Goal: Information Seeking & Learning: Check status

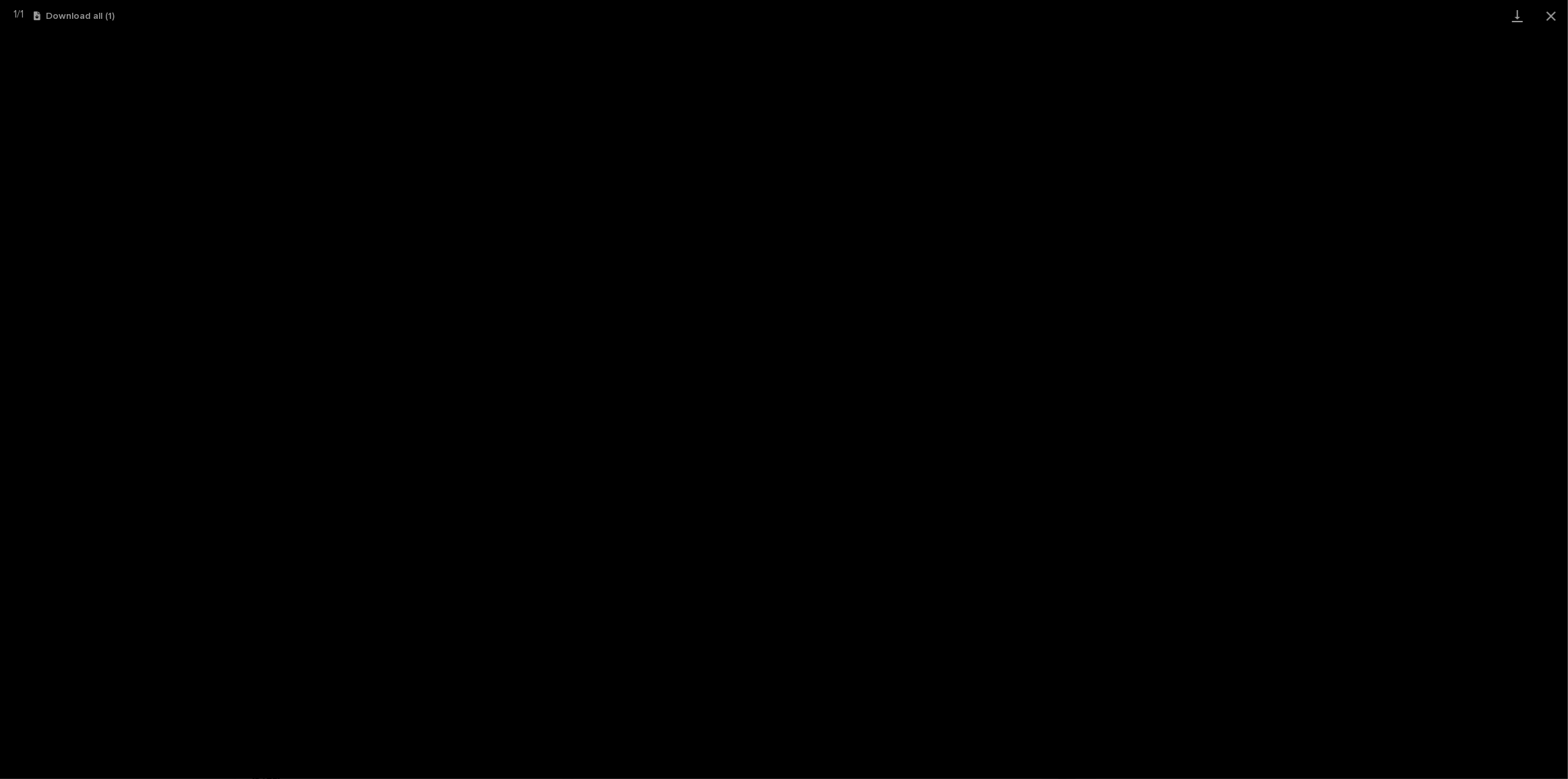
scroll to position [33, 0]
click at [1557, 13] on button "Close gallery" at bounding box center [1551, 16] width 34 height 32
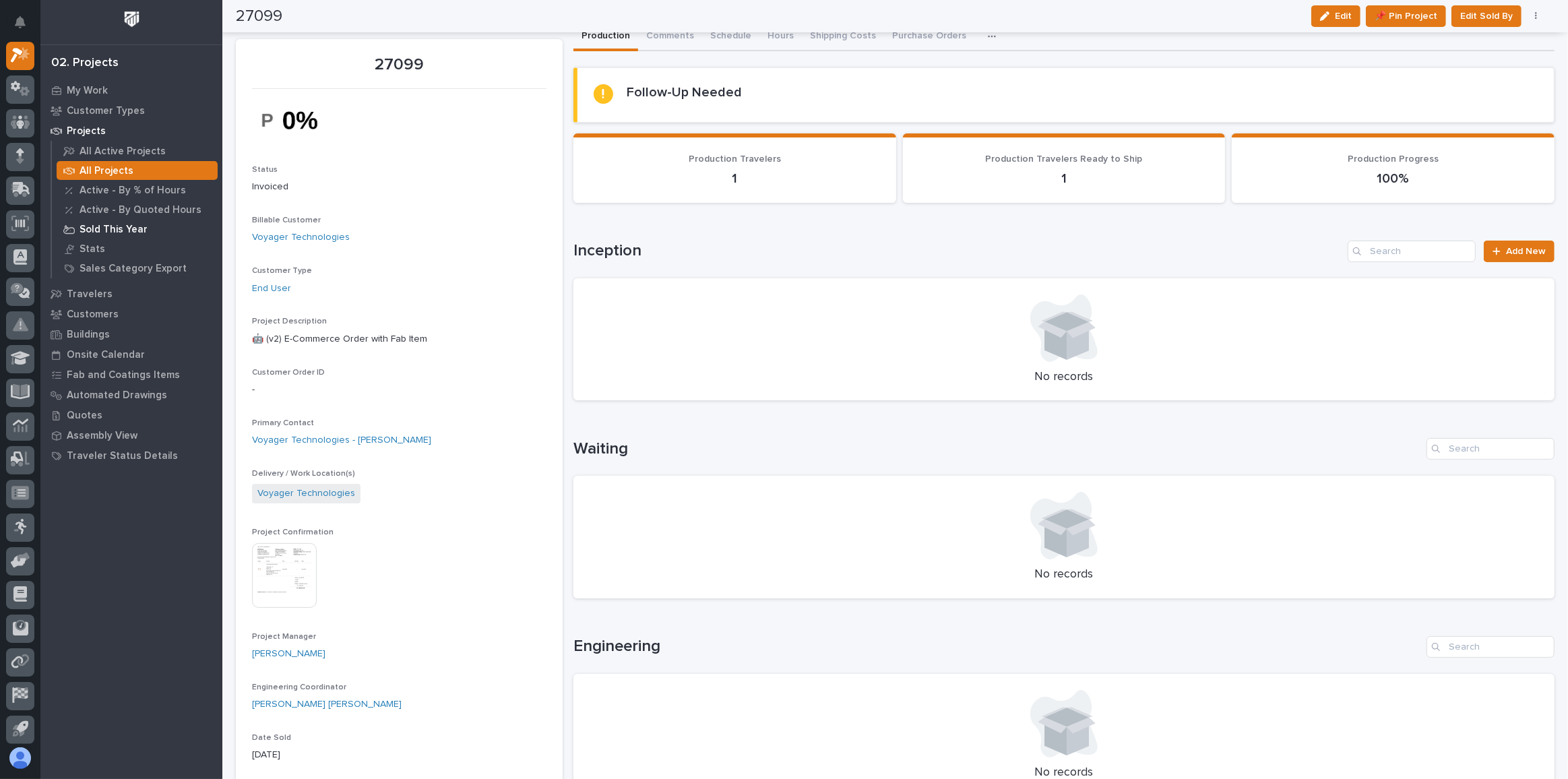
scroll to position [0, 0]
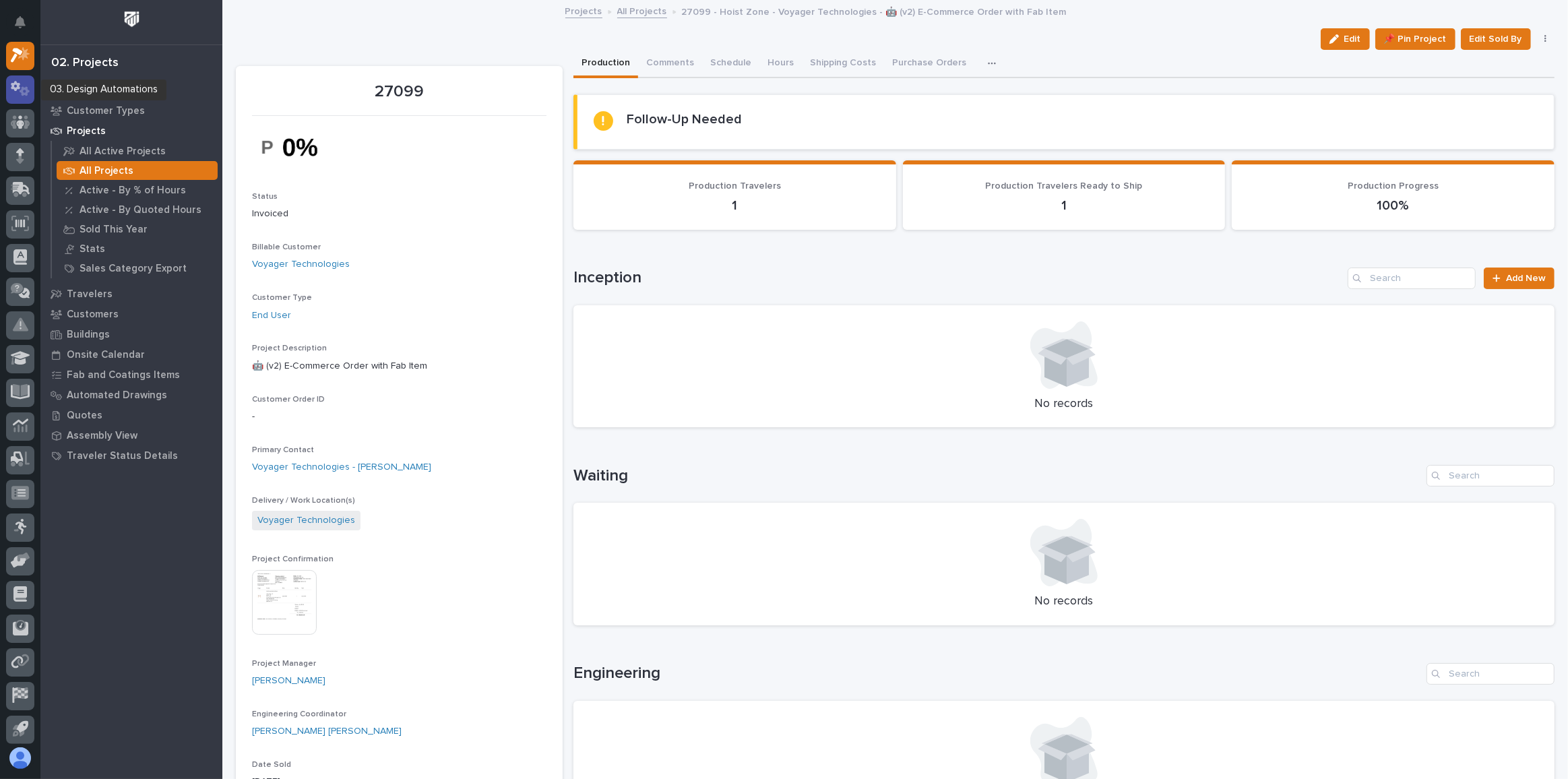
click at [21, 86] on icon at bounding box center [21, 88] width 20 height 16
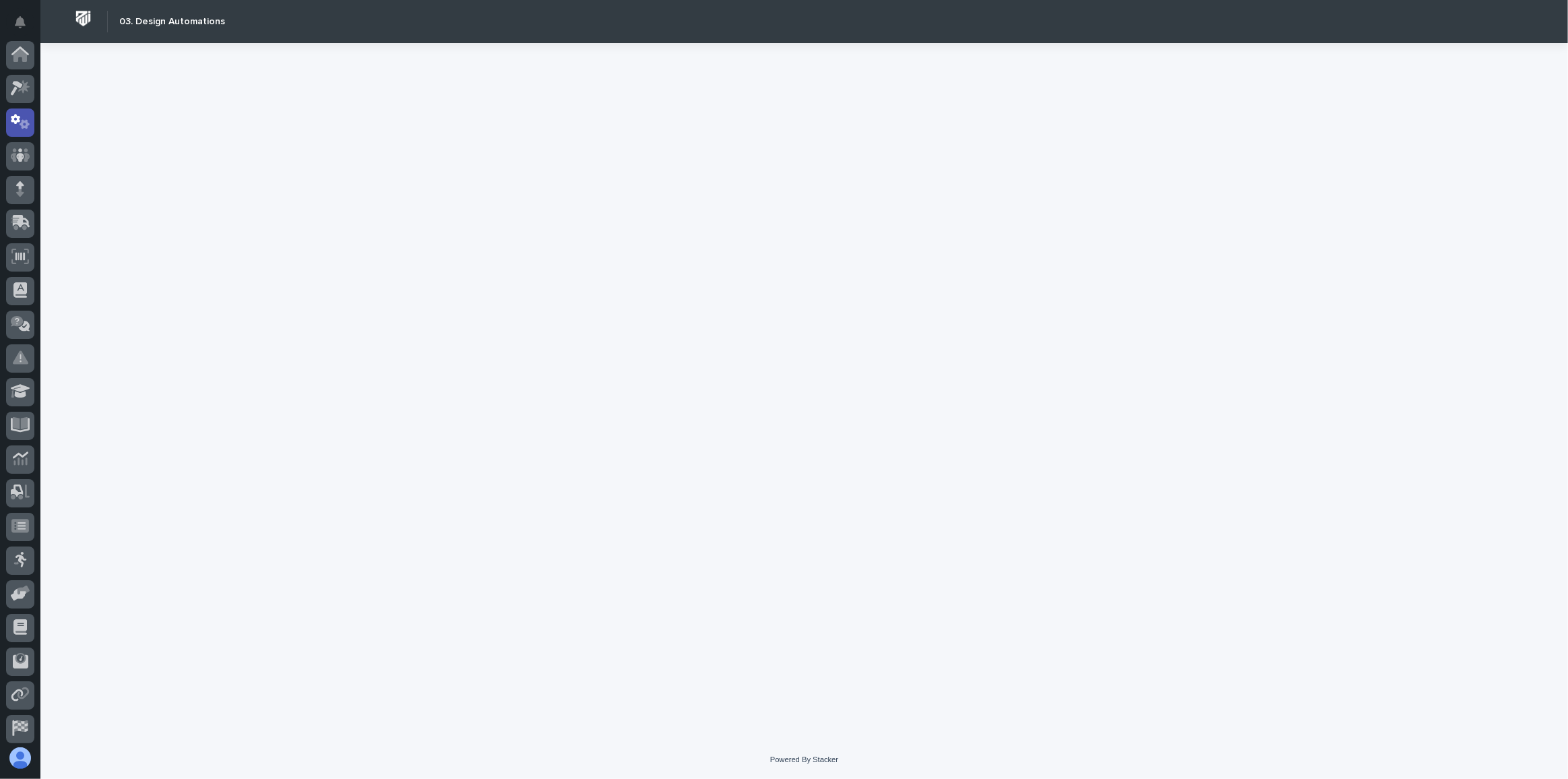
scroll to position [67, 0]
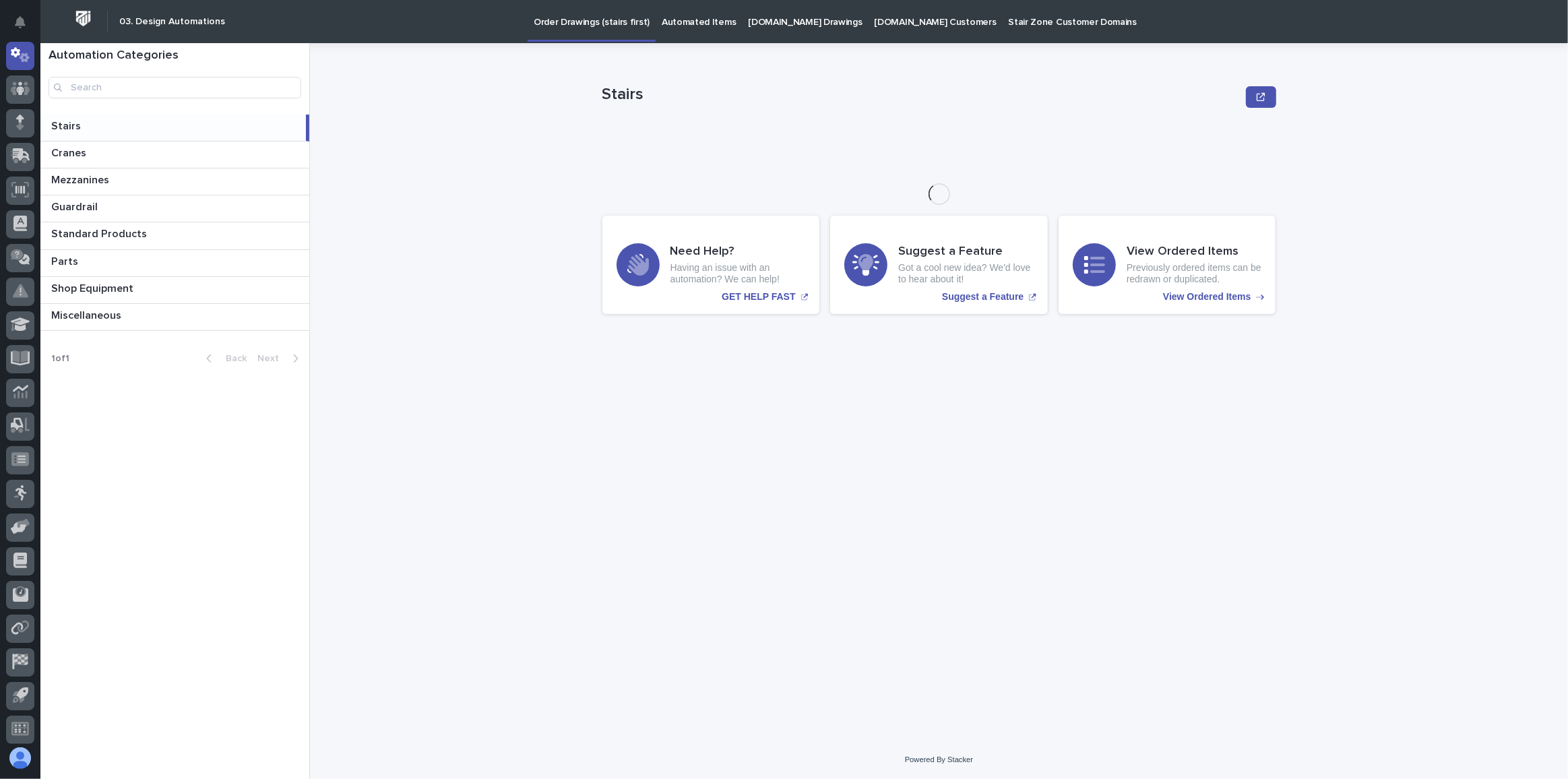
click at [814, 28] on link "[DOMAIN_NAME] Drawings" at bounding box center [805, 21] width 126 height 42
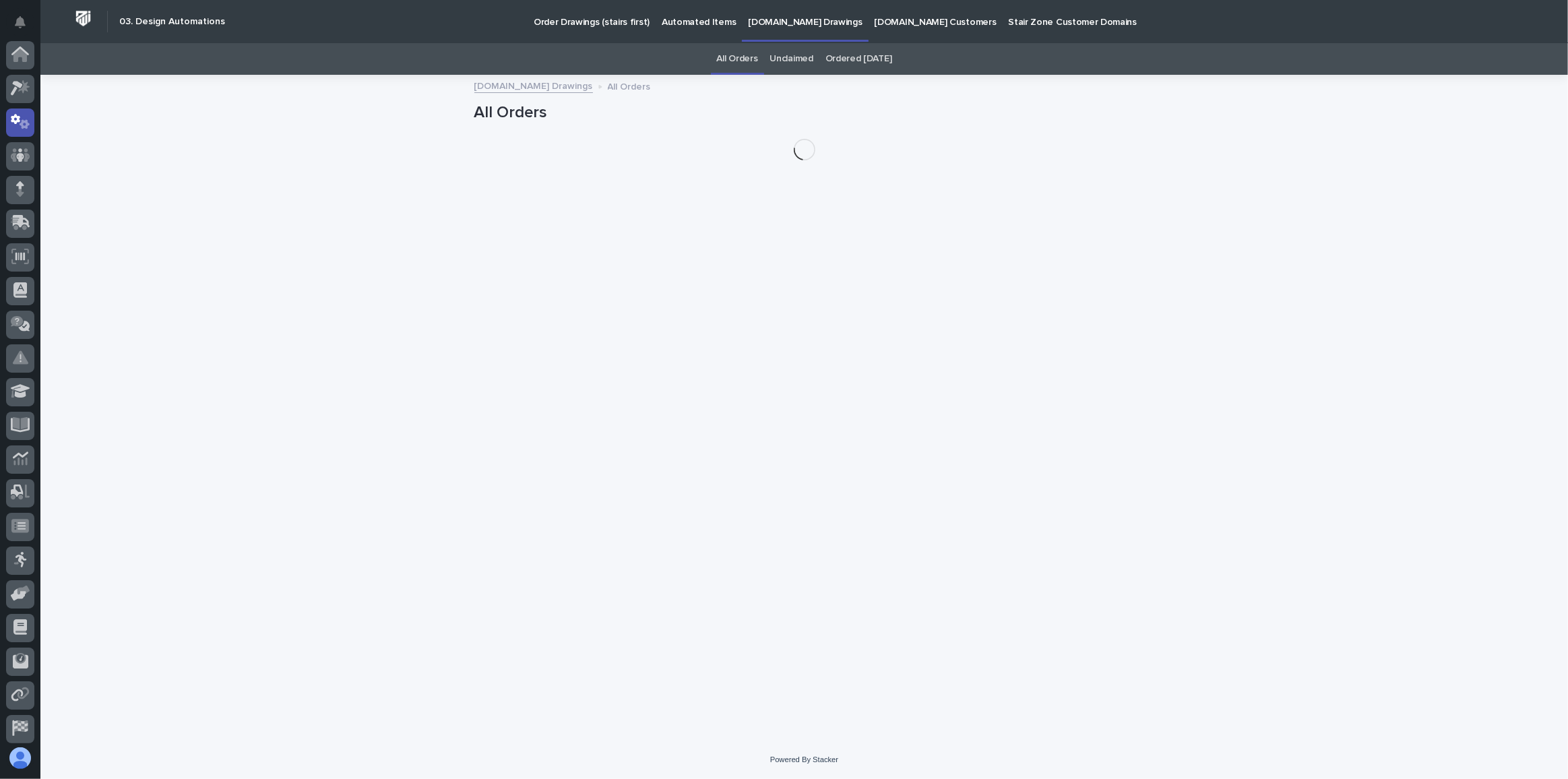
scroll to position [67, 0]
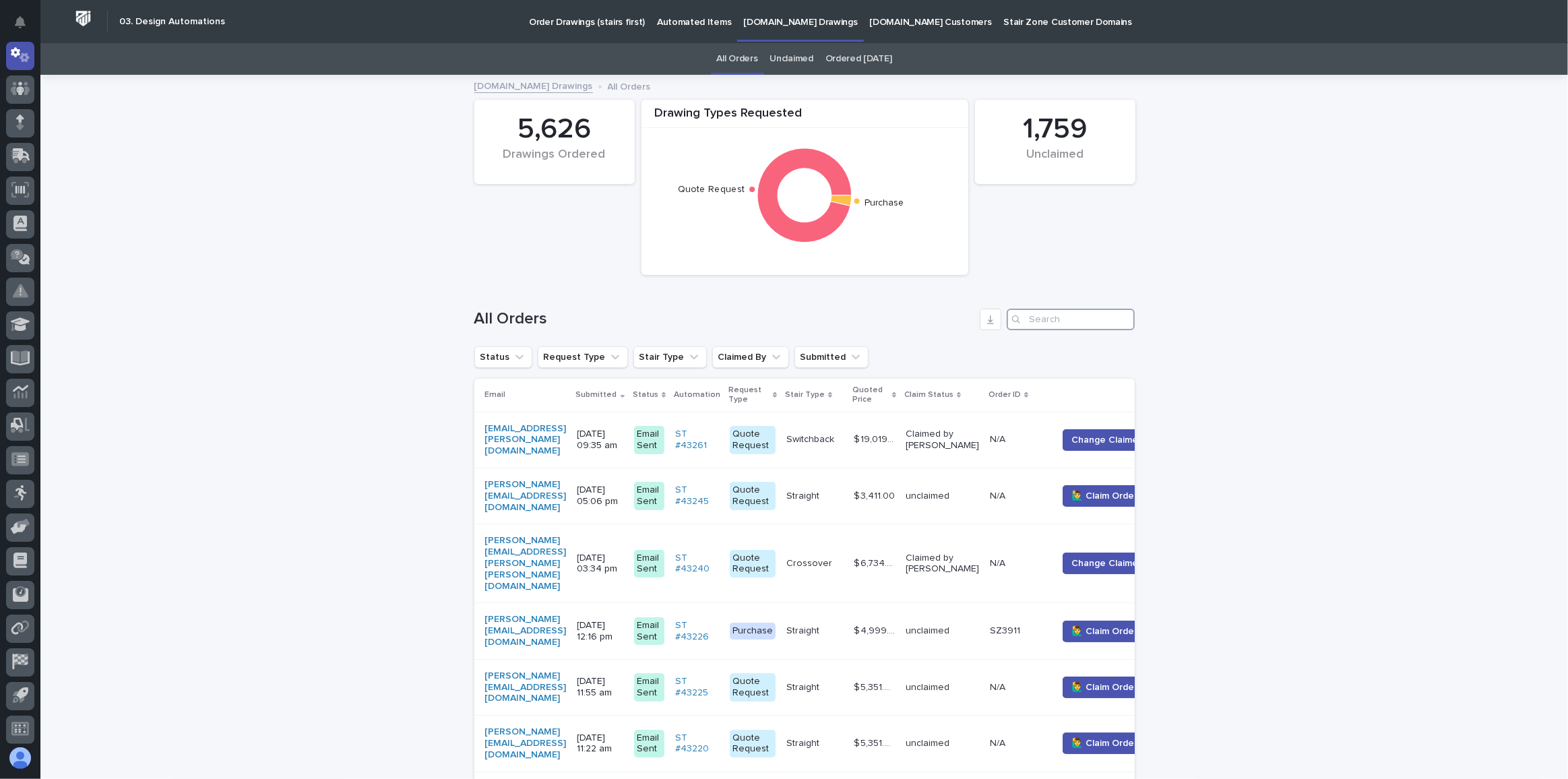
click at [1050, 316] on input "Search" at bounding box center [1071, 319] width 128 height 21
paste input "[EMAIL_ADDRESS][PERSON_NAME][DOMAIN_NAME]"
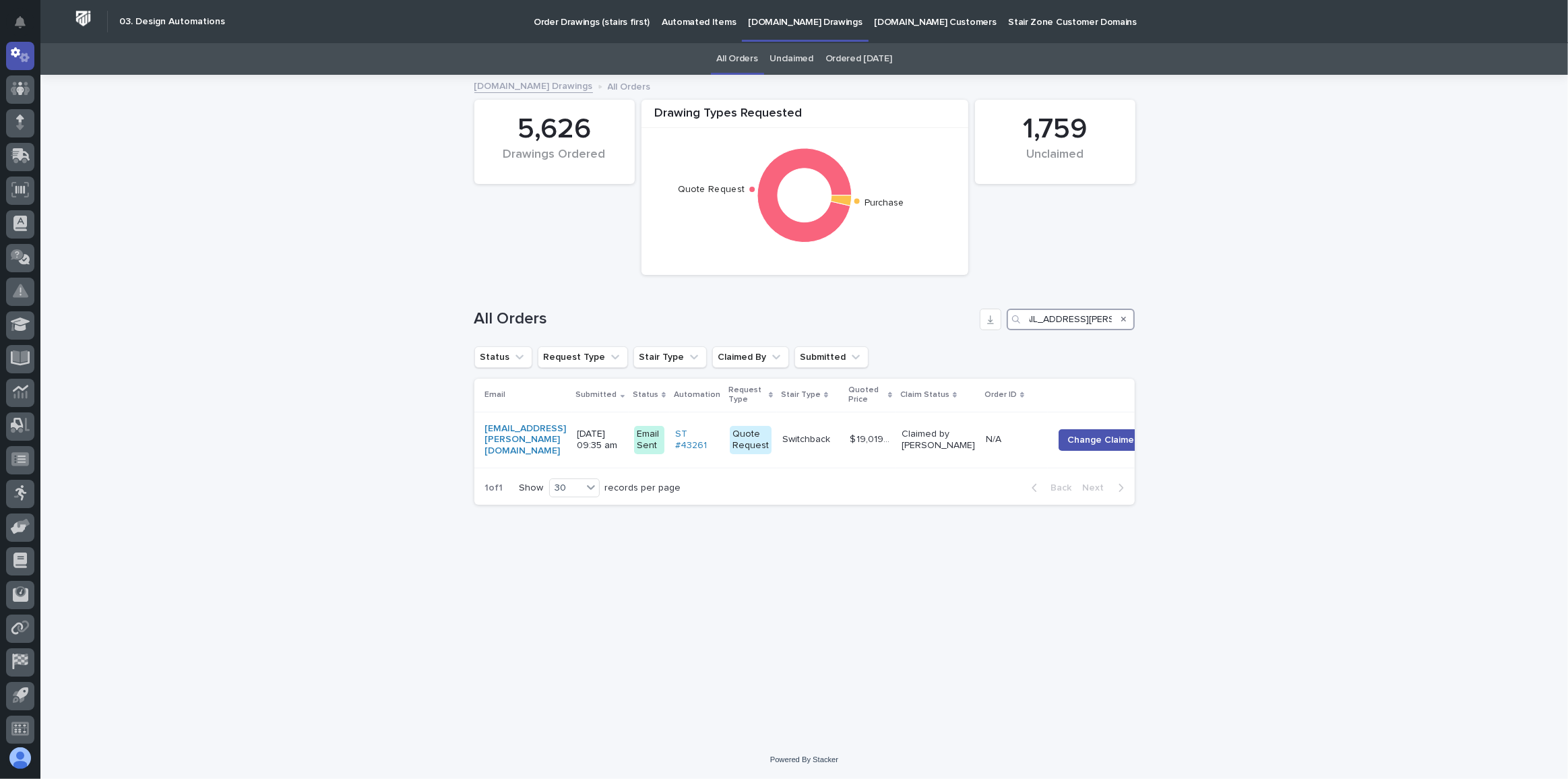
type input "[EMAIL_ADDRESS][PERSON_NAME][DOMAIN_NAME]"
click at [23, 98] on div at bounding box center [20, 89] width 28 height 28
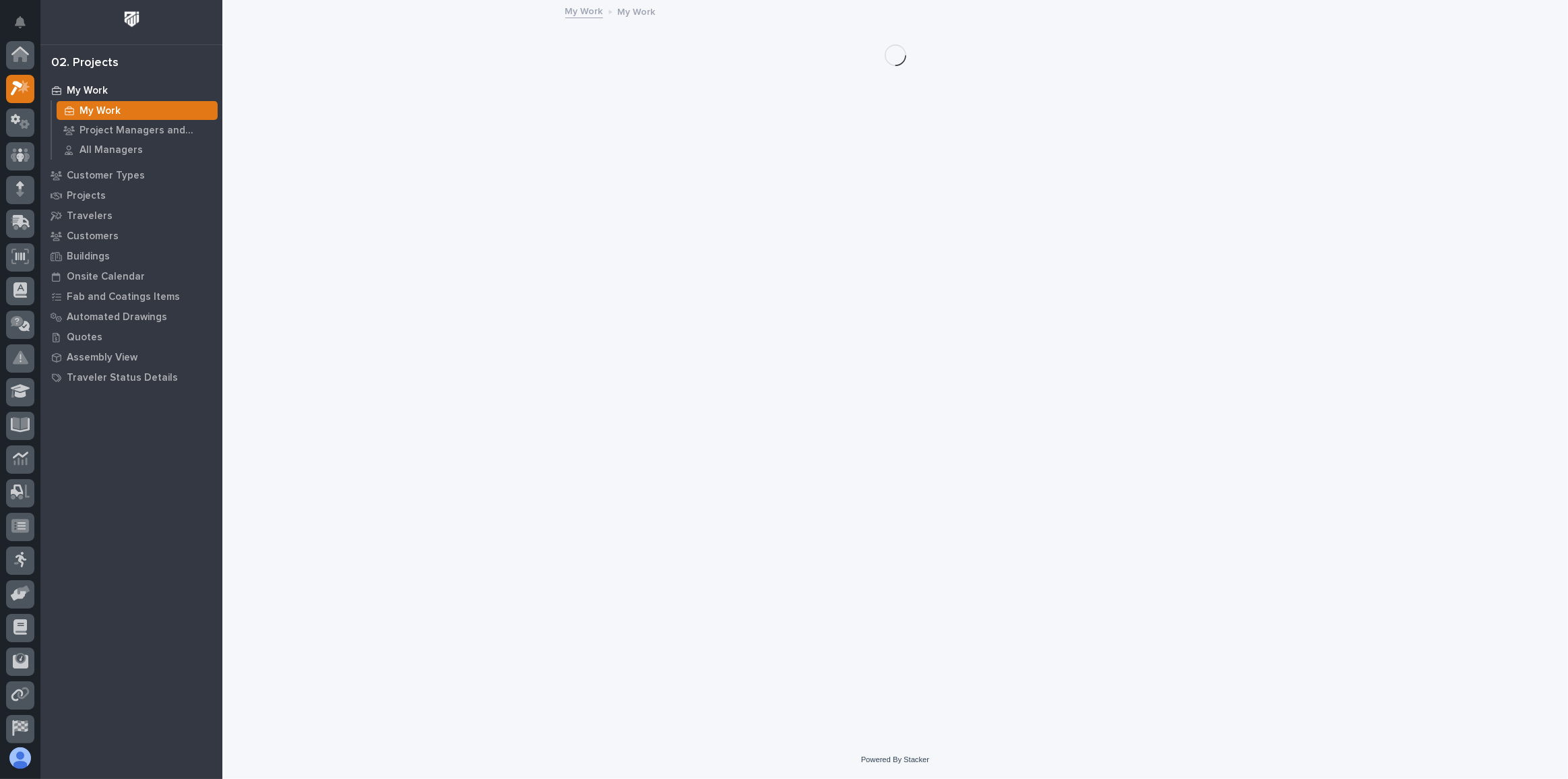
scroll to position [33, 0]
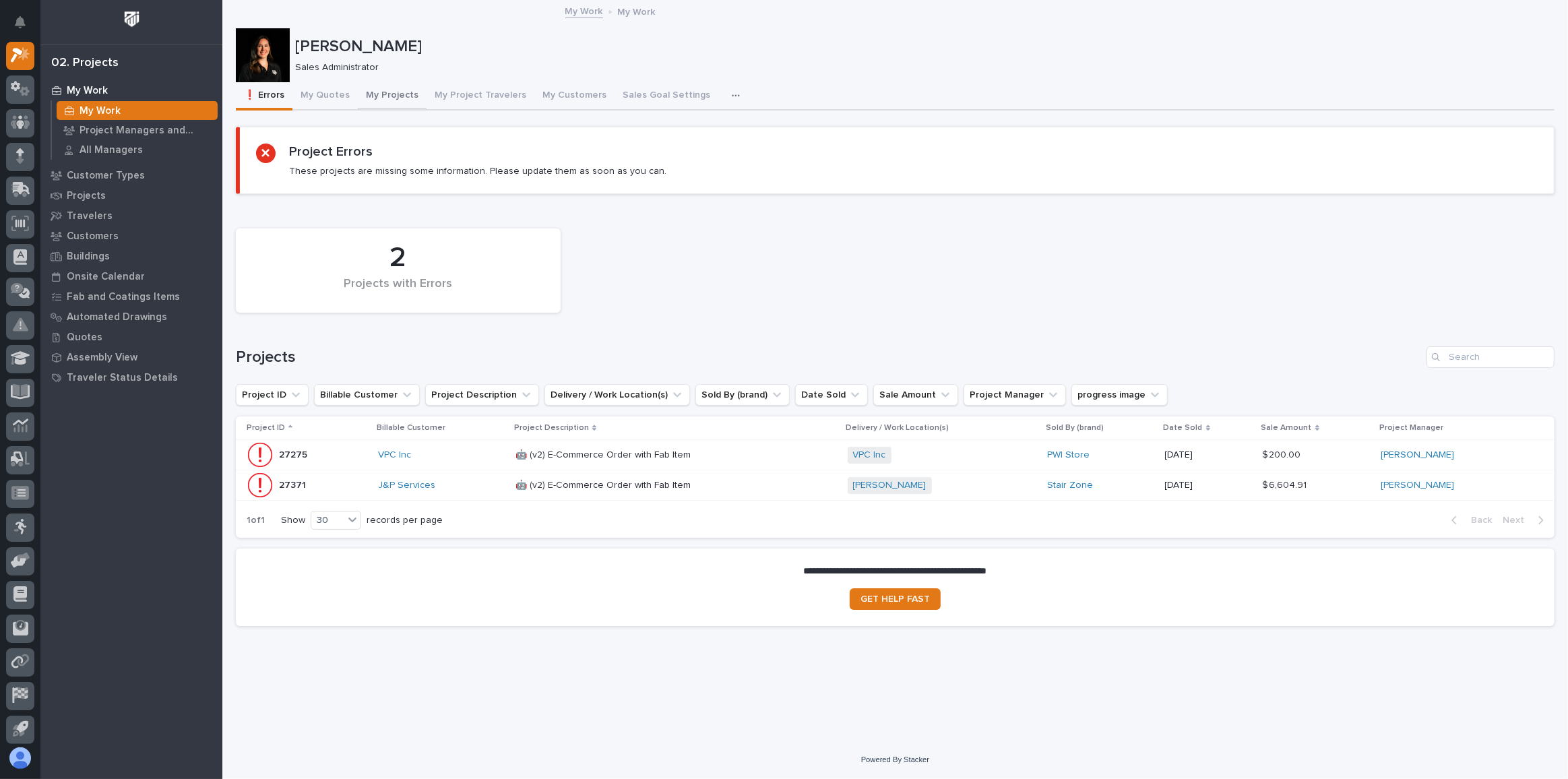
click at [382, 96] on button "My Projects" at bounding box center [392, 96] width 69 height 28
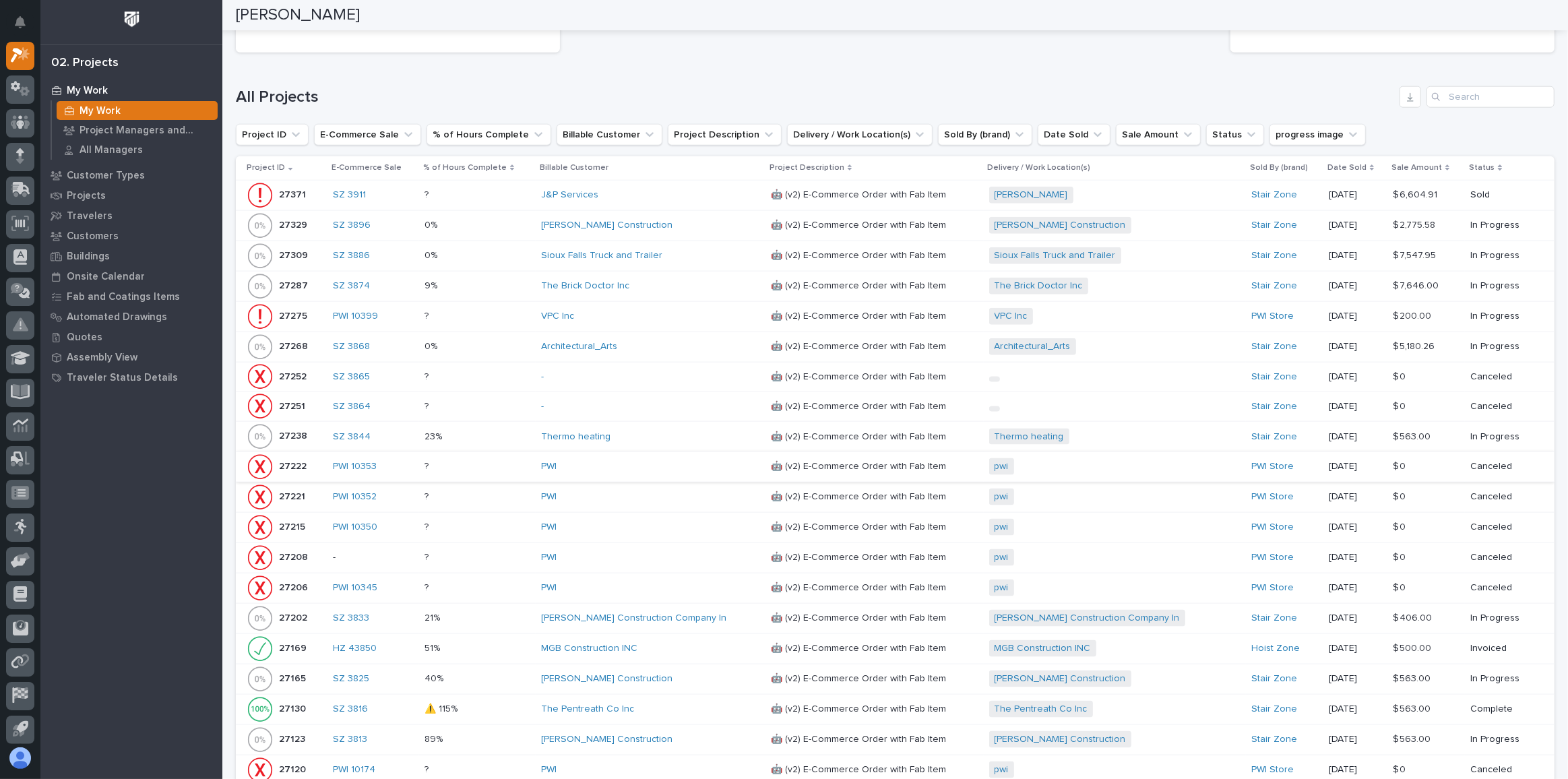
scroll to position [1674, 0]
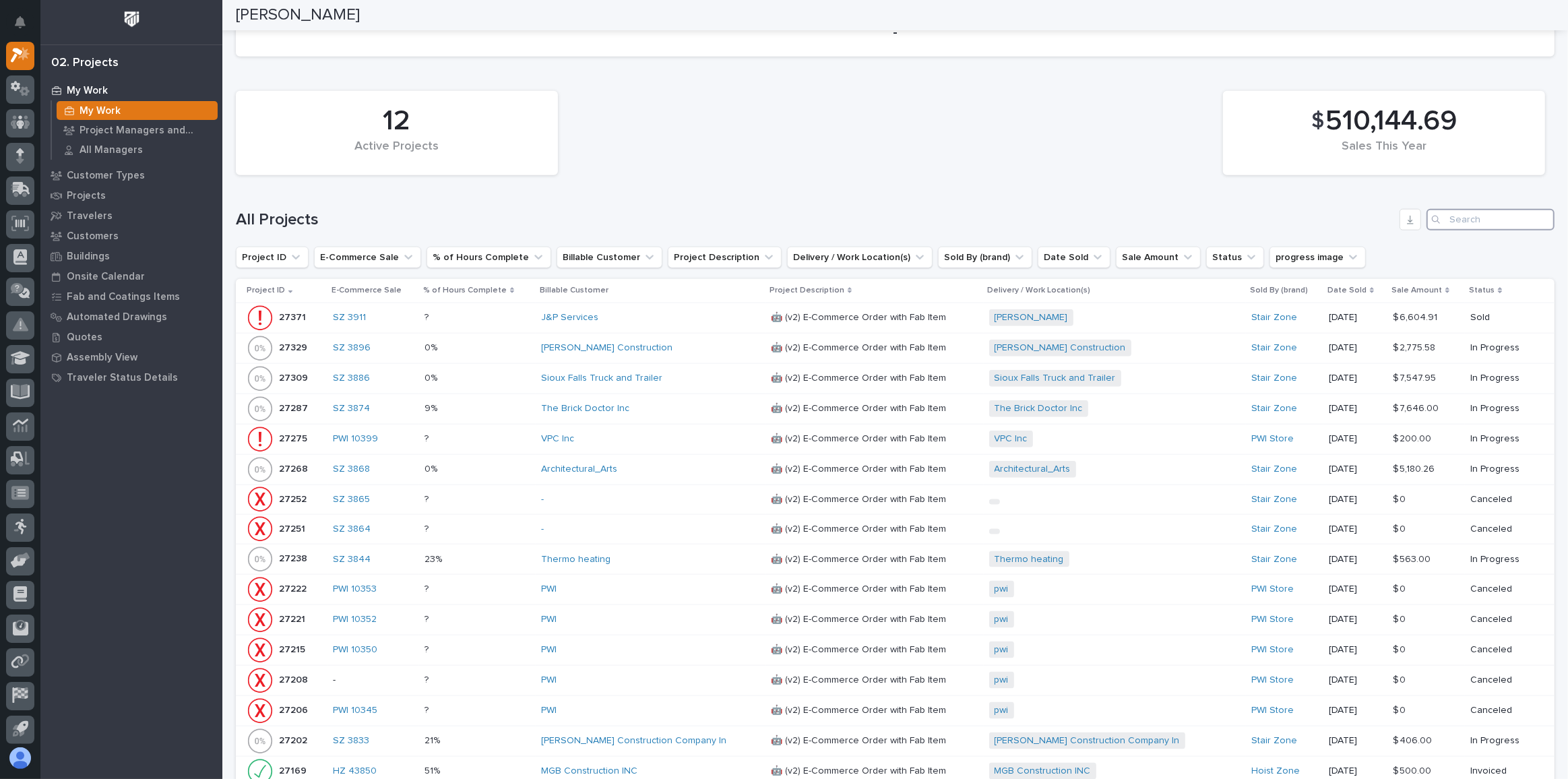
click at [1487, 209] on input "Search" at bounding box center [1490, 219] width 128 height 21
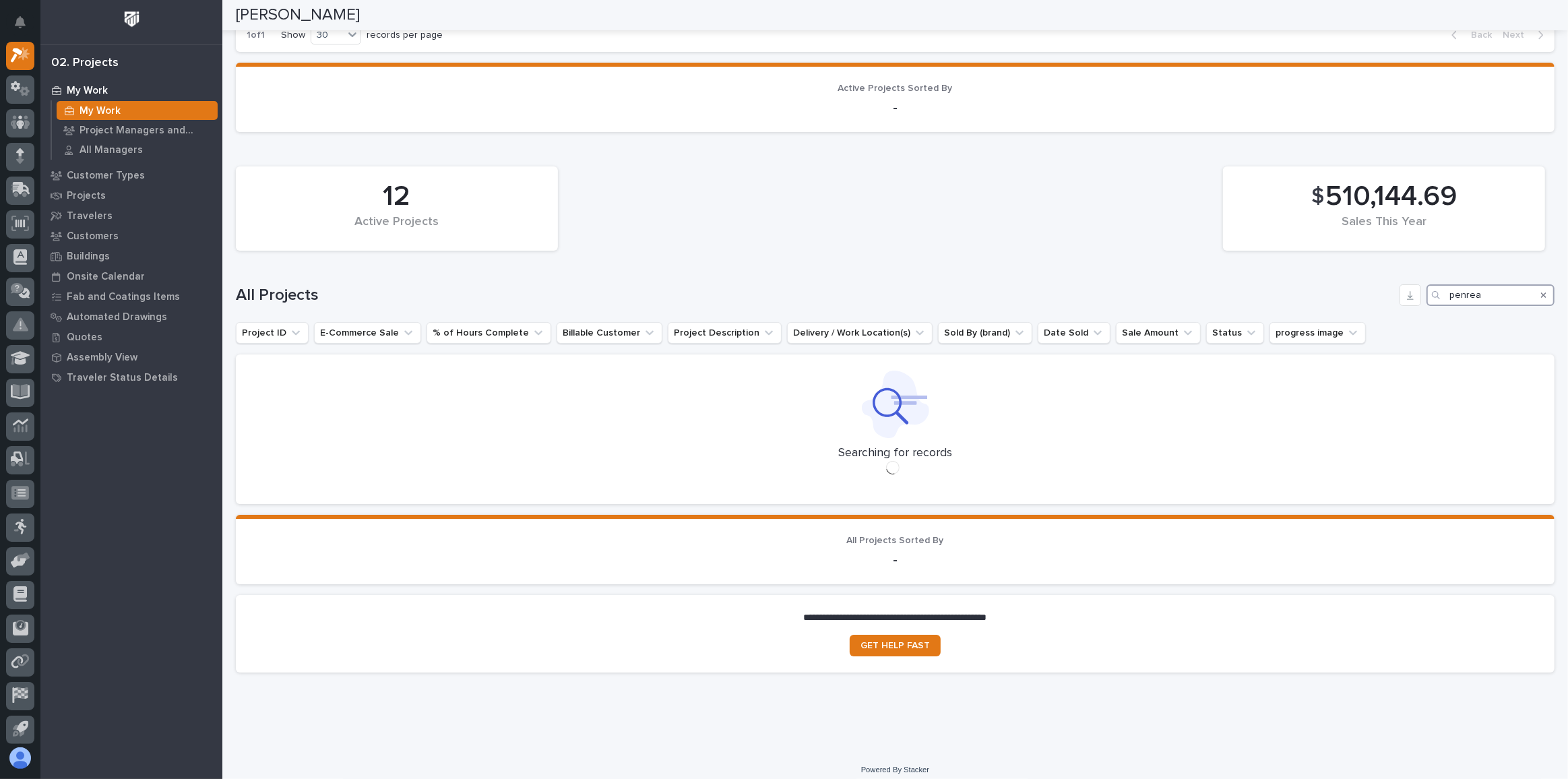
scroll to position [1608, 0]
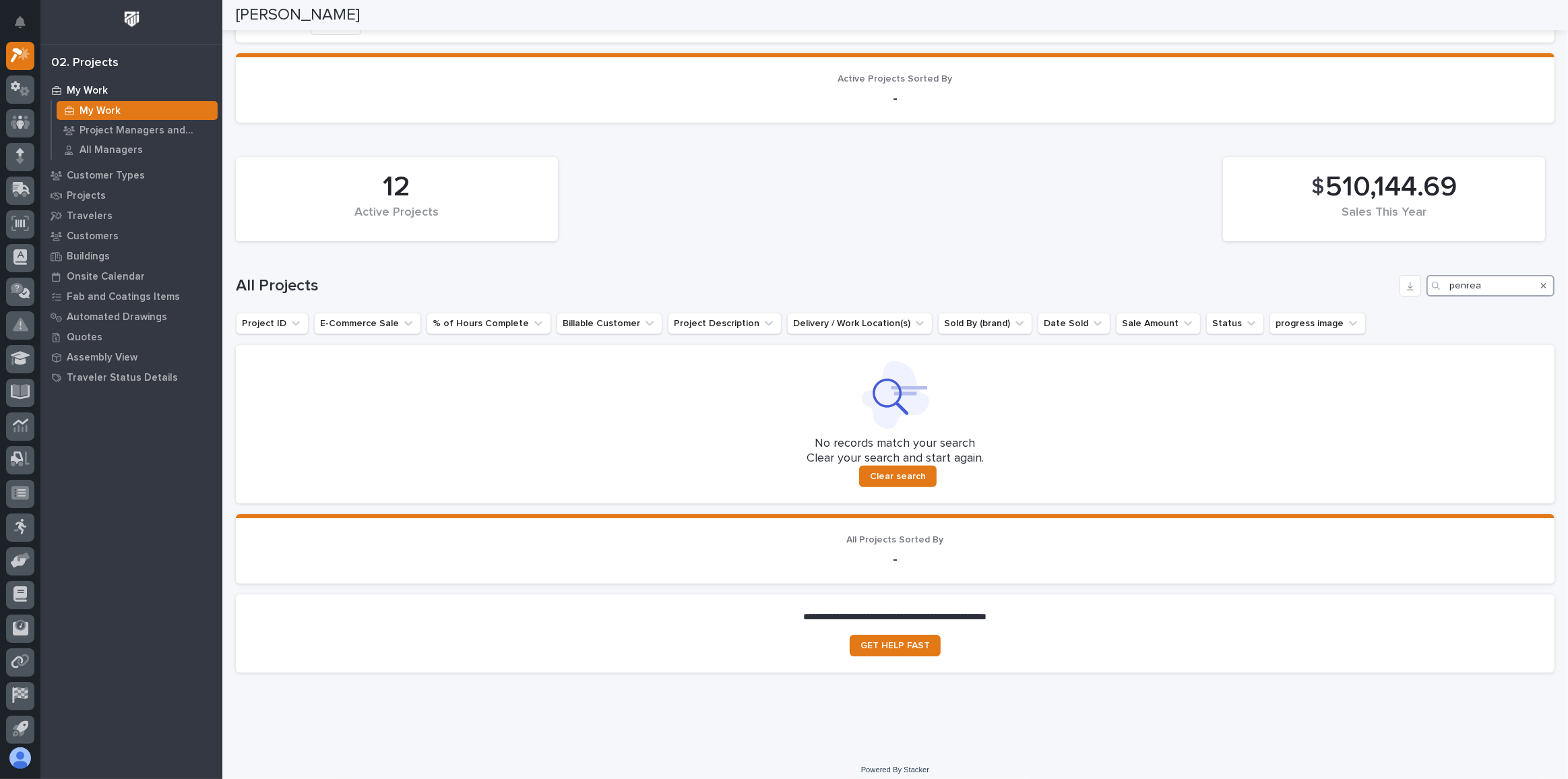
type input "penrea"
drag, startPoint x: 1487, startPoint y: 274, endPoint x: 1343, endPoint y: 285, distance: 144.4
click at [1344, 285] on div "All Projects penrea" at bounding box center [895, 285] width 1318 height 21
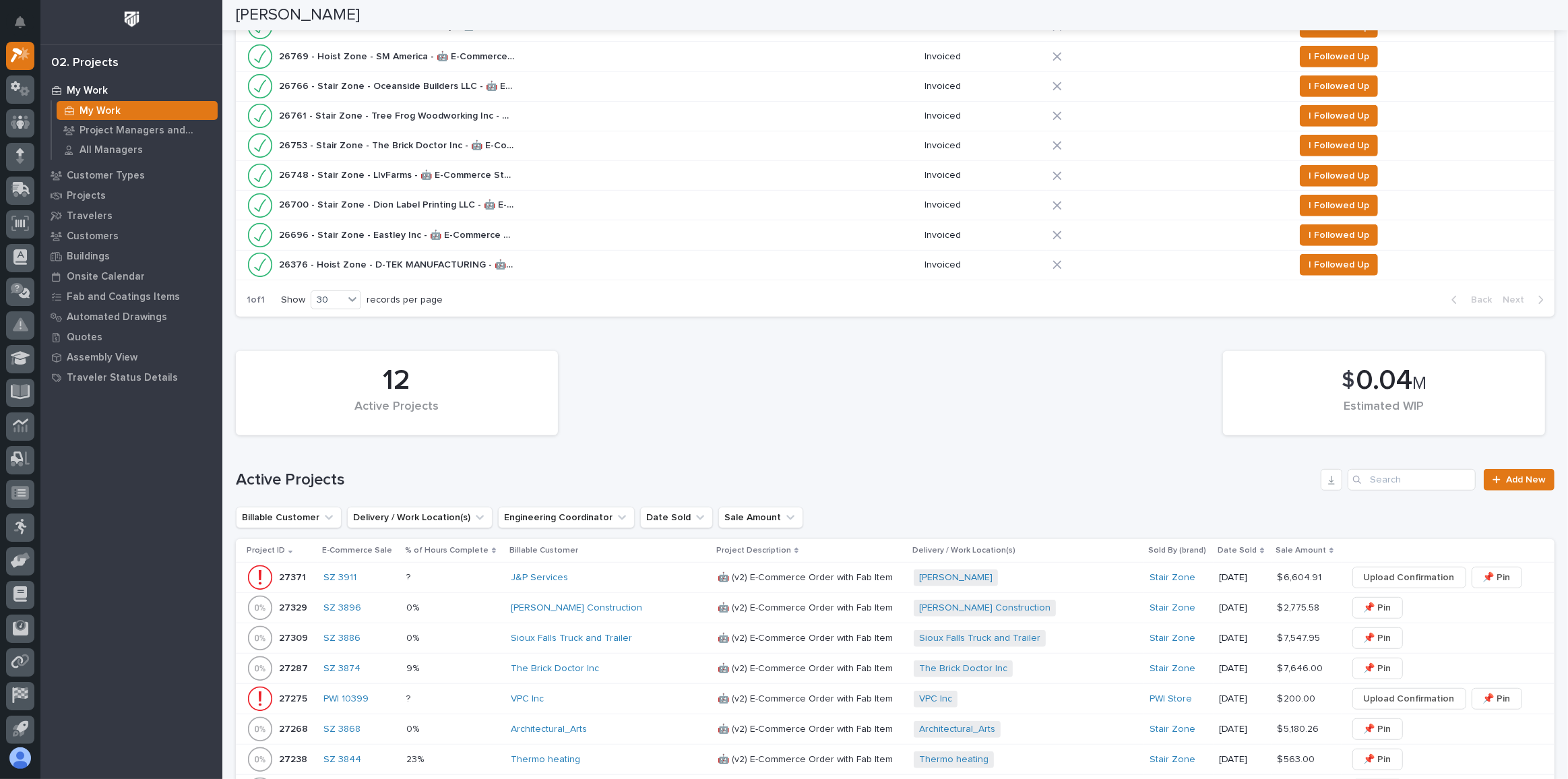
scroll to position [749, 0]
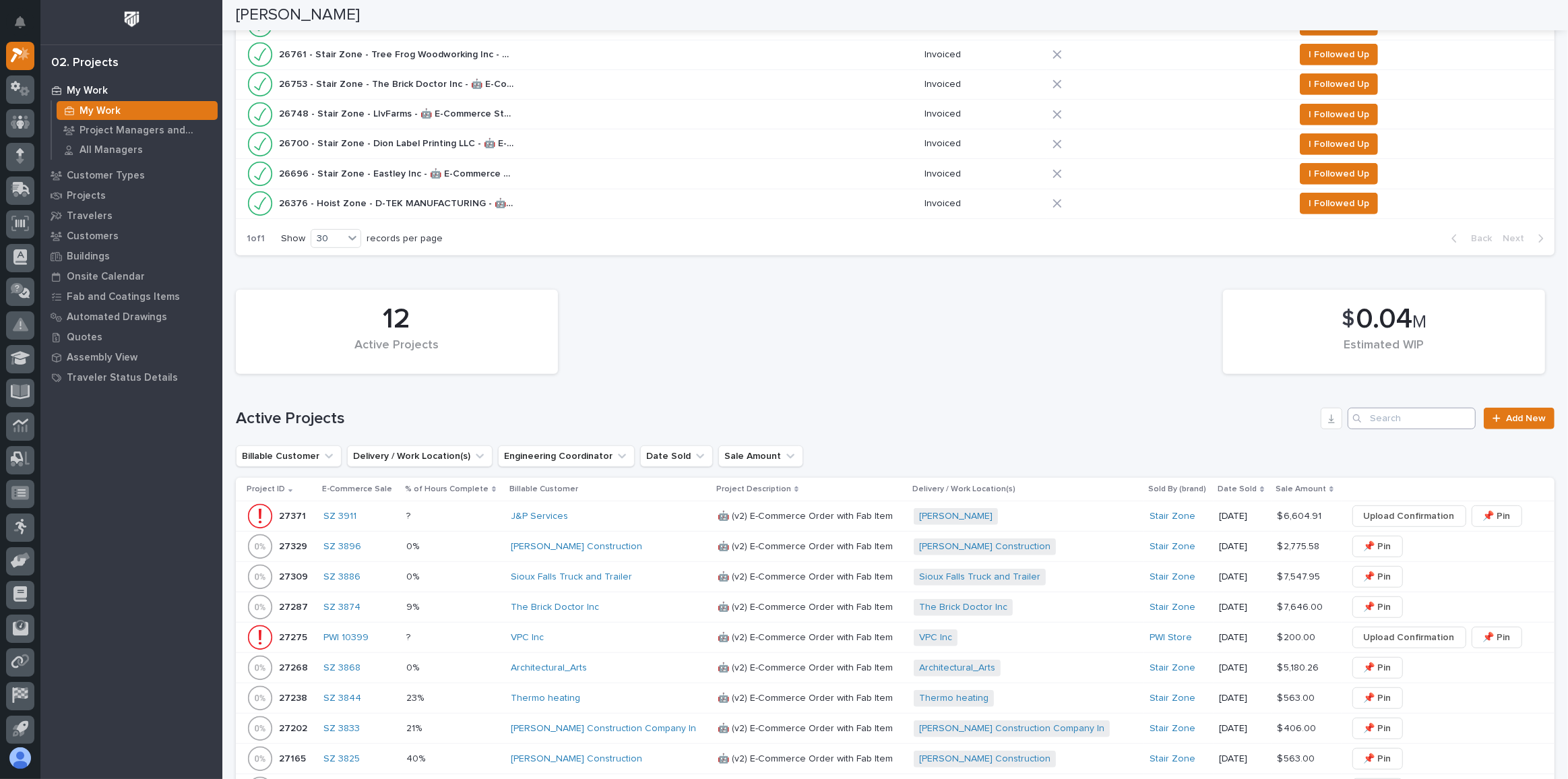
type input "pen"
click at [1427, 408] on input "Search" at bounding box center [1411, 418] width 128 height 21
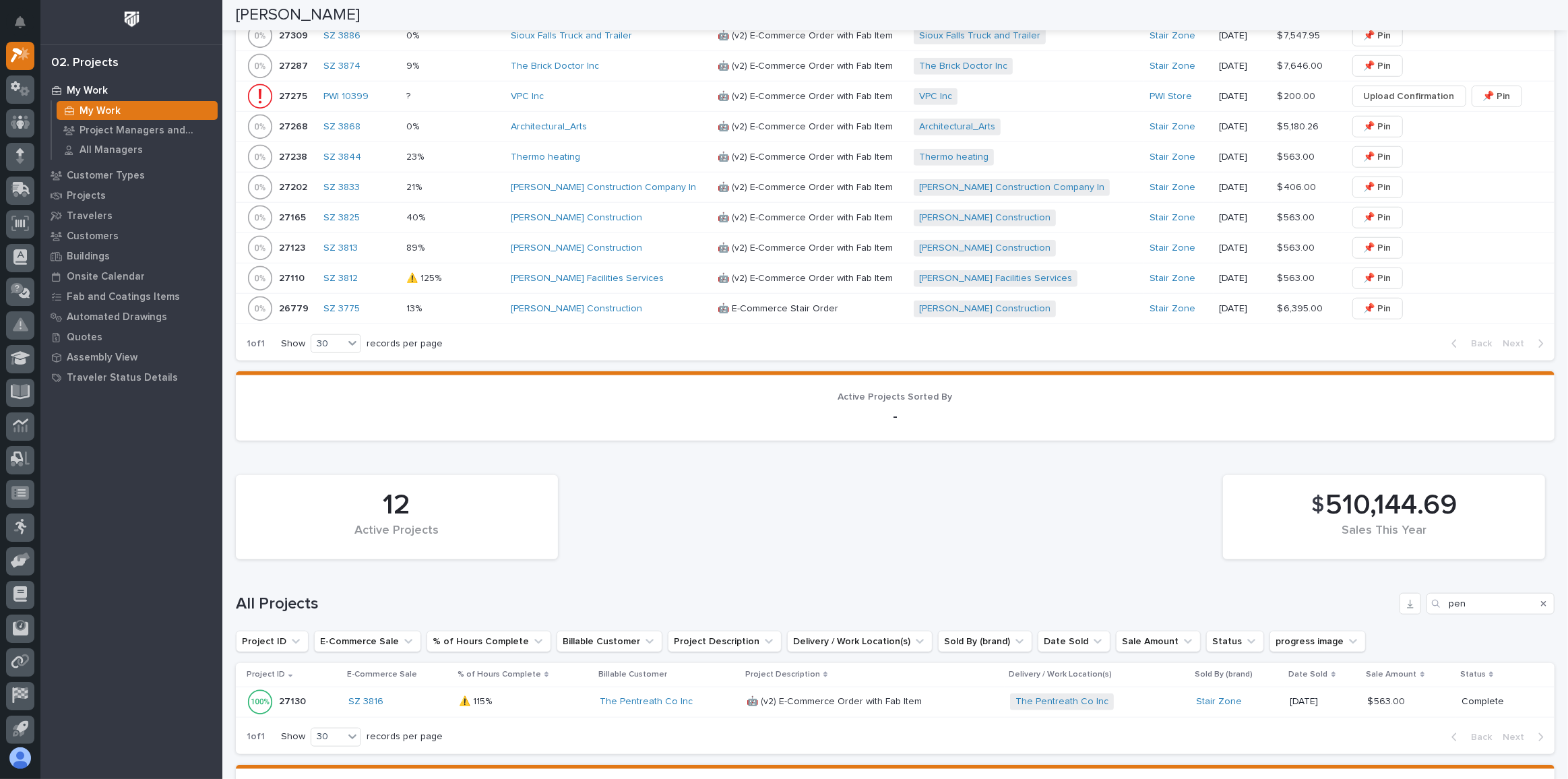
scroll to position [1422, 0]
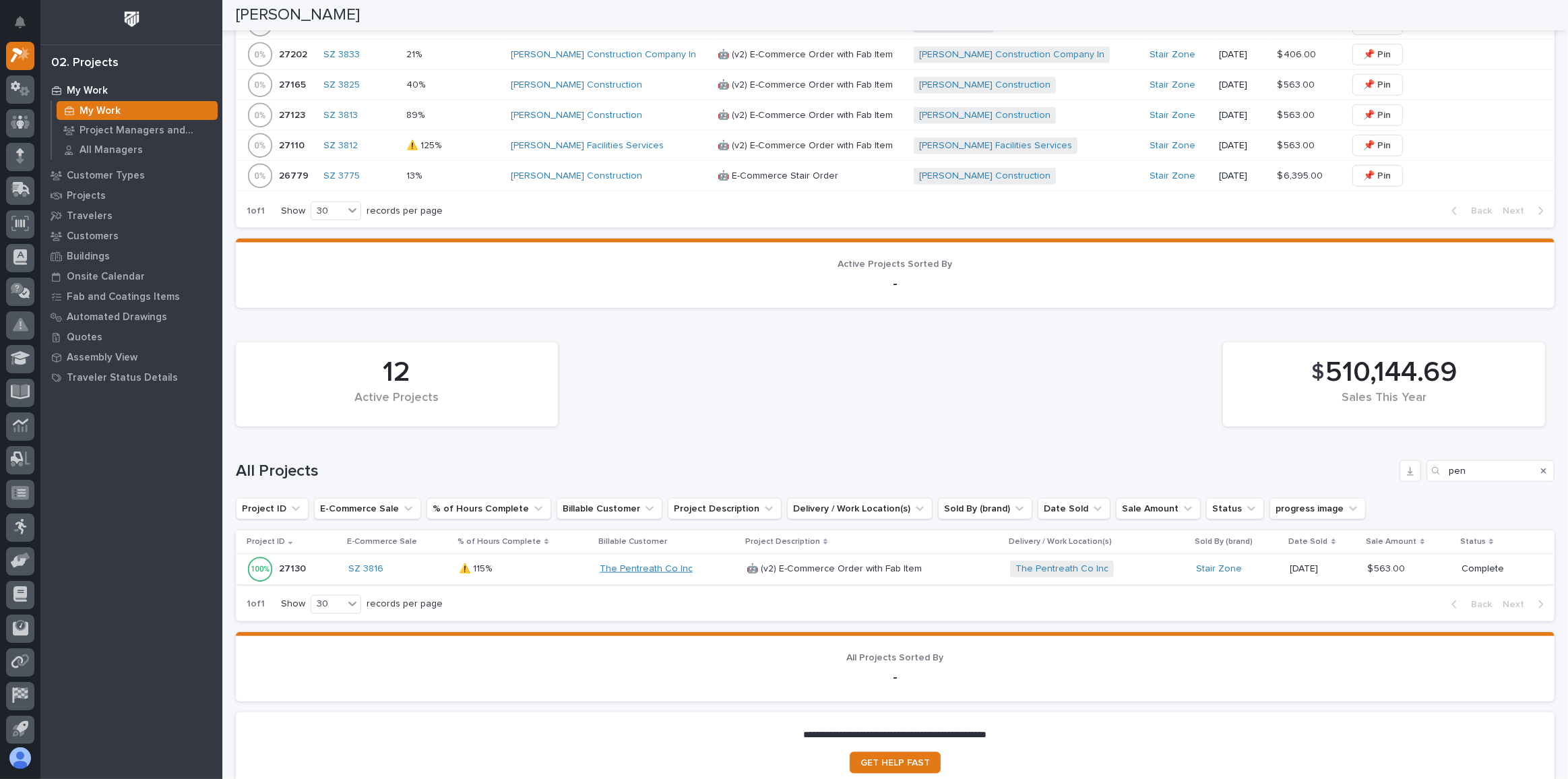
click at [657, 563] on link "The Pentreath Co Inc" at bounding box center [646, 569] width 93 height 12
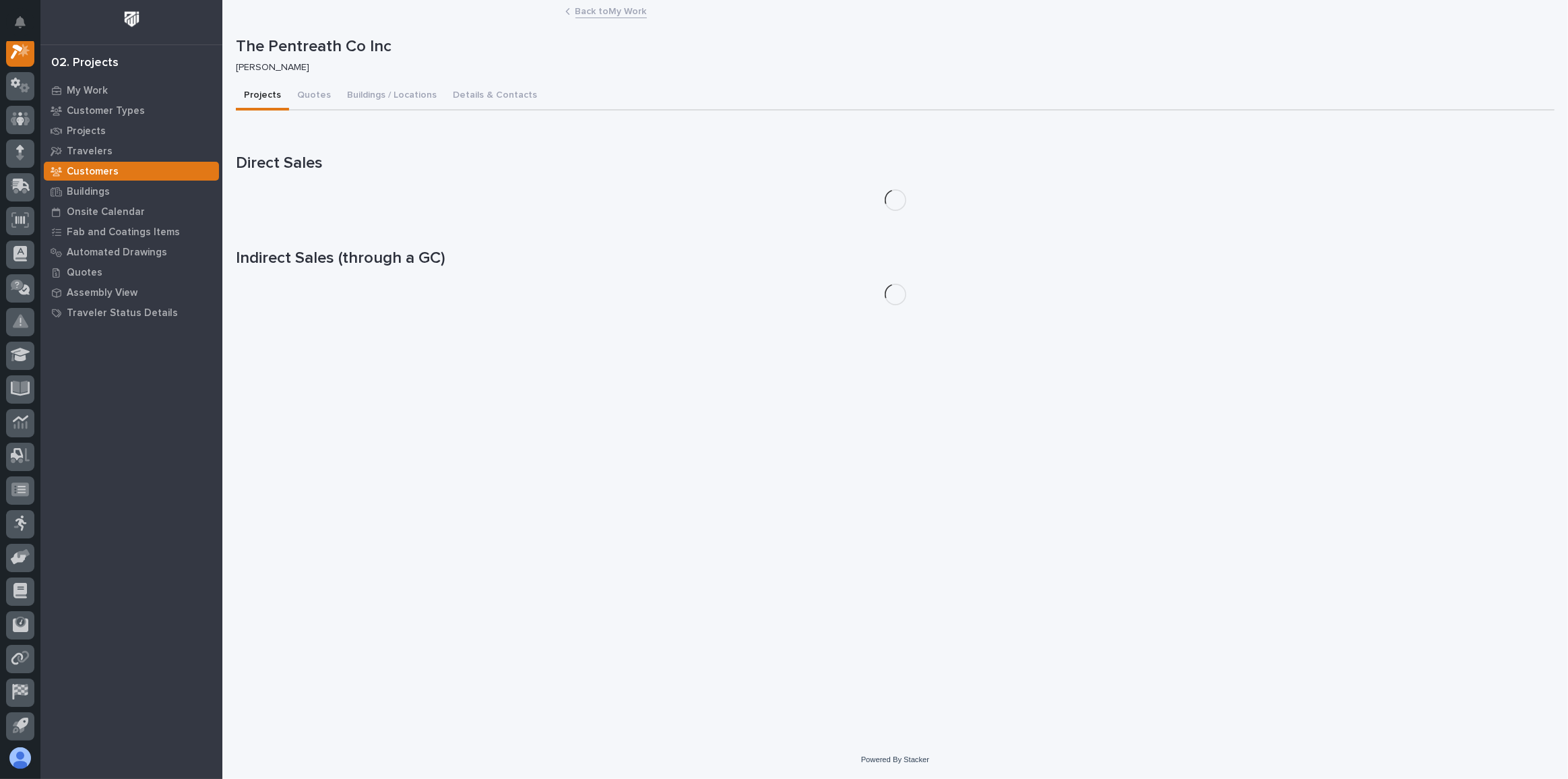
scroll to position [33, 0]
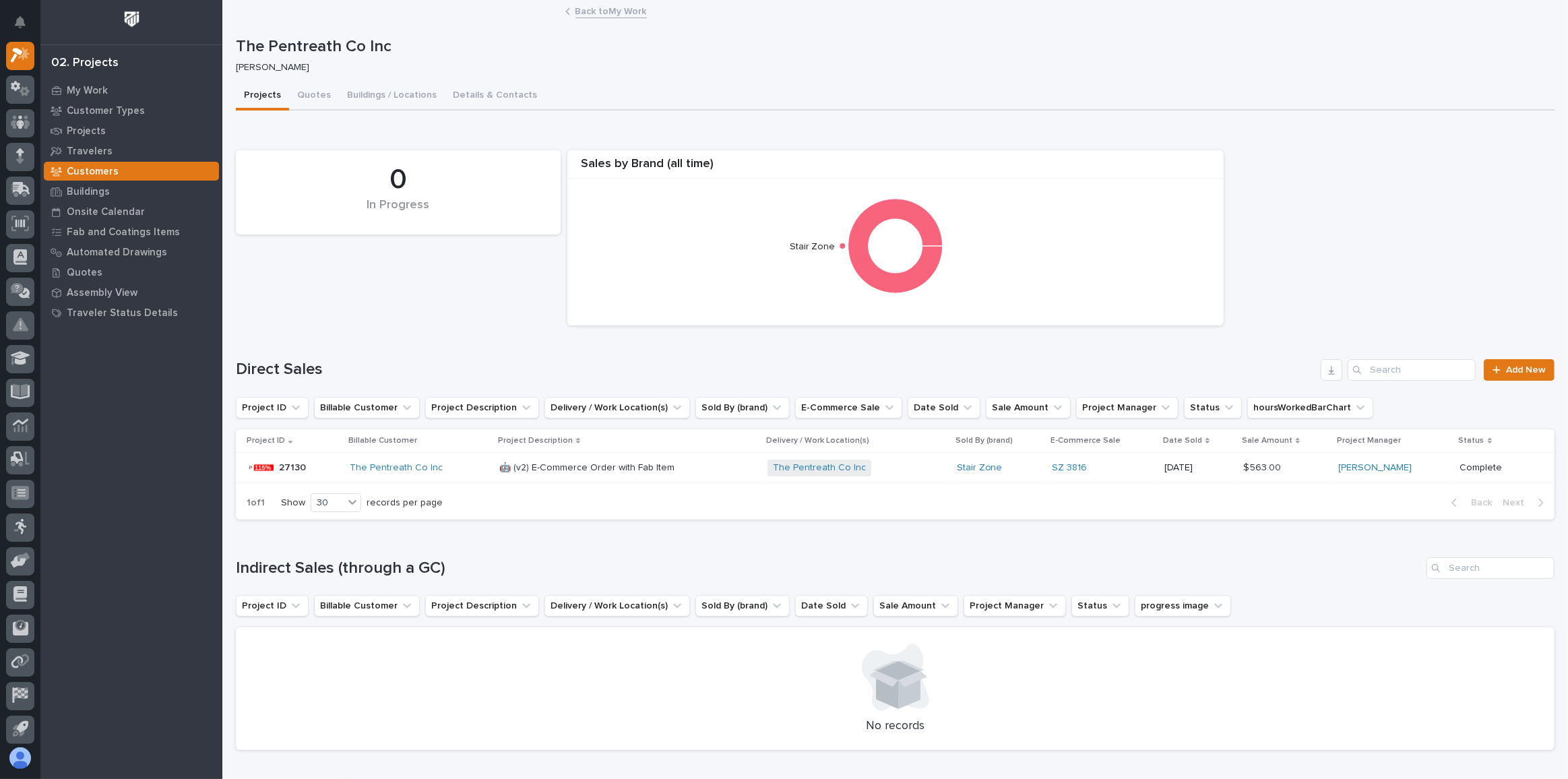
click at [450, 468] on div "The Pentreath Co Inc" at bounding box center [418, 468] width 139 height 12
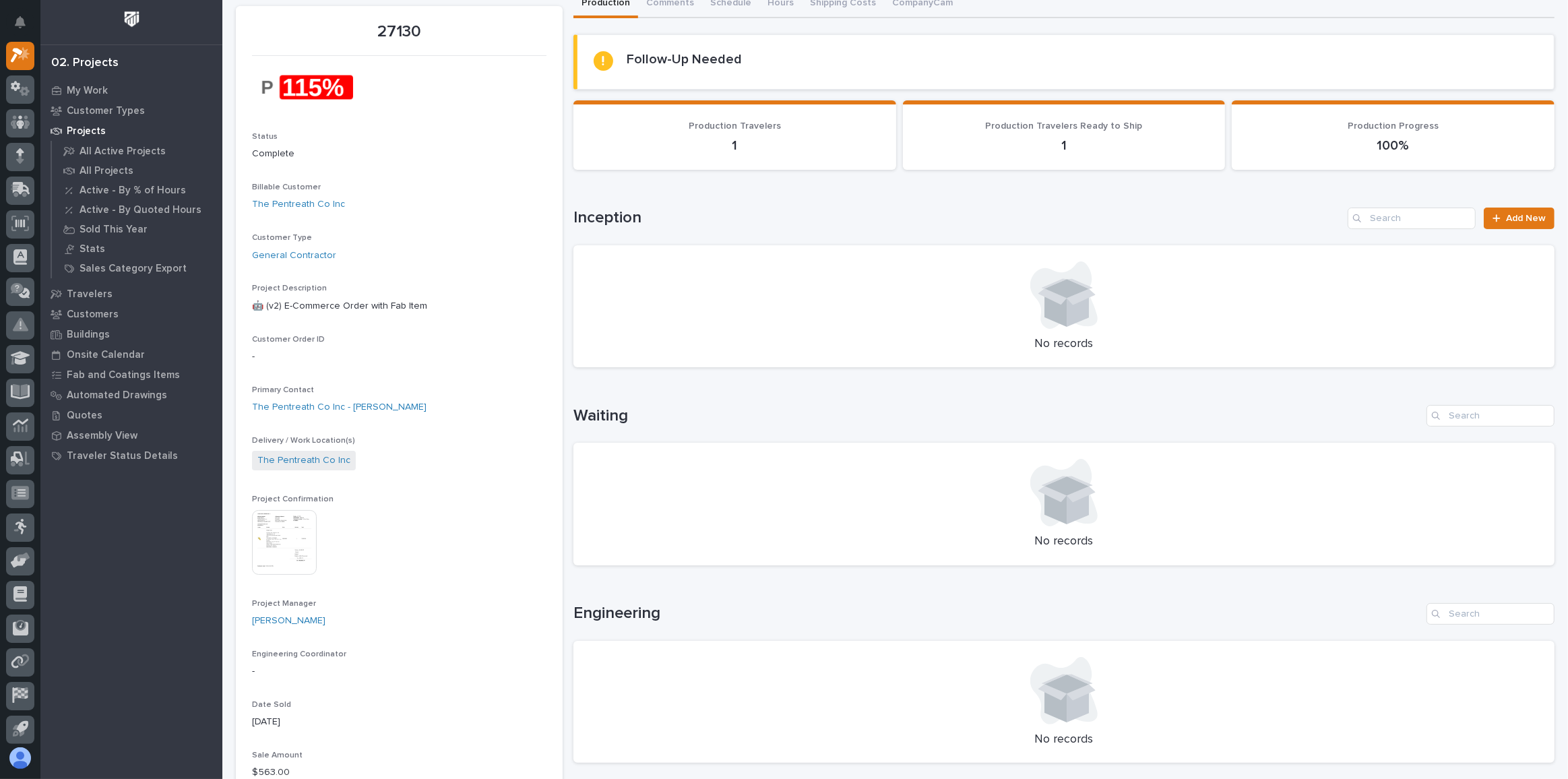
scroll to position [183, 0]
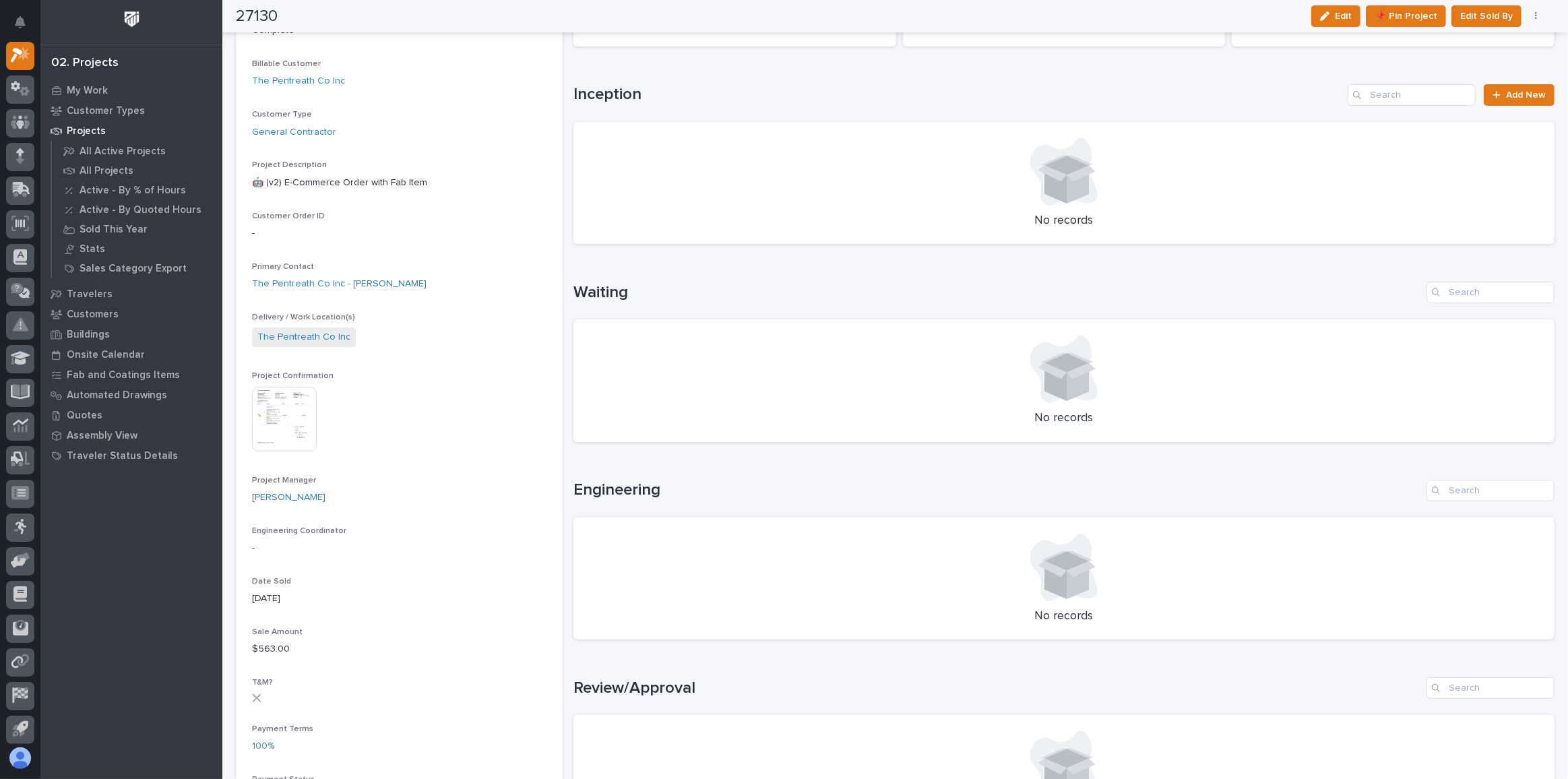
click at [275, 415] on img at bounding box center [284, 419] width 65 height 65
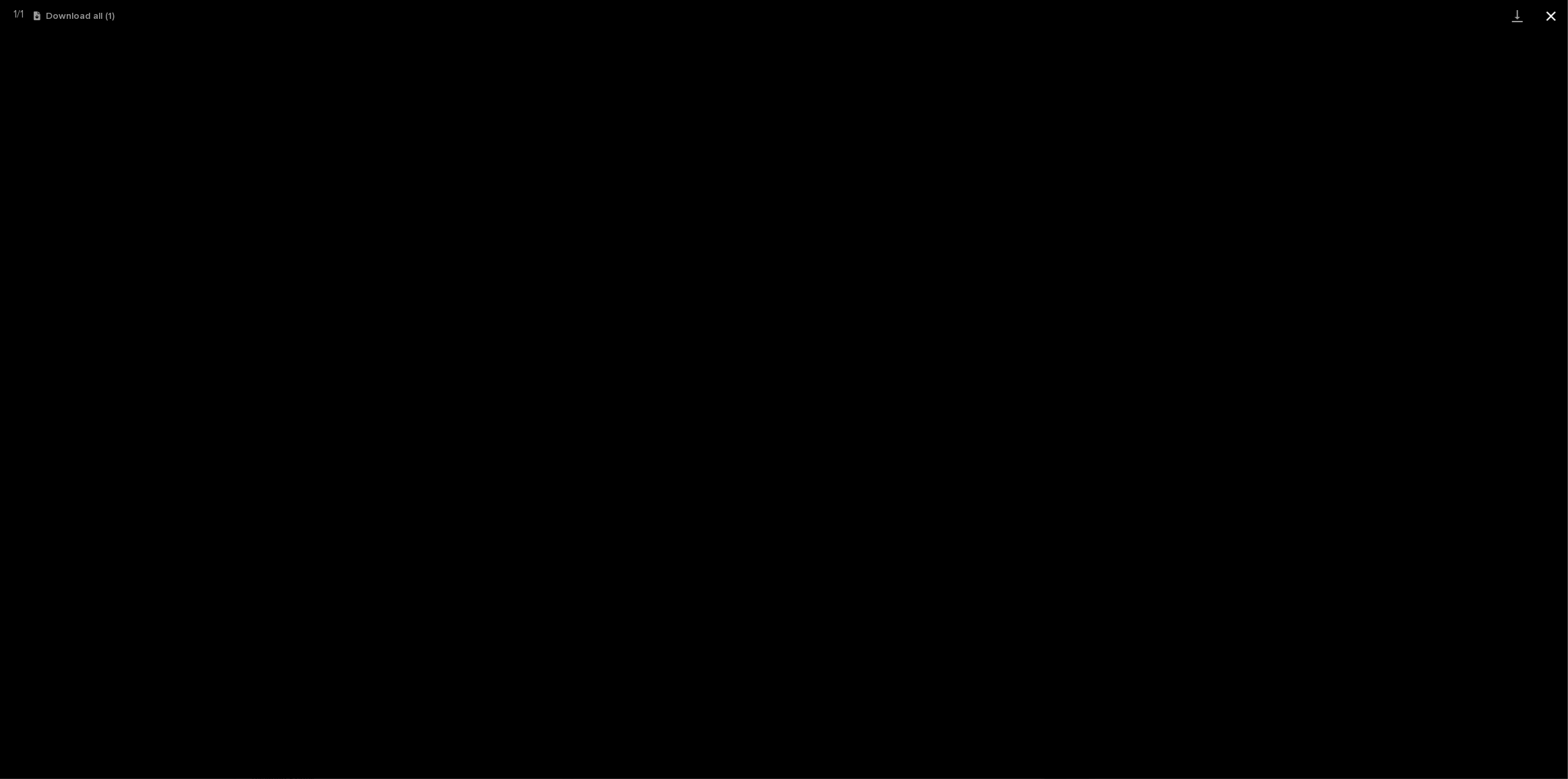
click at [1556, 19] on button "Close gallery" at bounding box center [1551, 16] width 34 height 32
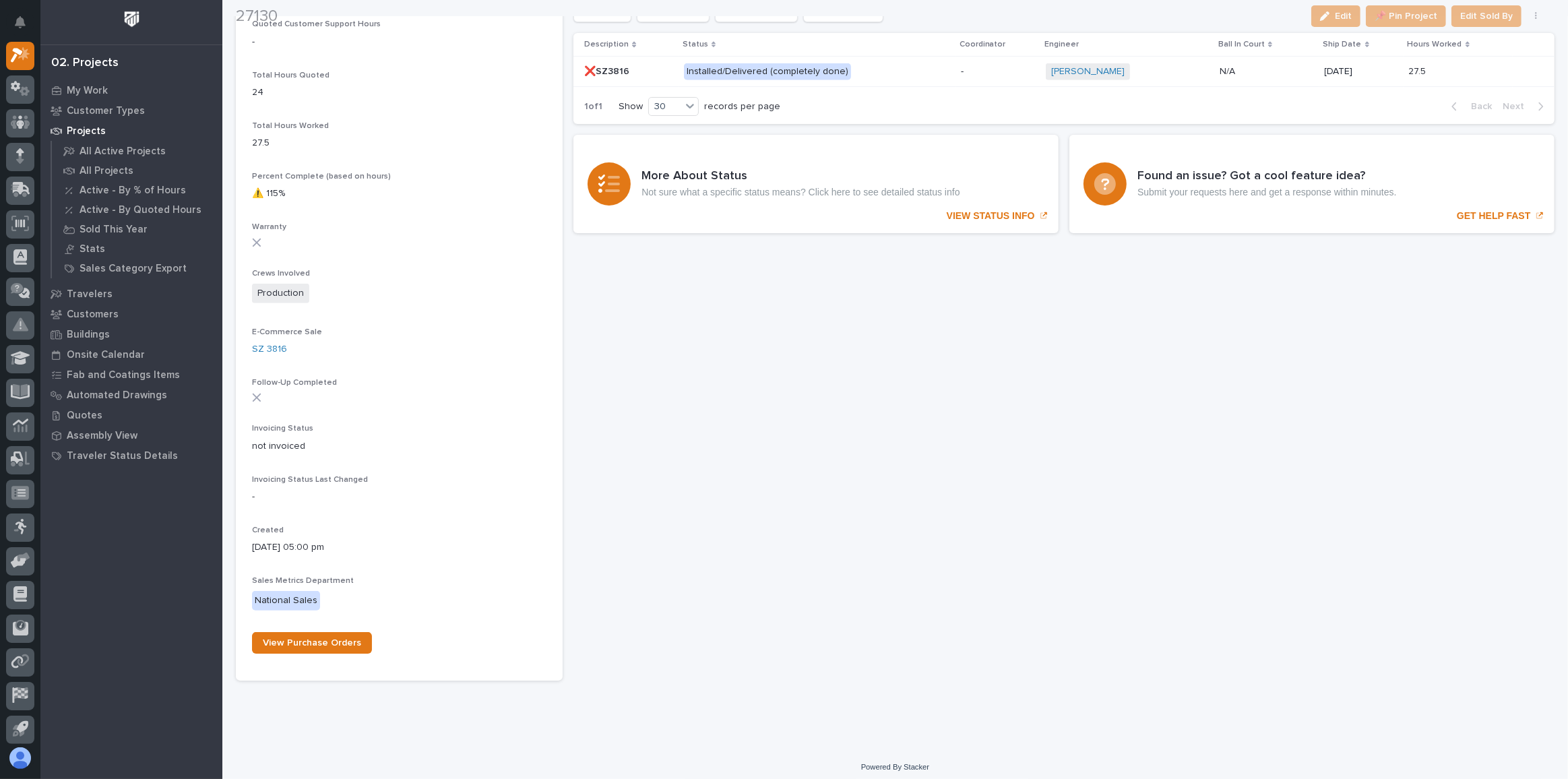
scroll to position [1102, 0]
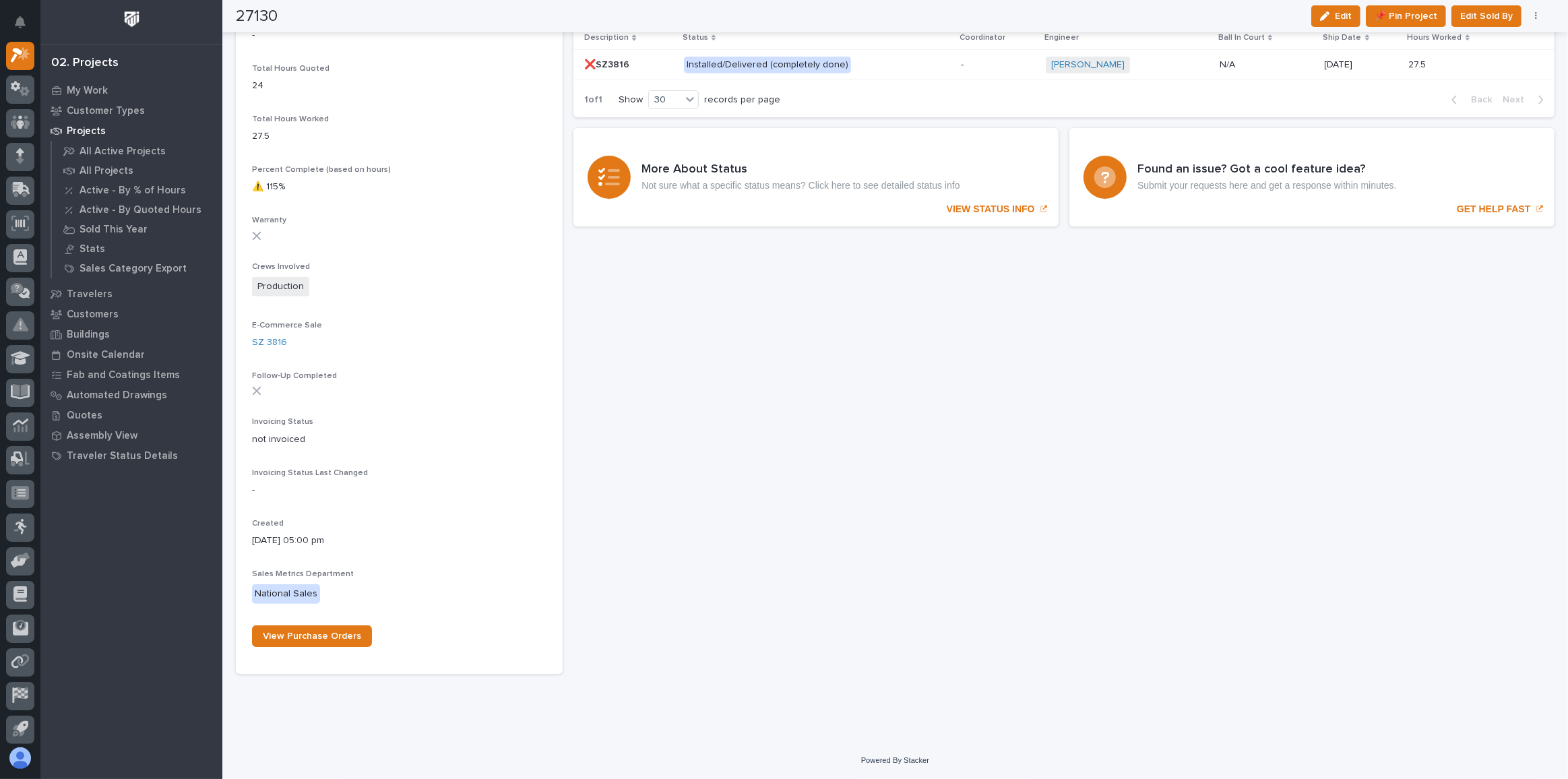
click at [872, 69] on p "Installed/Delivered (completely done)" at bounding box center [801, 65] width 236 height 16
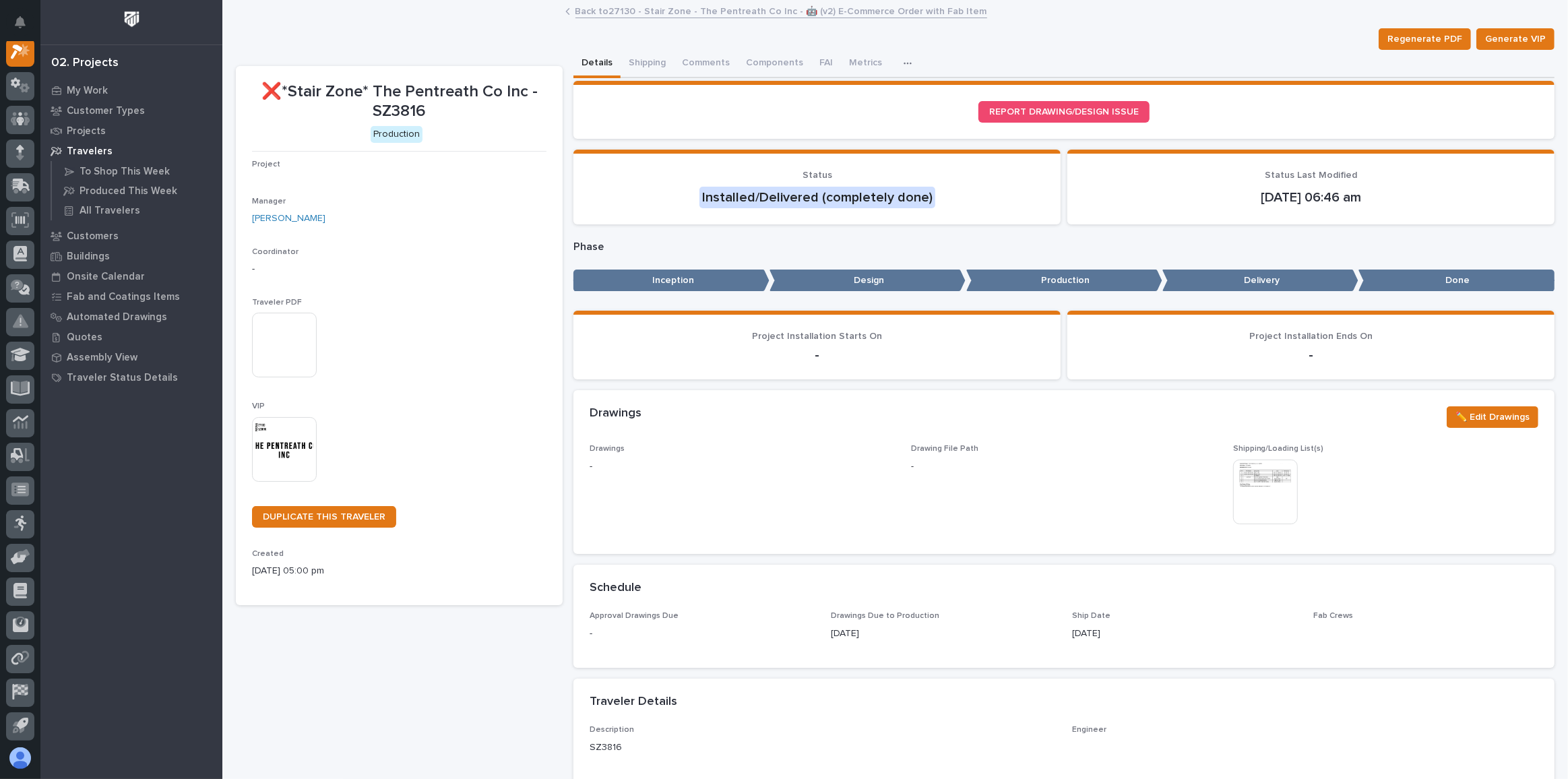
scroll to position [33, 0]
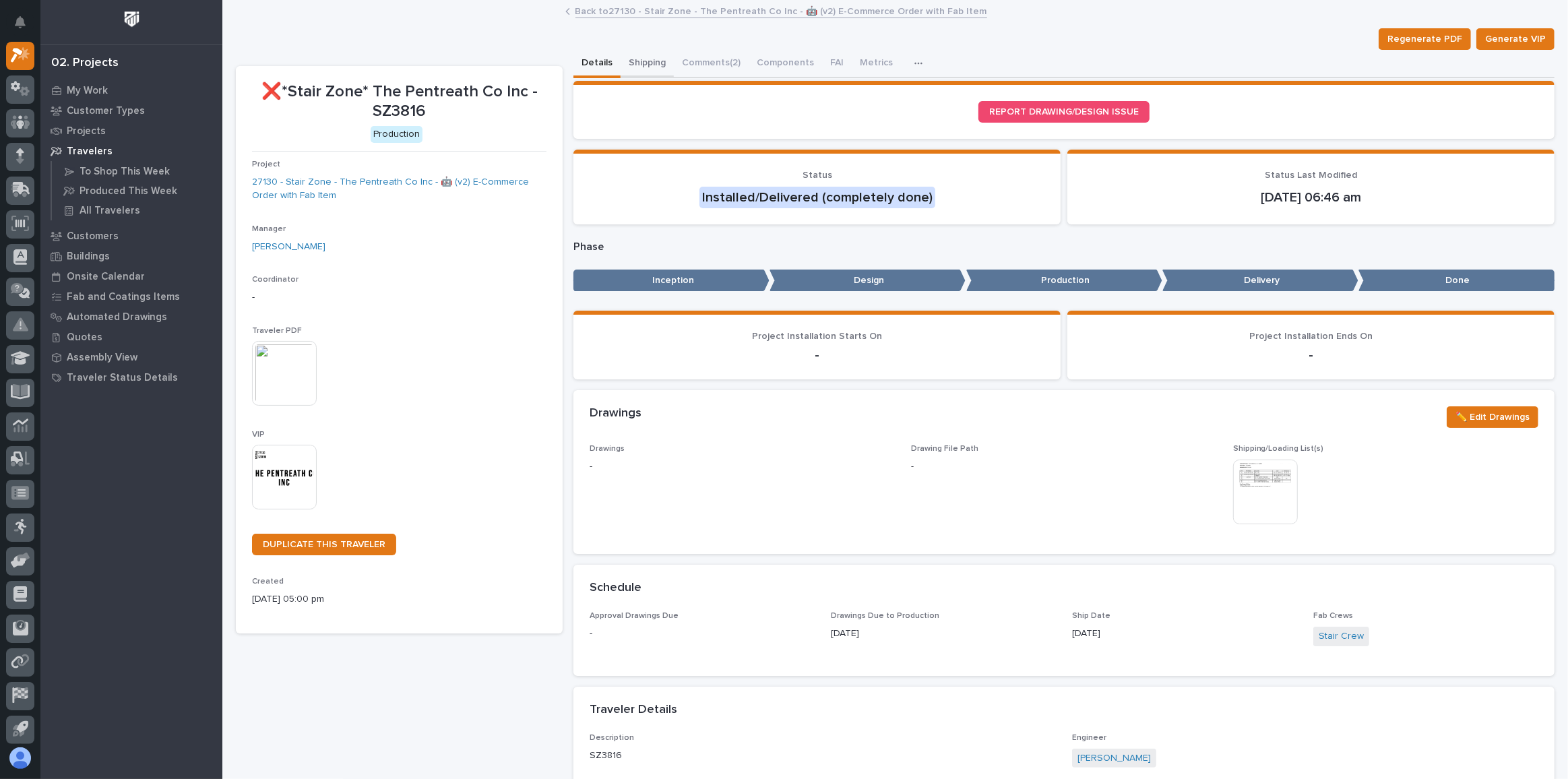
click at [638, 69] on button "Shipping" at bounding box center [647, 64] width 53 height 28
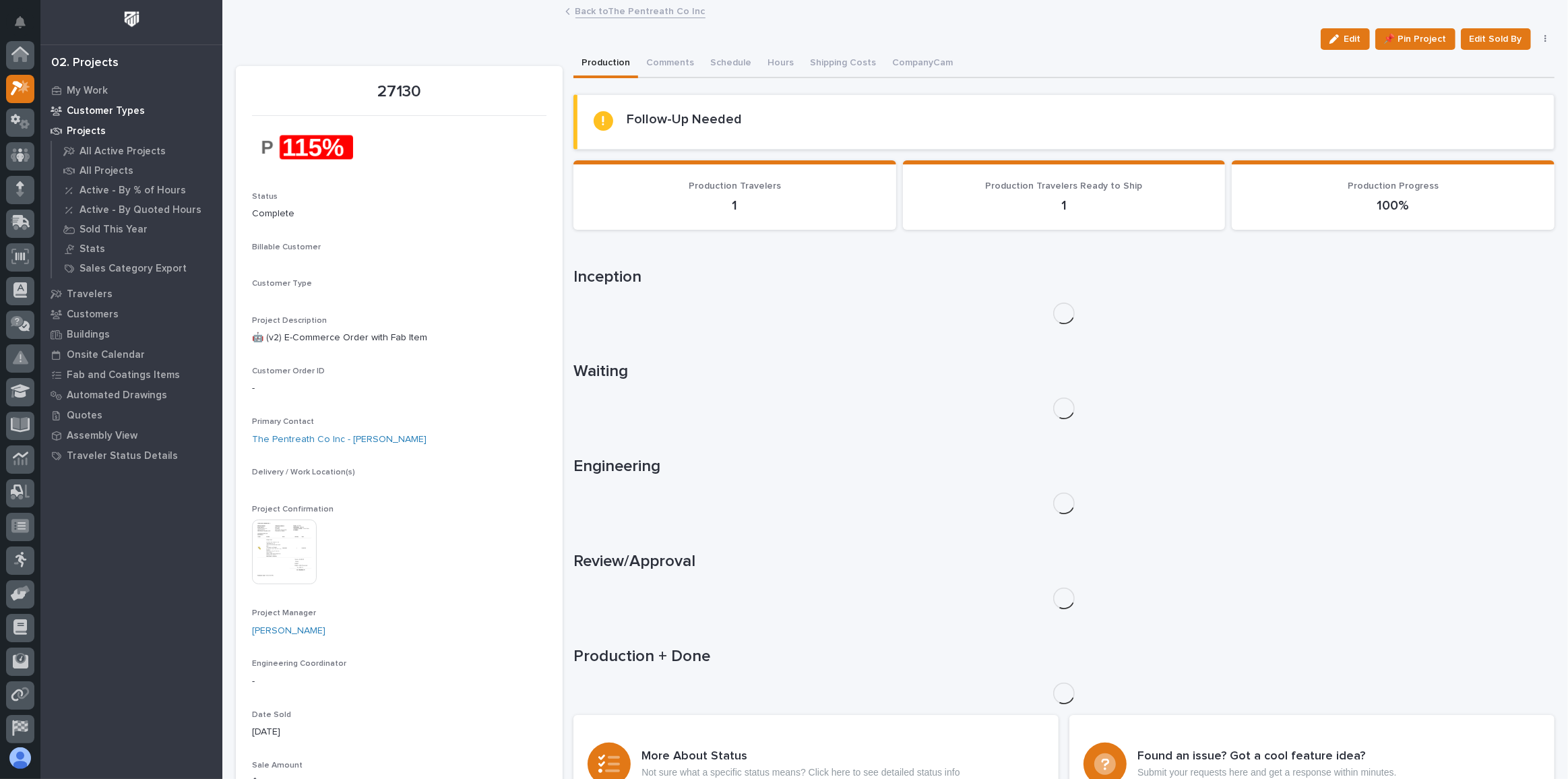
scroll to position [36, 0]
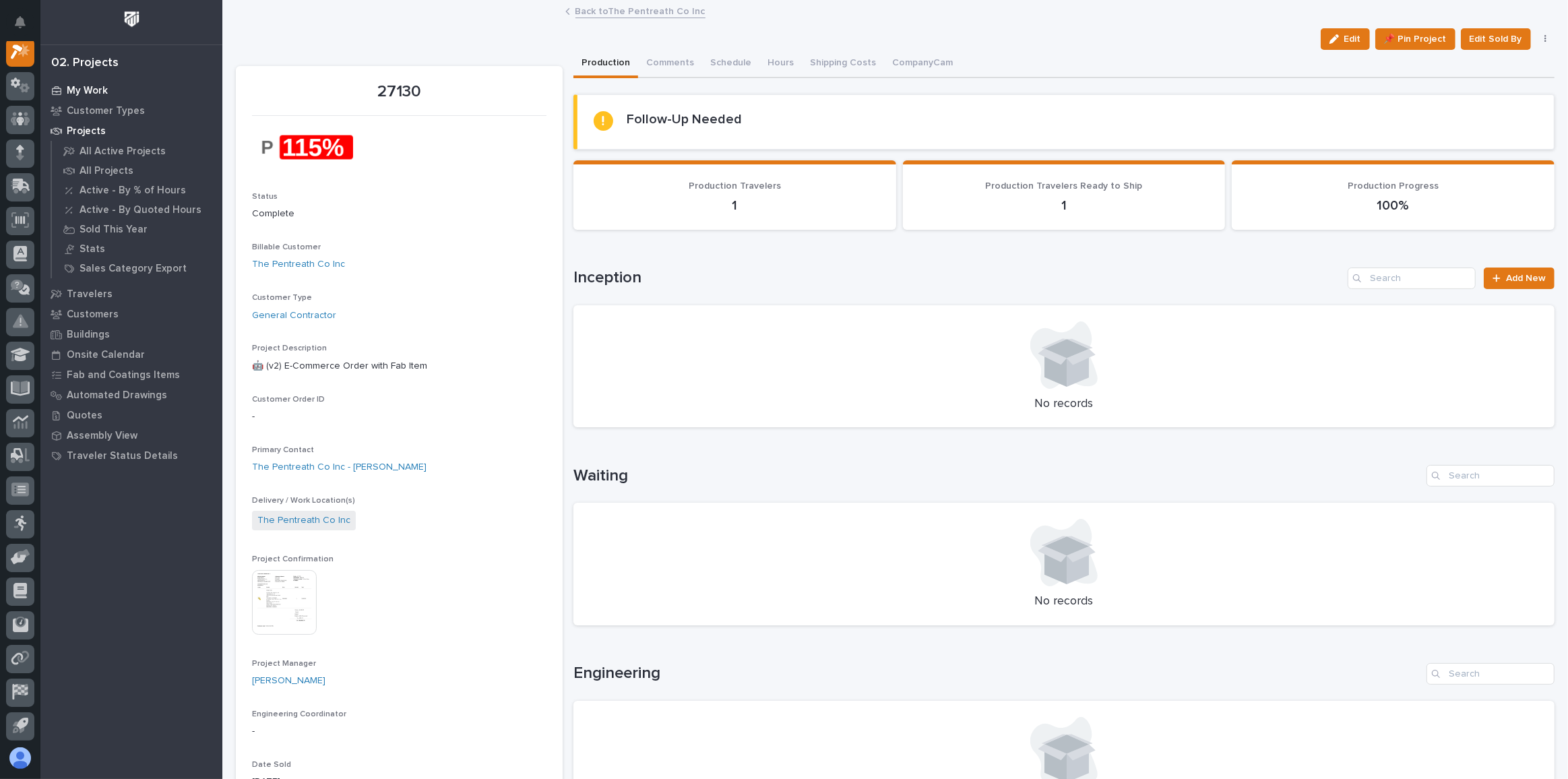
click at [85, 91] on p "My Work" at bounding box center [87, 90] width 41 height 12
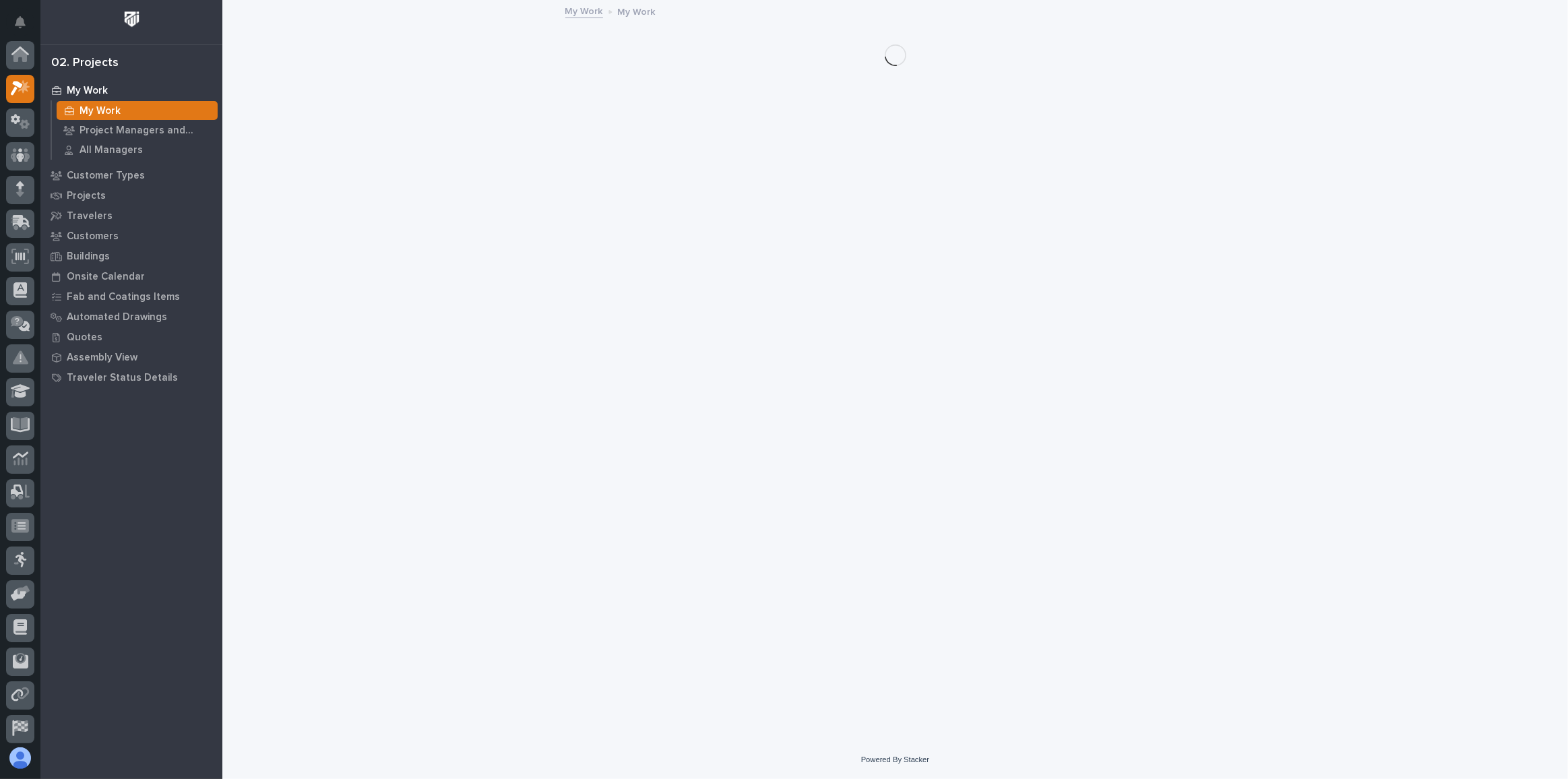
scroll to position [33, 0]
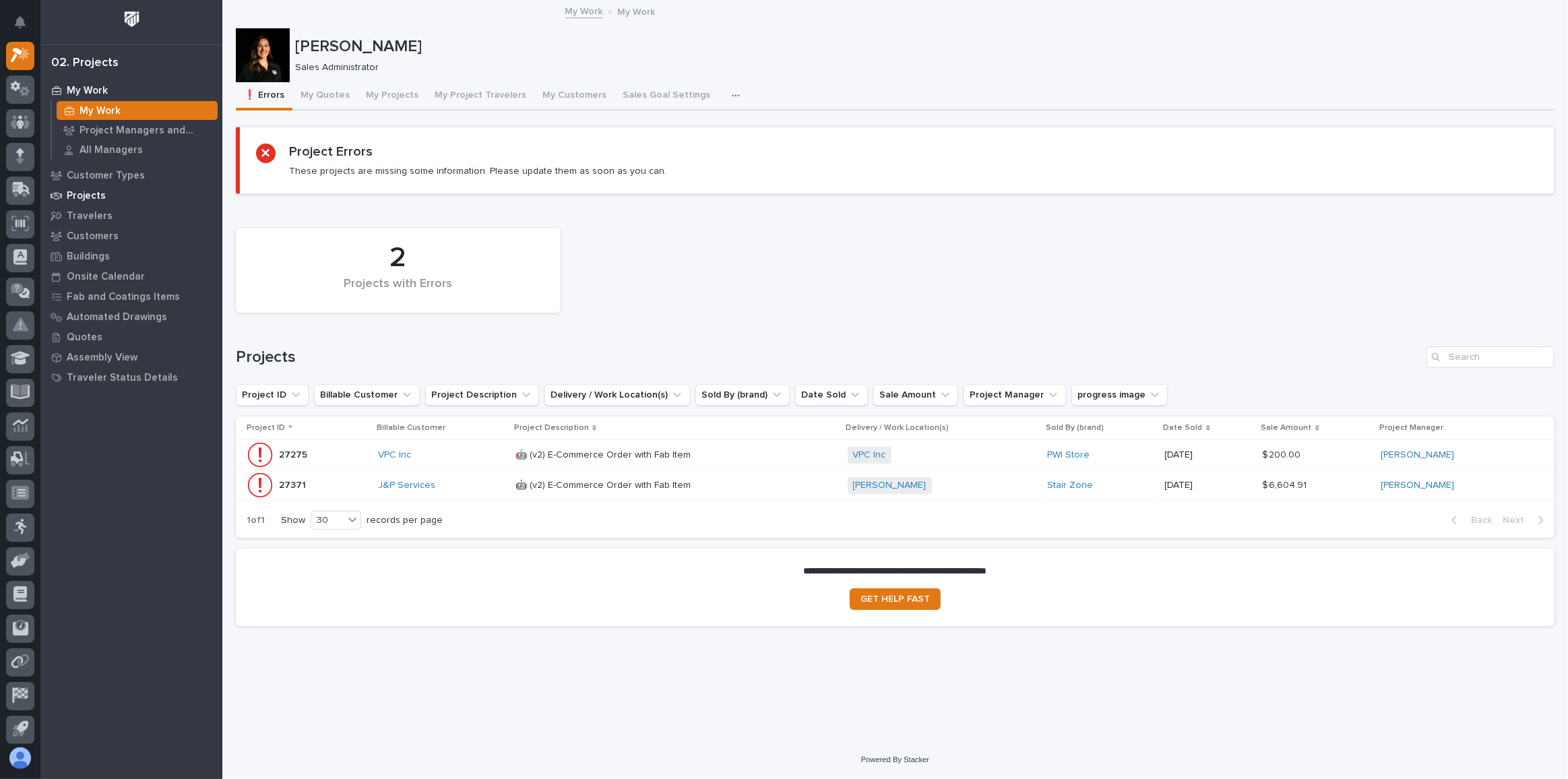
click at [81, 192] on p "Projects" at bounding box center [86, 196] width 39 height 12
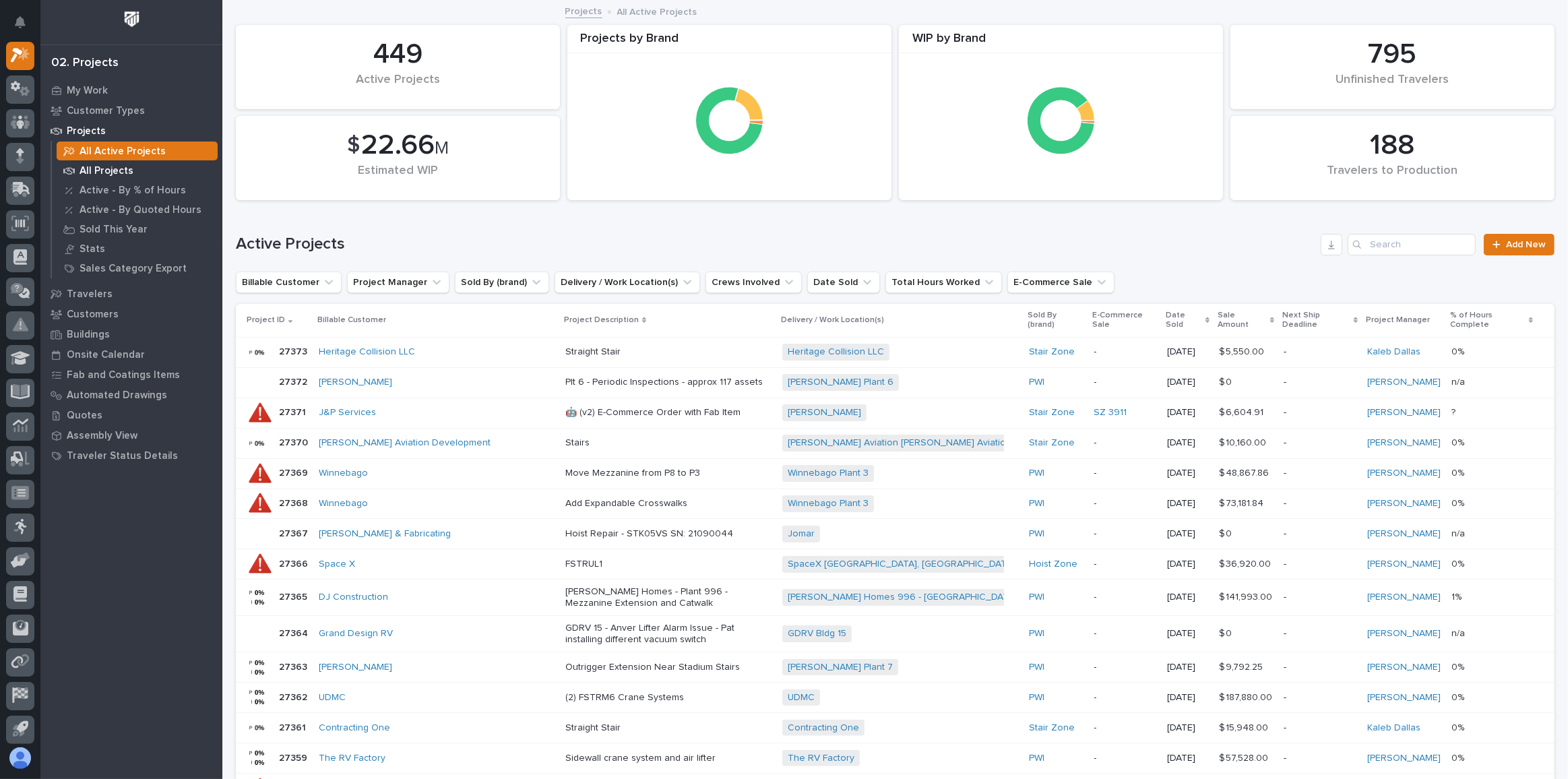
click at [101, 168] on p "All Projects" at bounding box center [107, 171] width 54 height 12
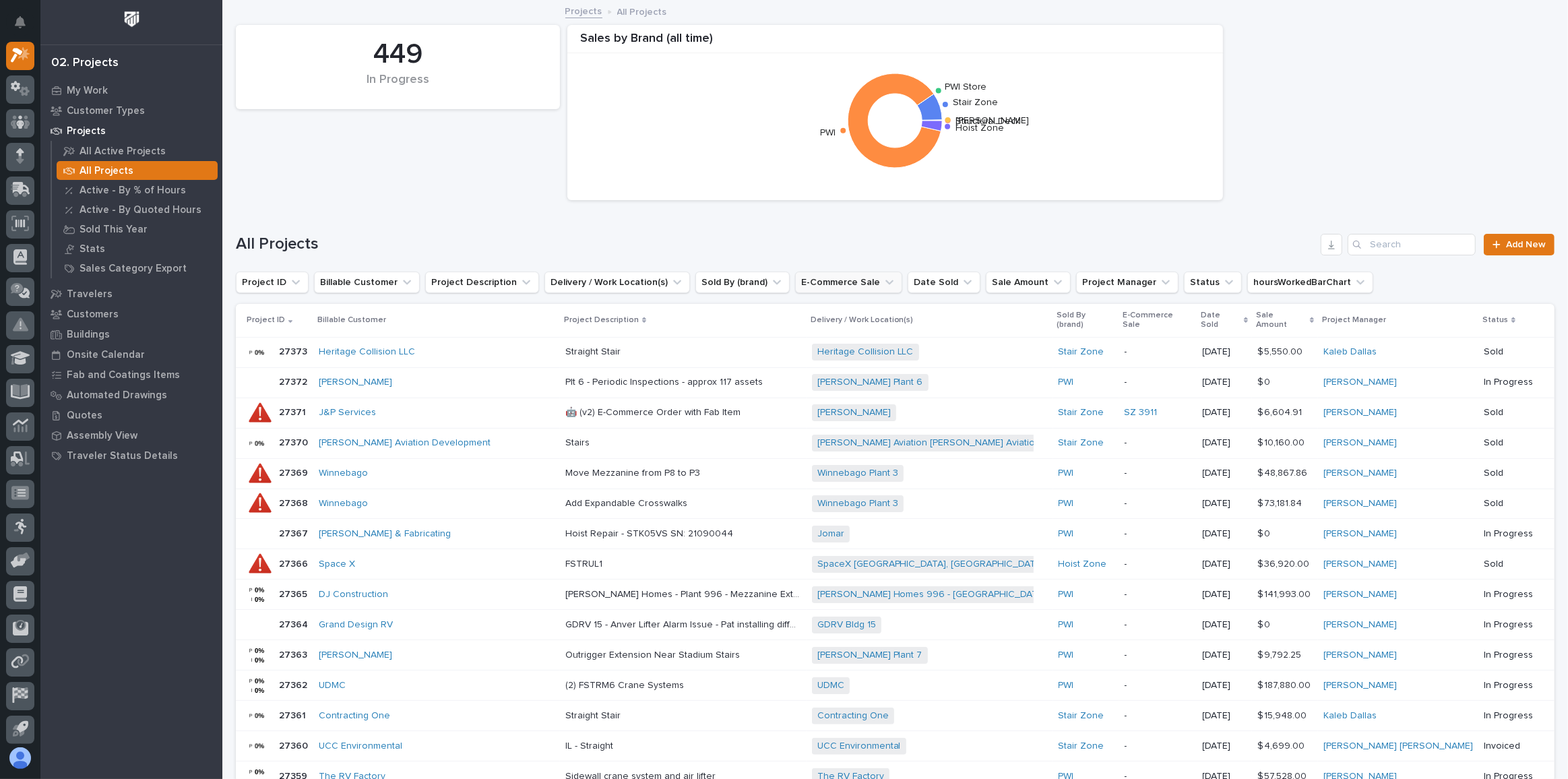
click at [885, 283] on icon "E-Commerce Sale" at bounding box center [889, 282] width 8 height 5
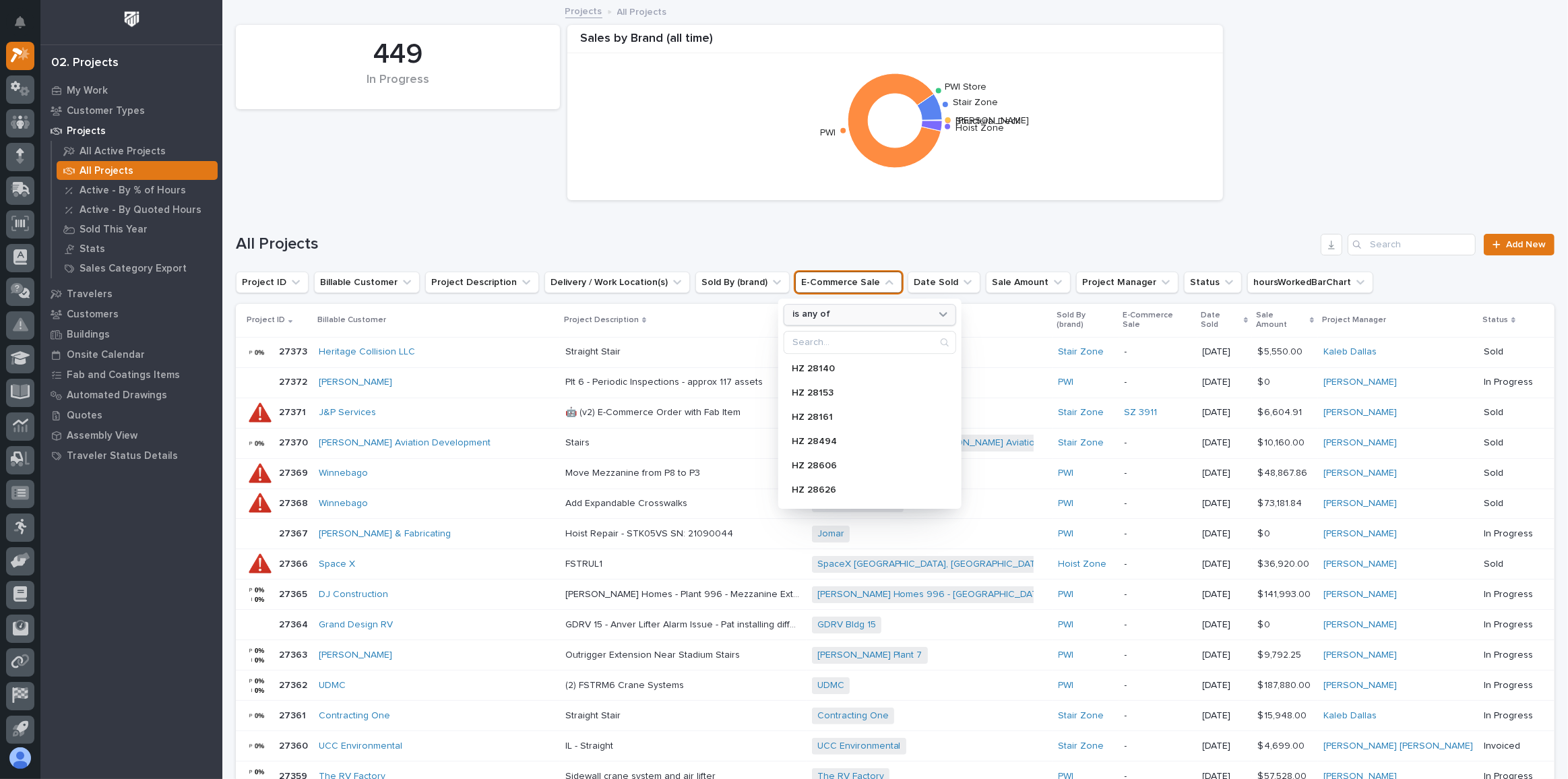
click at [826, 310] on p "is any of" at bounding box center [811, 315] width 38 height 12
click at [826, 311] on p "is any of" at bounding box center [811, 315] width 38 height 12
click at [839, 310] on div "is any of" at bounding box center [860, 315] width 149 height 14
click at [831, 316] on div "is any of" at bounding box center [860, 315] width 149 height 14
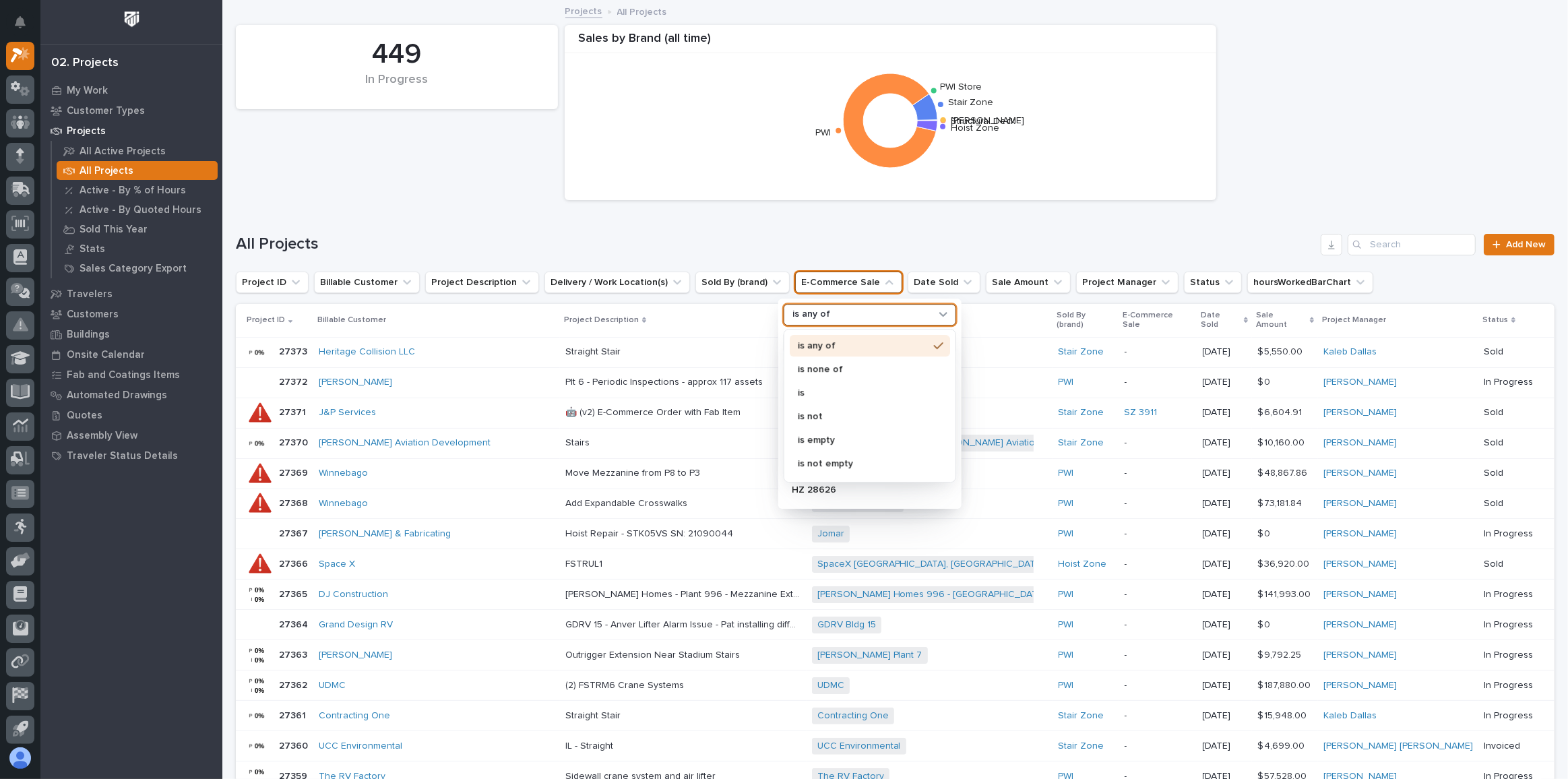
click at [867, 344] on p "is any of" at bounding box center [863, 345] width 131 height 9
click at [903, 305] on div "is any of" at bounding box center [869, 315] width 173 height 21
click at [861, 341] on p "is any of" at bounding box center [863, 345] width 131 height 9
click at [824, 343] on input "Search" at bounding box center [869, 342] width 171 height 21
type input "sz"
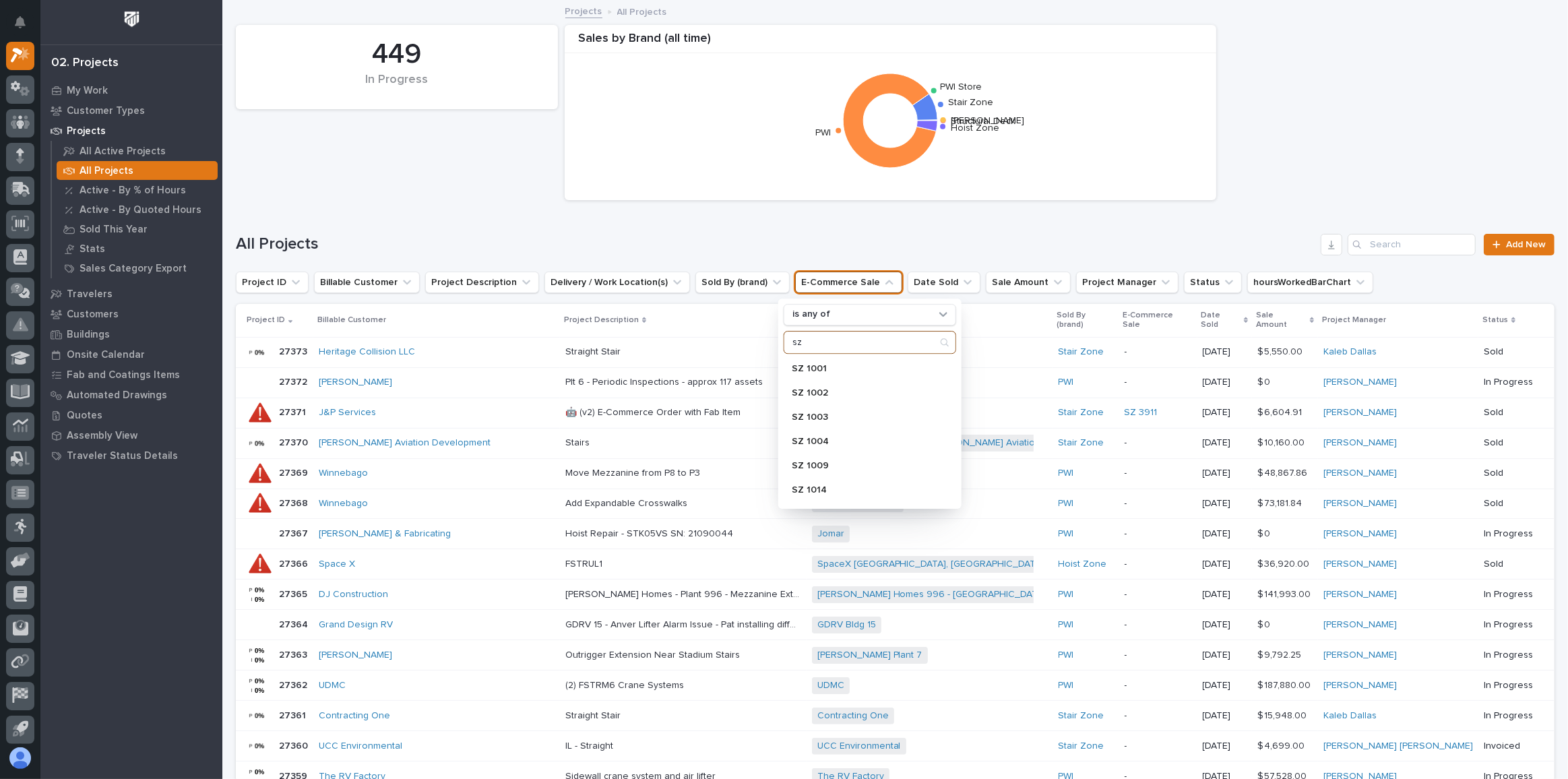
click at [930, 339] on input "sz" at bounding box center [869, 342] width 171 height 21
click at [879, 340] on input "sz" at bounding box center [869, 342] width 171 height 21
click at [899, 313] on div "is any of" at bounding box center [860, 315] width 149 height 14
click at [875, 503] on div "SZ 1015" at bounding box center [869, 514] width 173 height 21
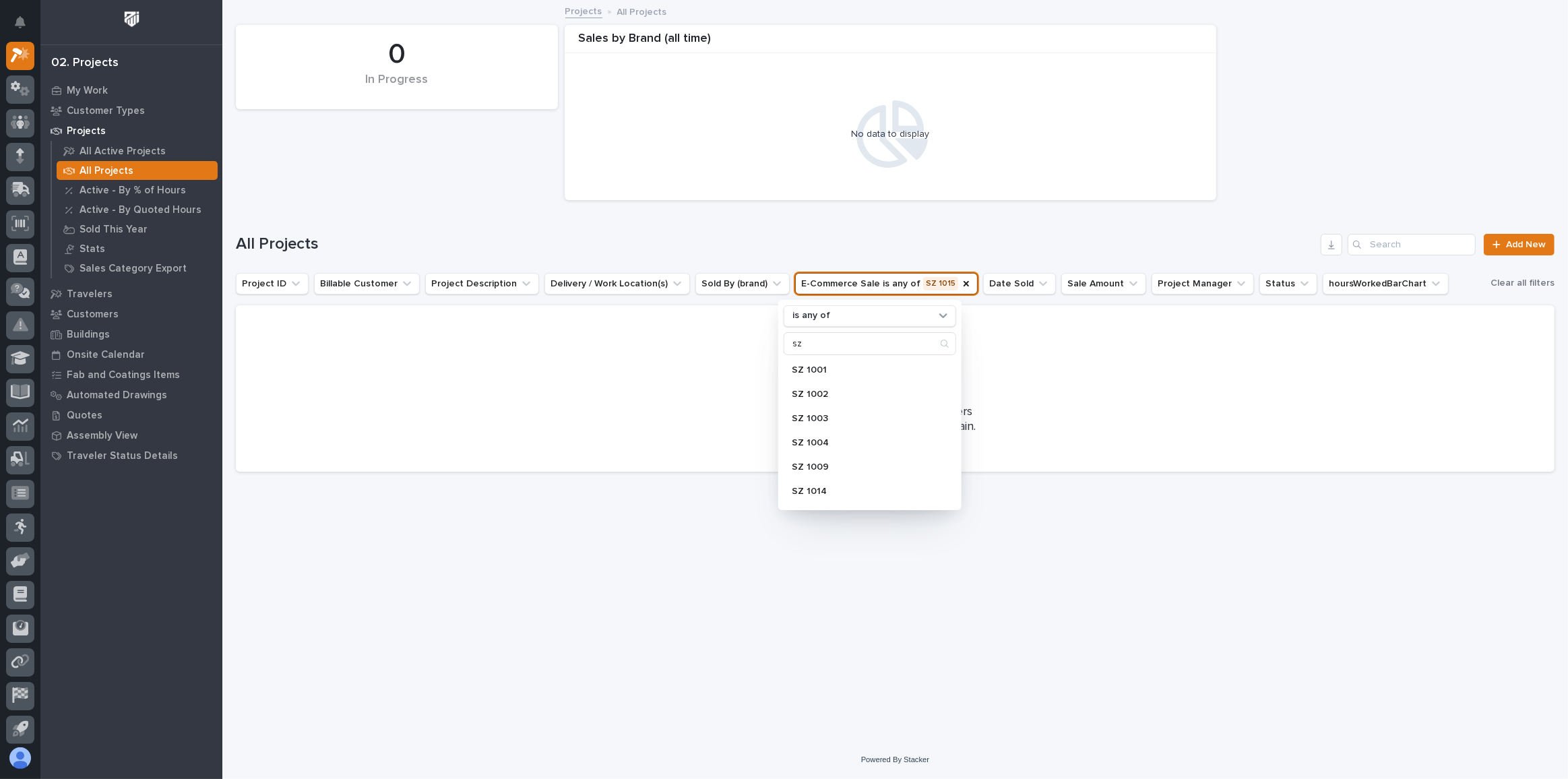
click at [662, 591] on div "Loading... Saving… Loading... Saving… 0 In Progress Sales by [PERSON_NAME] (all…" at bounding box center [895, 354] width 1332 height 705
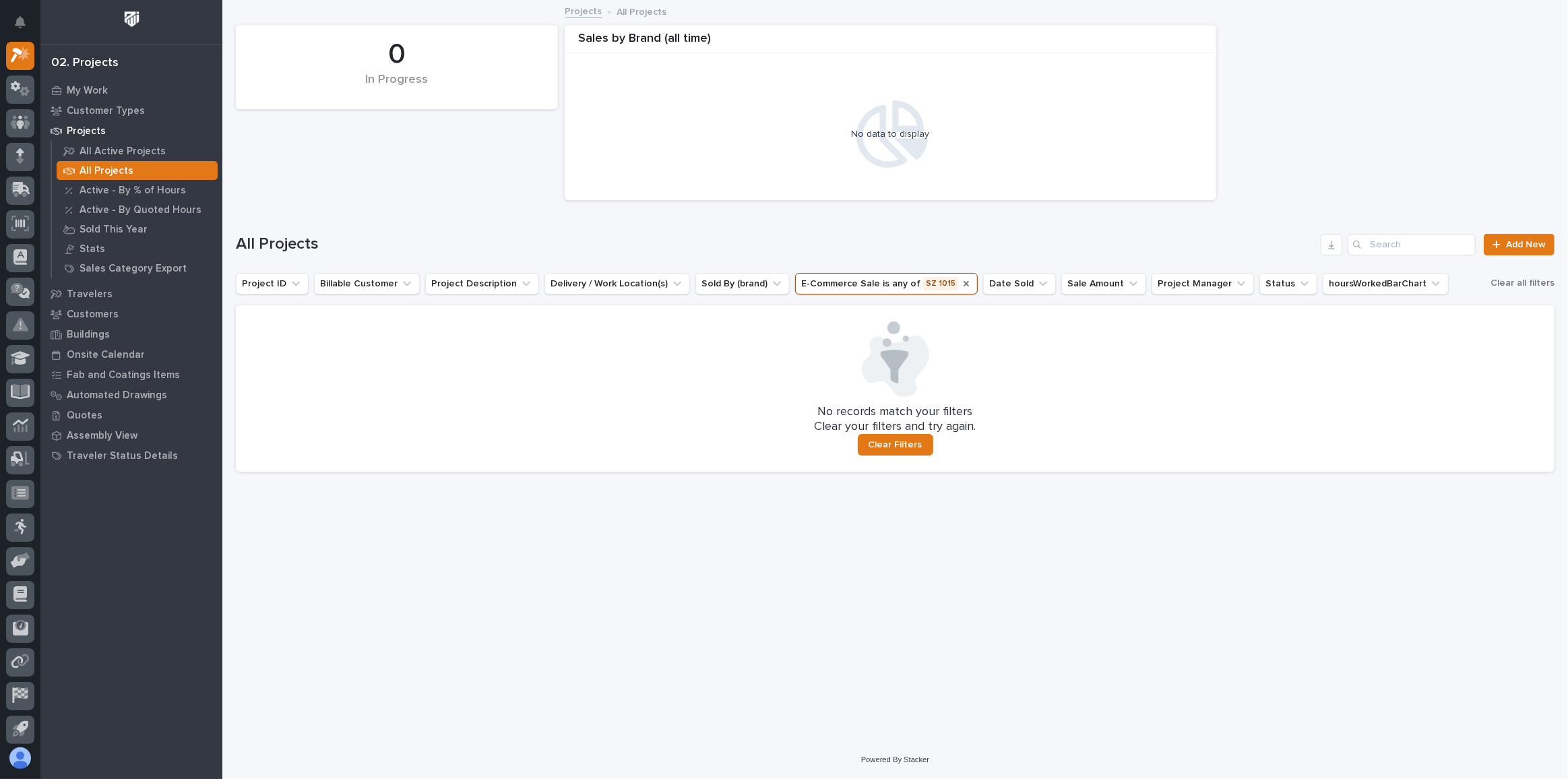
click at [961, 282] on icon "E-Commerce Sale" at bounding box center [966, 283] width 11 height 11
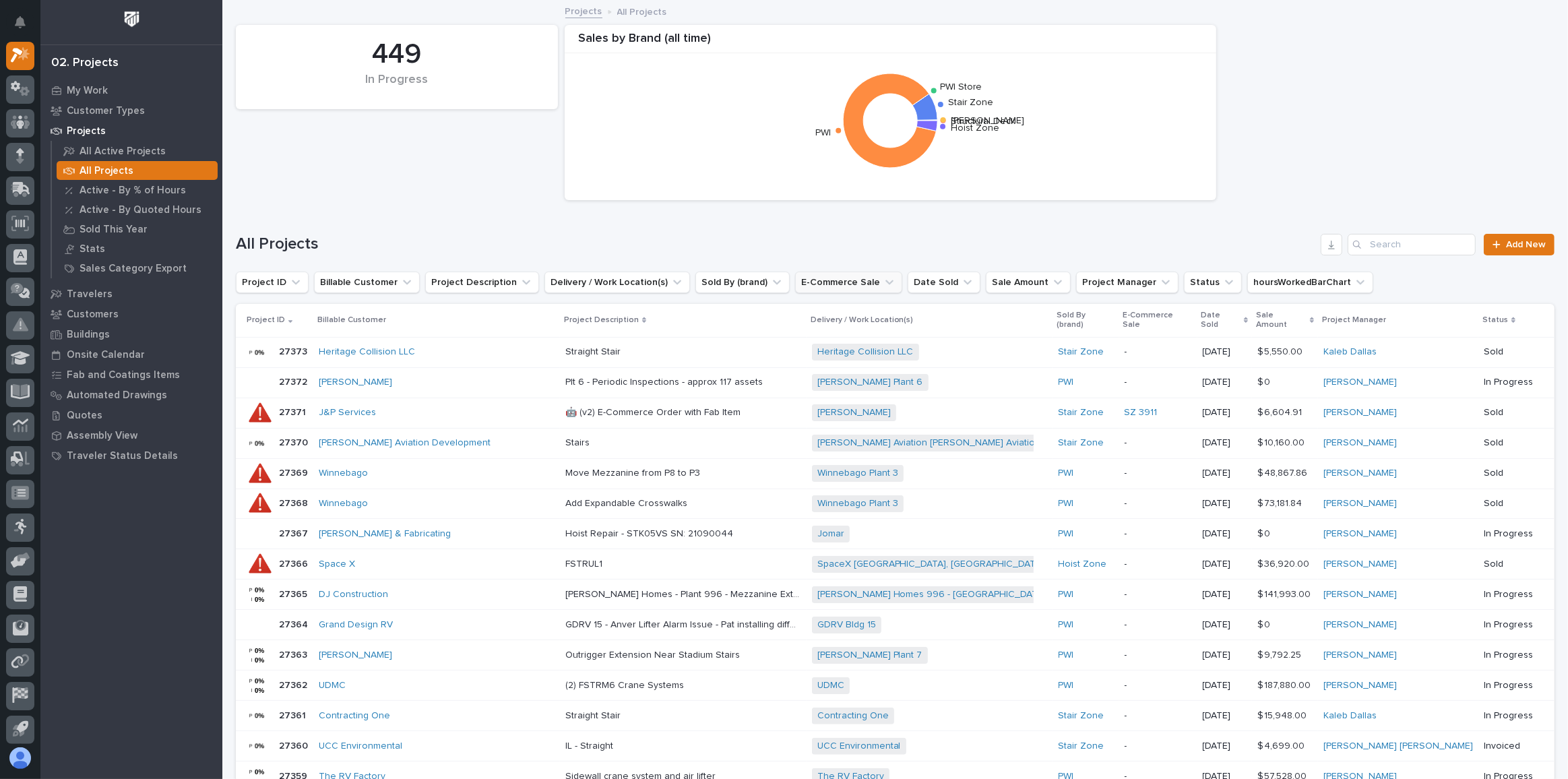
click at [847, 286] on button "E-Commerce Sale" at bounding box center [848, 282] width 107 height 21
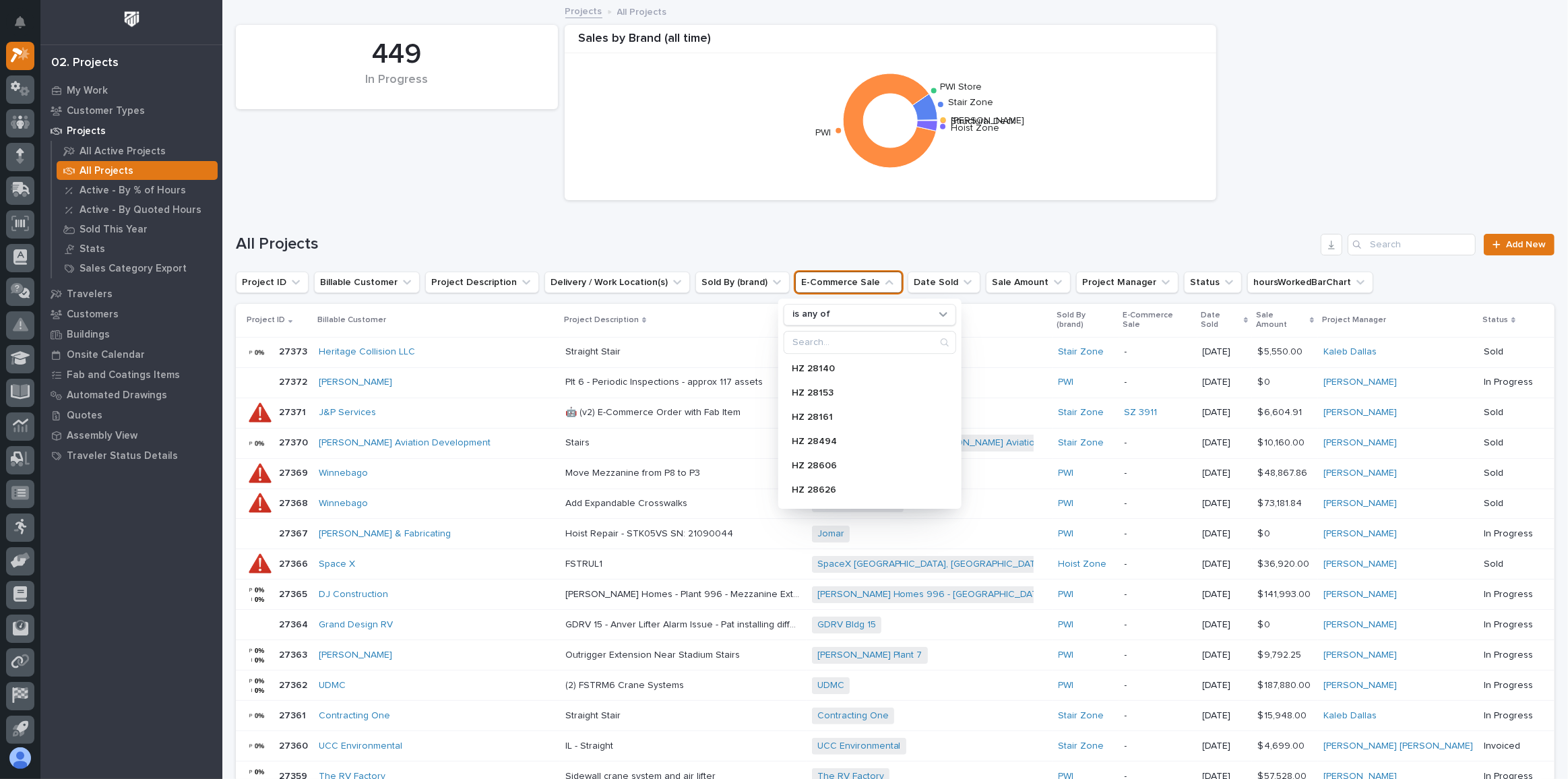
click at [847, 286] on button "E-Commerce Sale" at bounding box center [848, 282] width 107 height 21
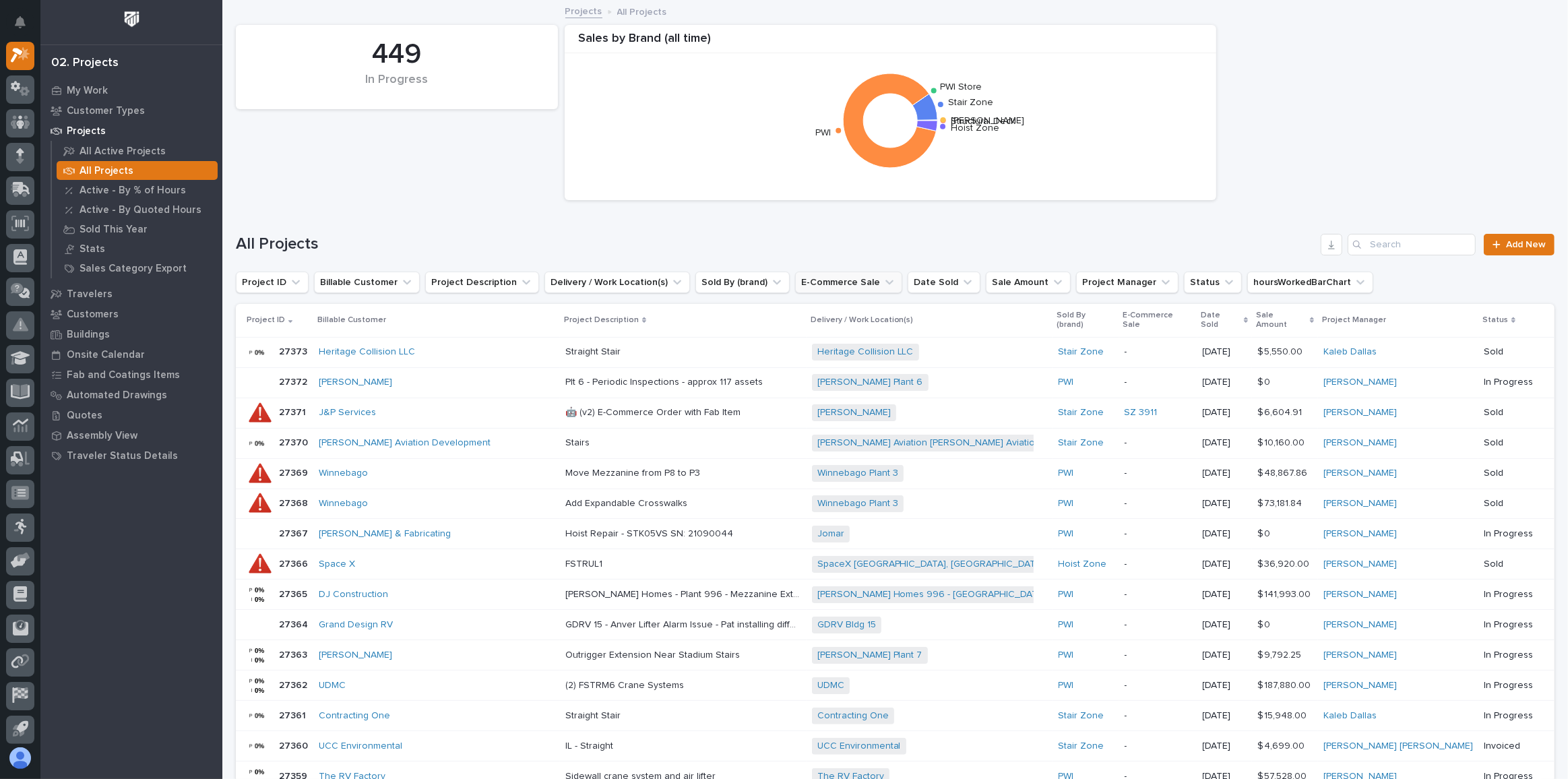
click at [860, 284] on button "E-Commerce Sale" at bounding box center [848, 282] width 107 height 21
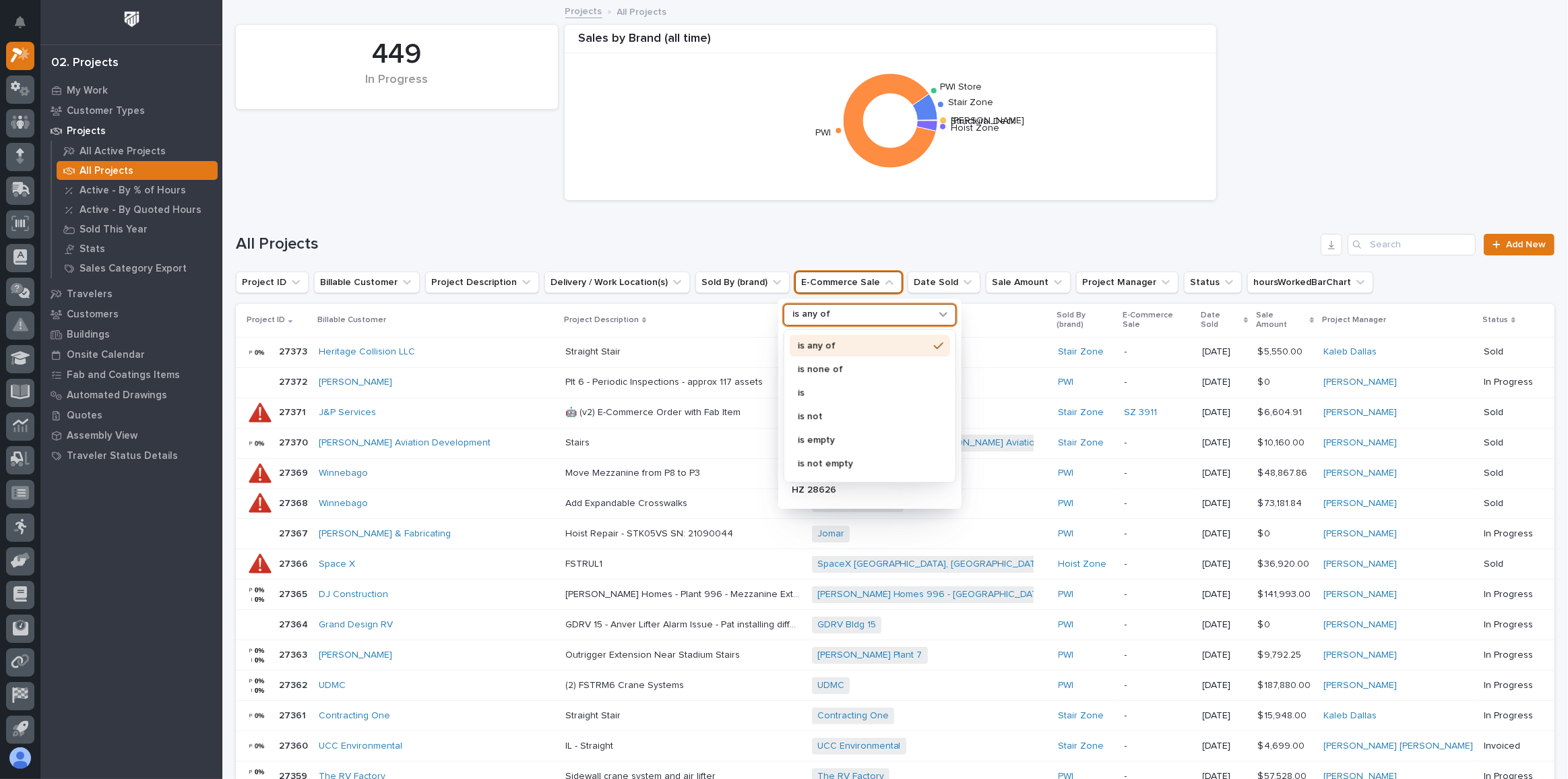
click at [834, 312] on div "is any of" at bounding box center [860, 315] width 149 height 14
click at [755, 402] on div "🤖 (v2) E-Commerce Order with Fab Item 🤖 (v2) E-Commerce Order with Fab Item" at bounding box center [683, 413] width 236 height 22
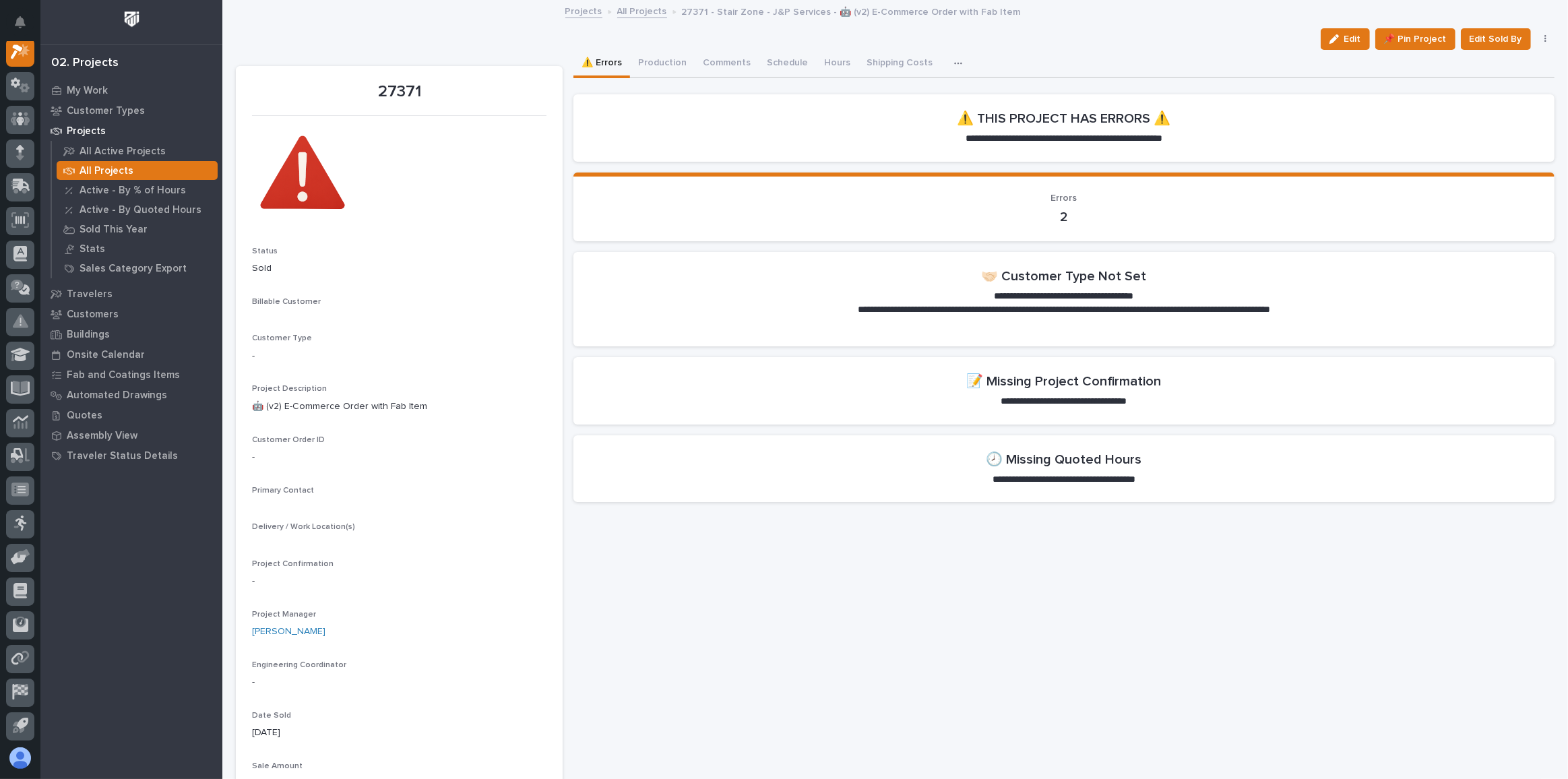
scroll to position [33, 0]
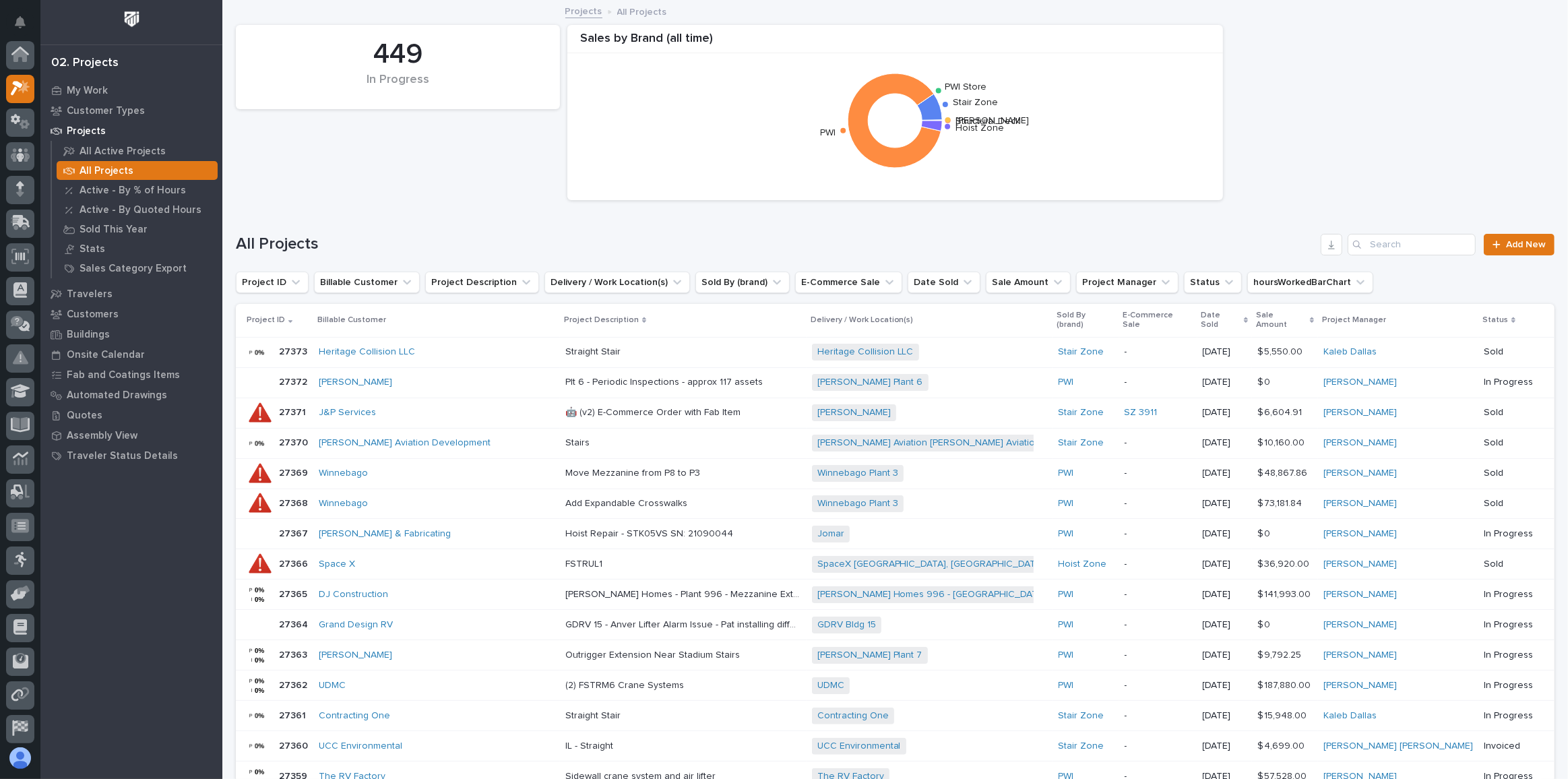
scroll to position [36, 0]
click at [1260, 280] on button "hoursWorkedBarChart" at bounding box center [1309, 282] width 126 height 21
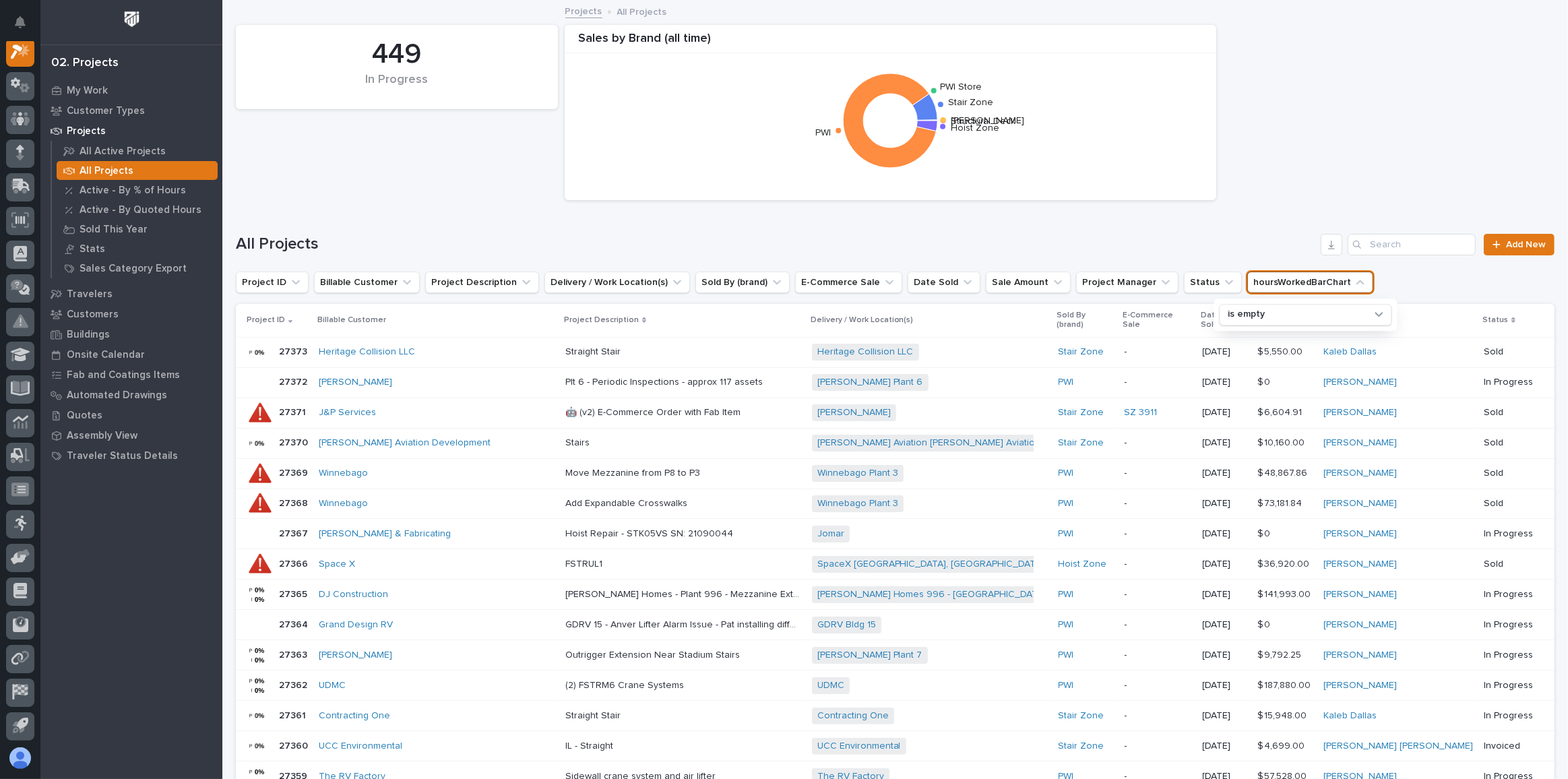
click at [1257, 279] on button "hoursWorkedBarChart" at bounding box center [1309, 282] width 126 height 21
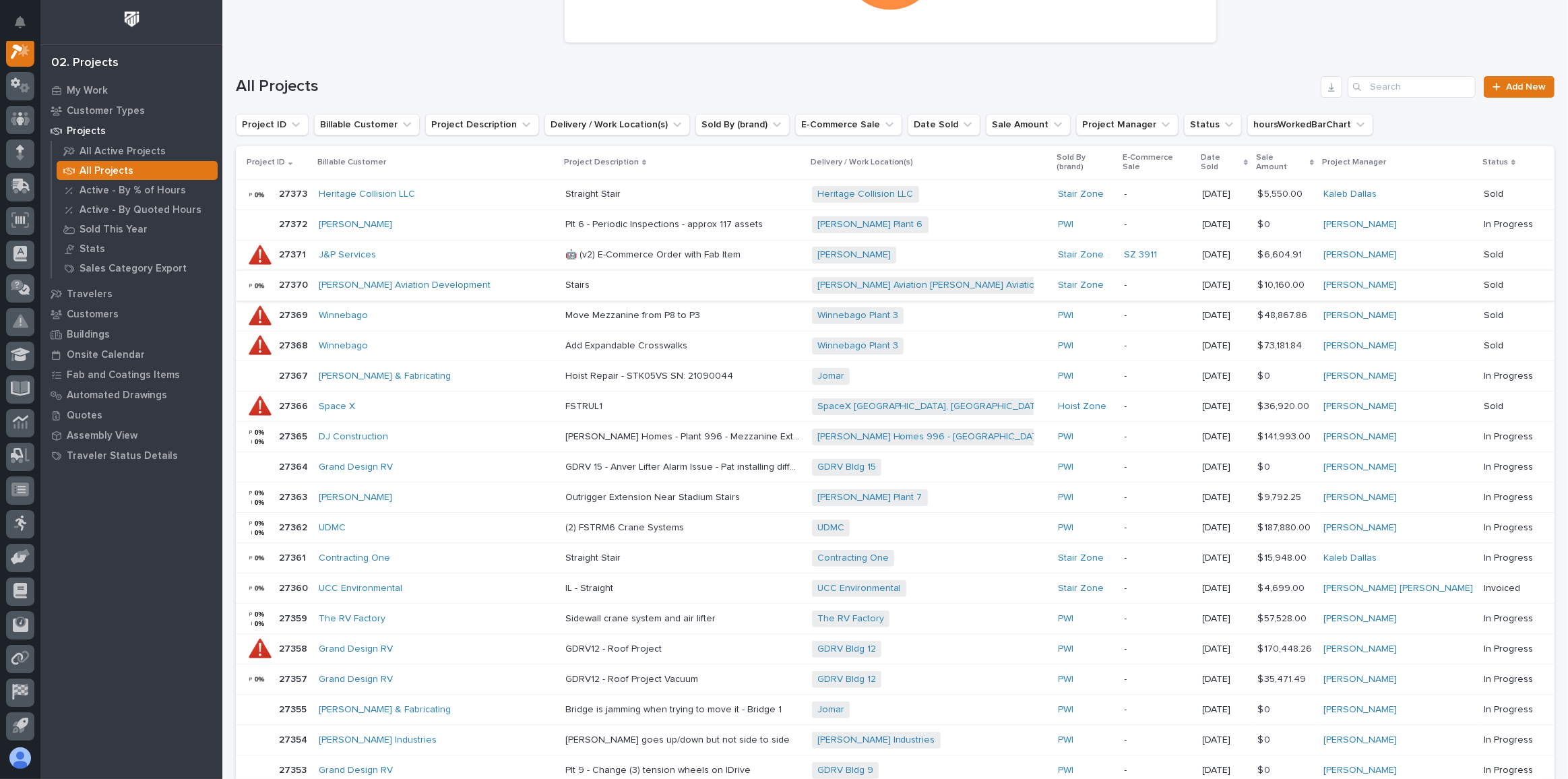
scroll to position [0, 0]
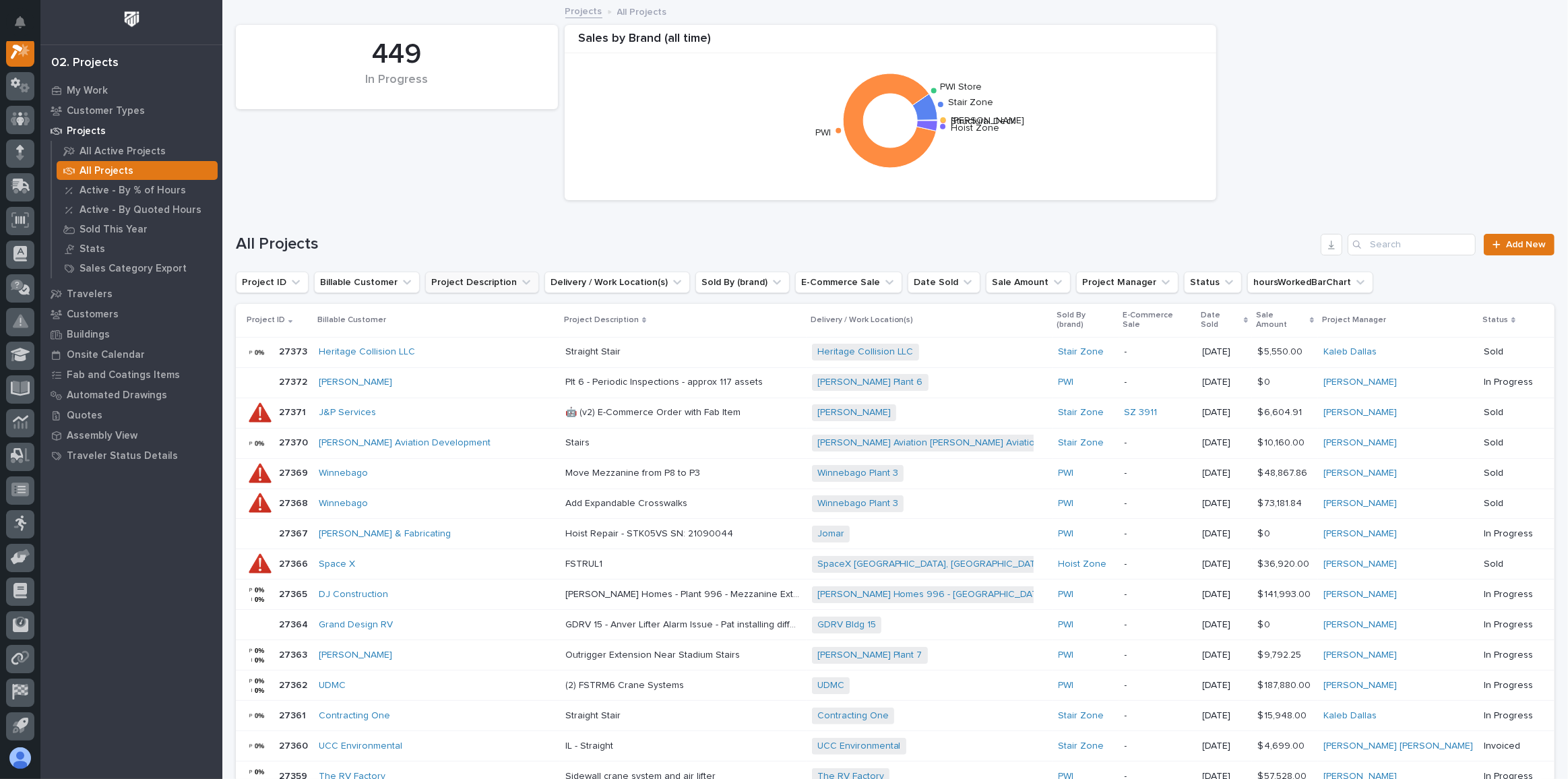
click at [495, 283] on button "Project Description" at bounding box center [482, 282] width 114 height 21
click at [479, 341] on input at bounding box center [511, 342] width 171 height 21
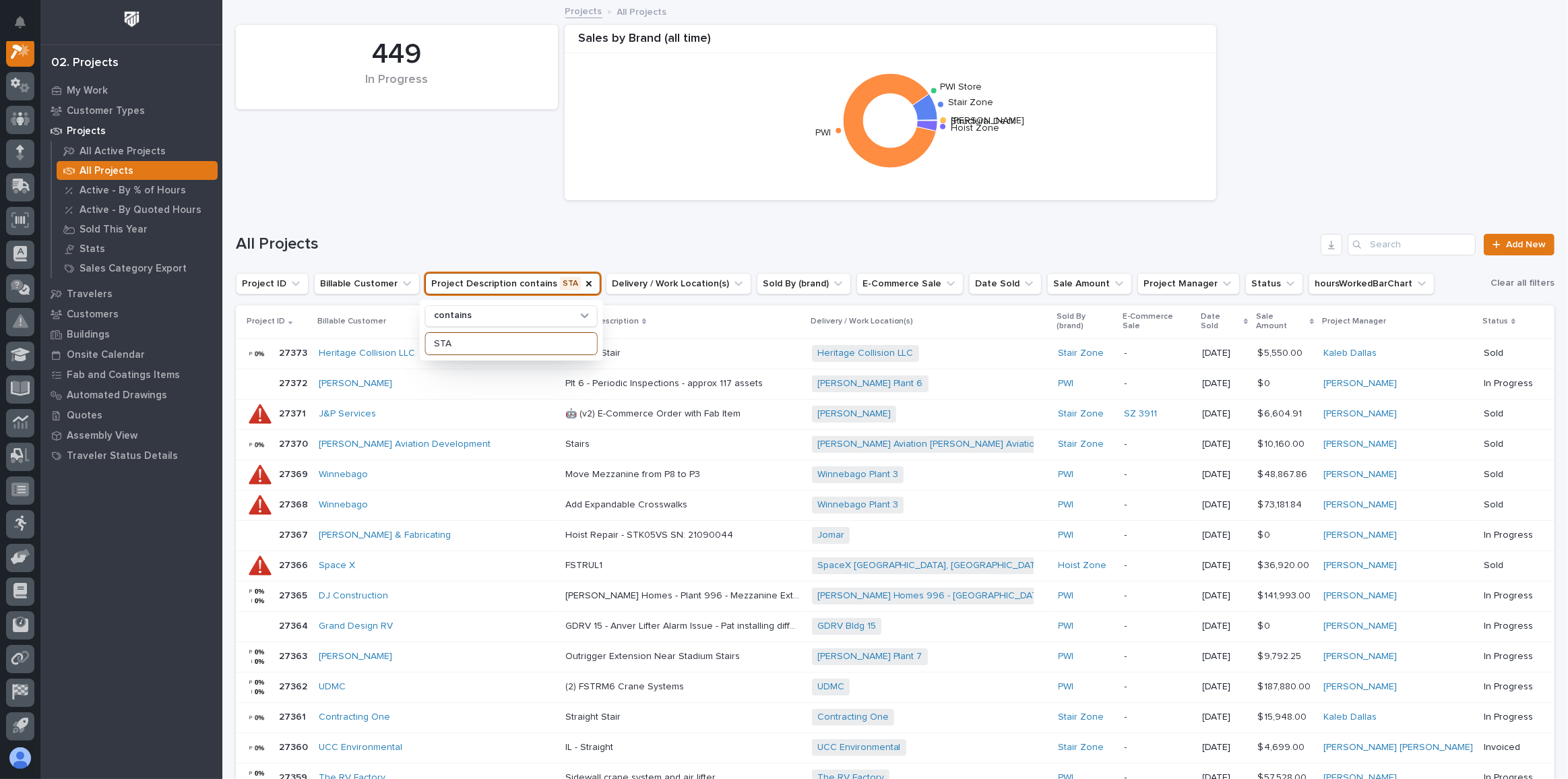
scroll to position [33, 0]
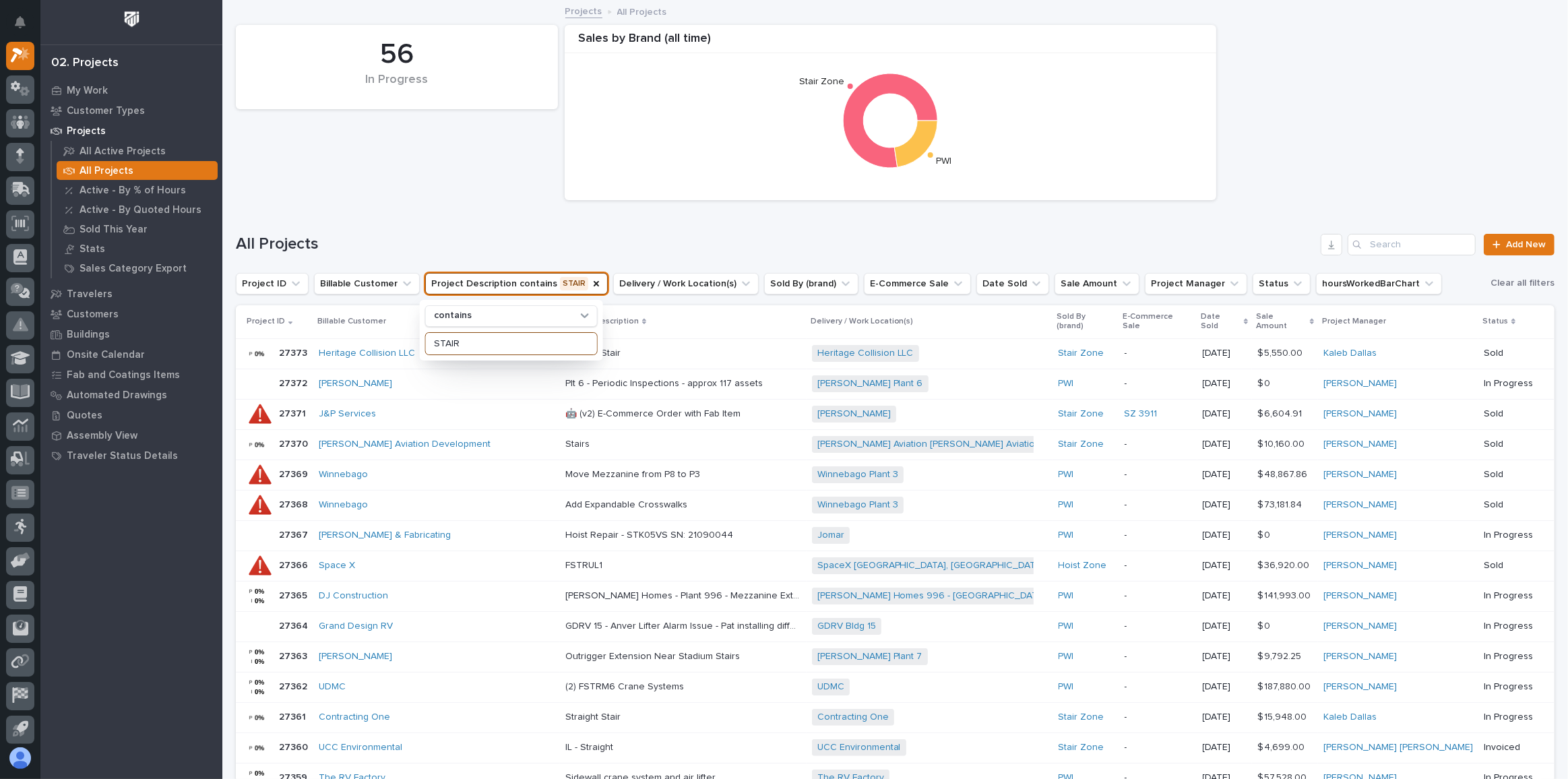
type input "STAIR"
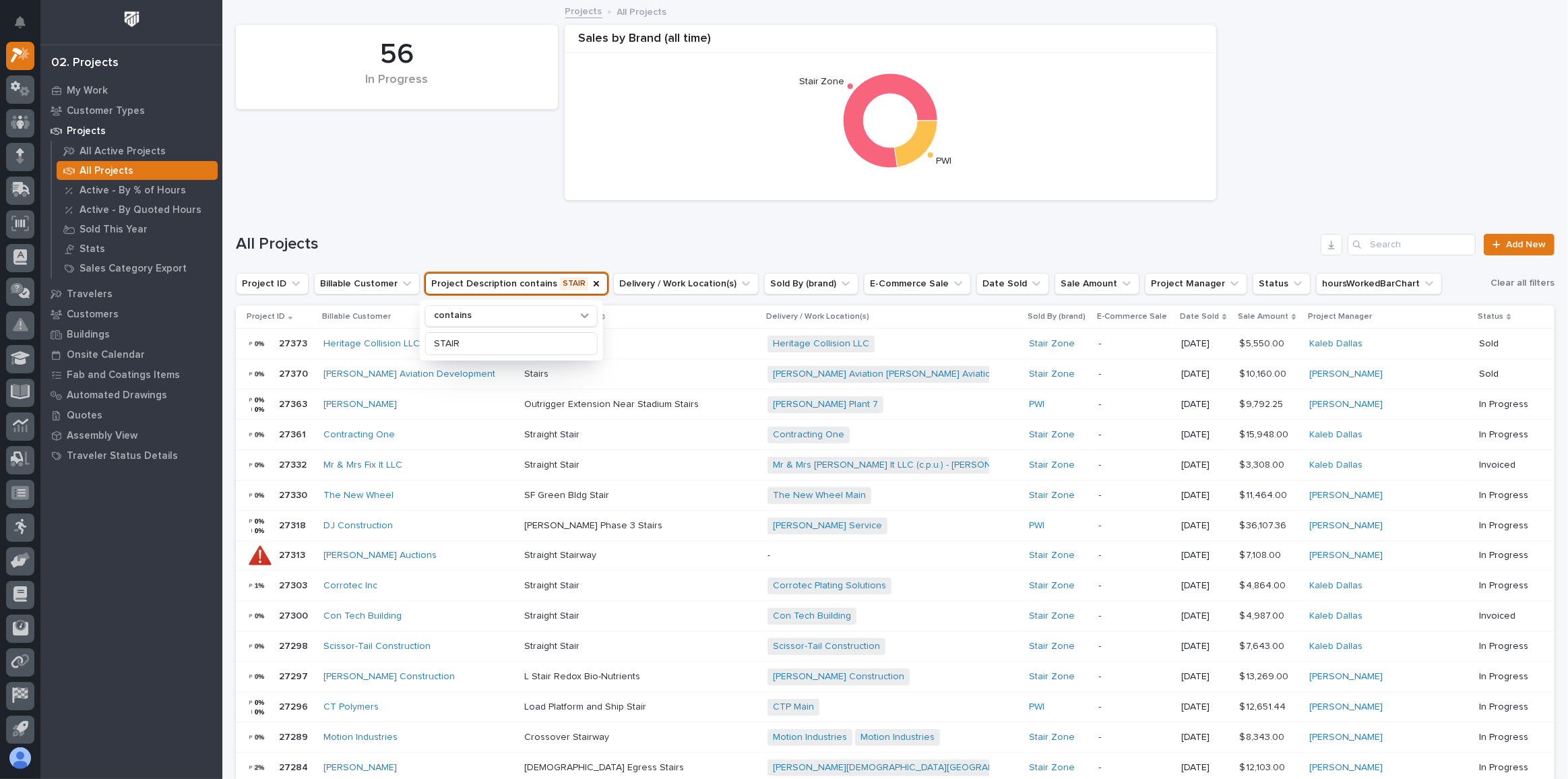
click at [525, 210] on div "All Projects Add New" at bounding box center [895, 239] width 1318 height 65
click at [1288, 316] on p "Sale Amount" at bounding box center [1262, 316] width 50 height 15
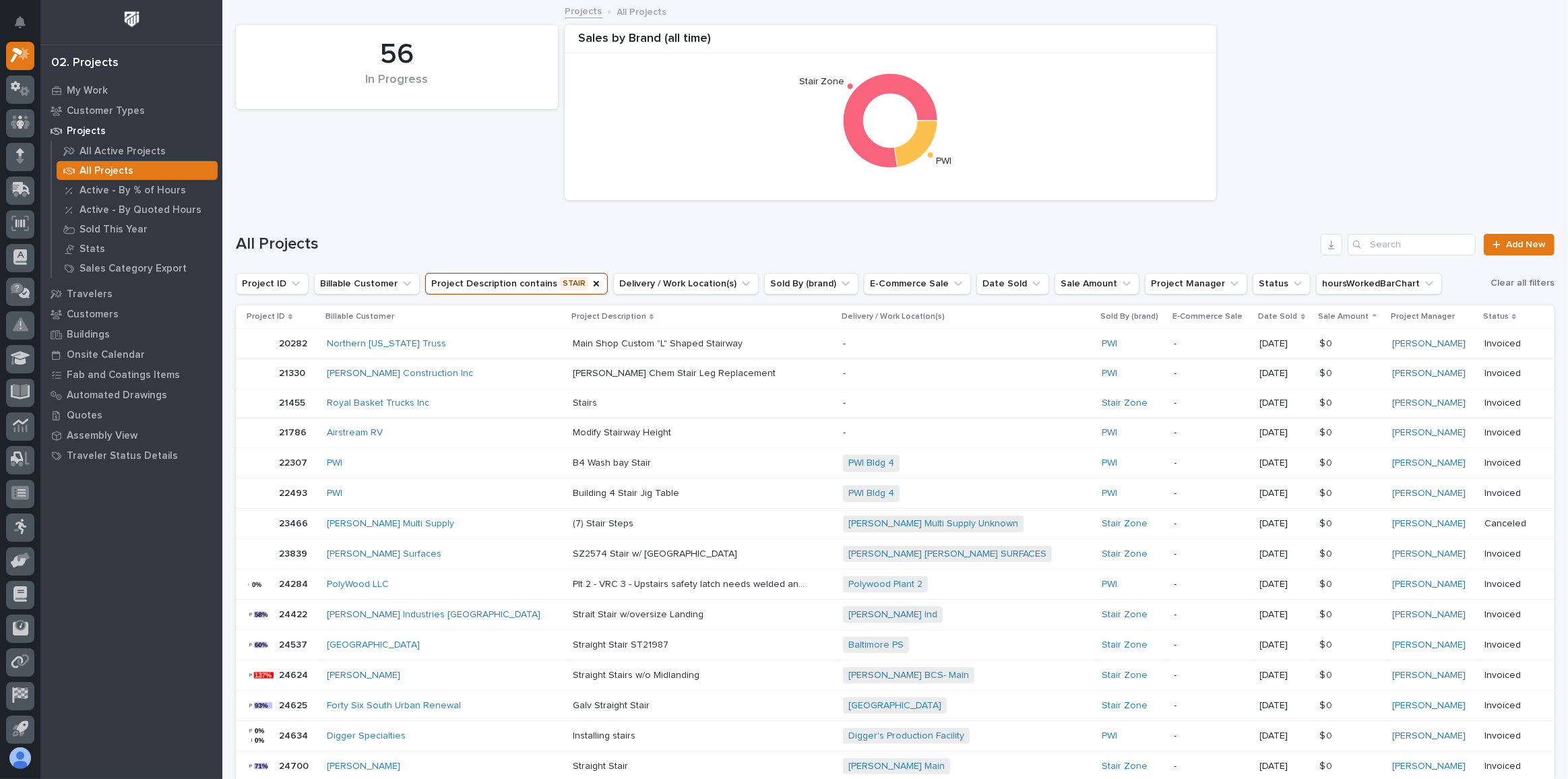
click at [1329, 316] on div "Sale Amount" at bounding box center [1350, 316] width 65 height 15
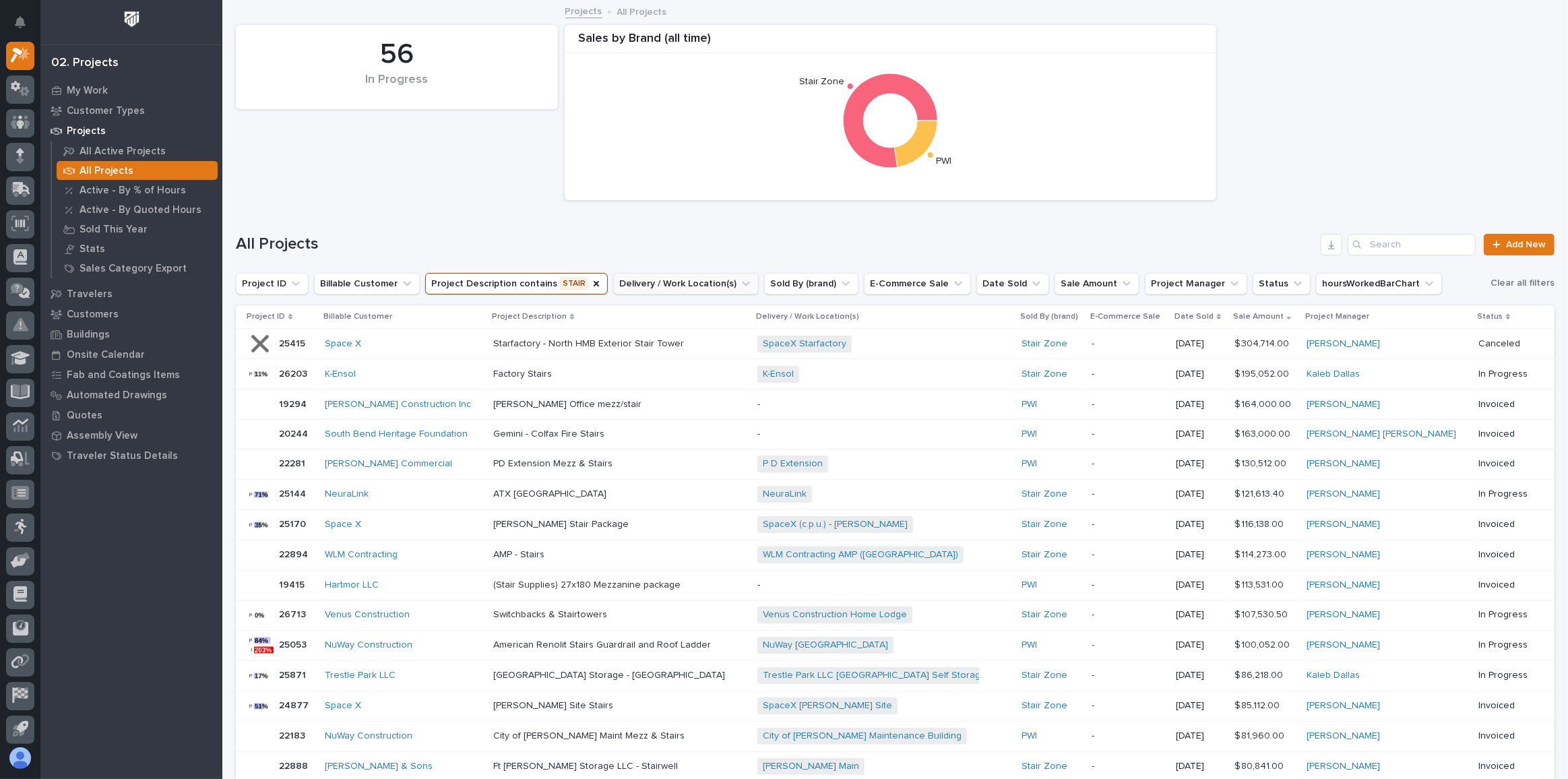
click at [717, 286] on button "Delivery / Work Location(s)" at bounding box center [685, 283] width 145 height 21
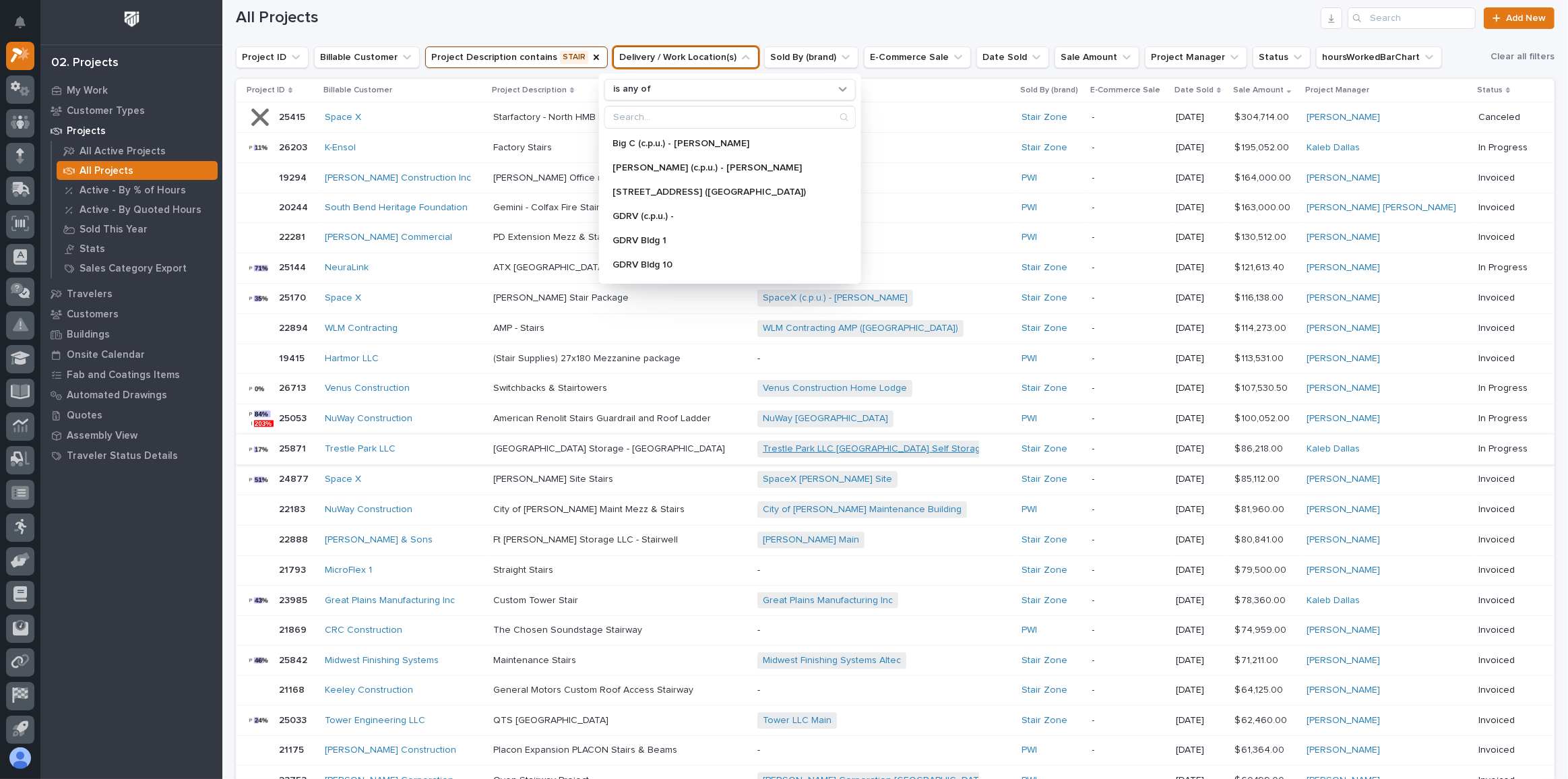
scroll to position [245, 0]
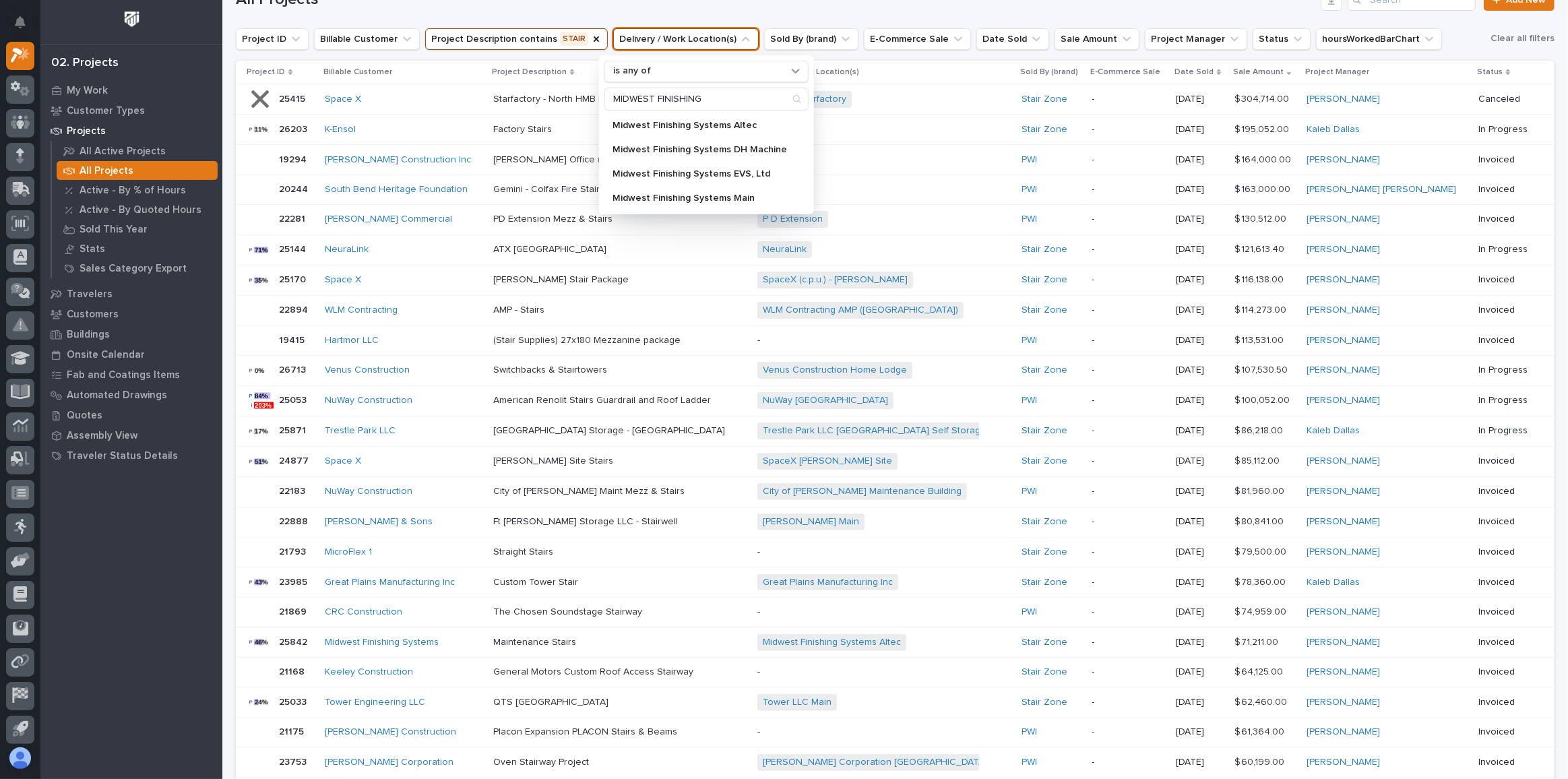
type input "MIDWEST FINISHING"
drag, startPoint x: 712, startPoint y: 90, endPoint x: 494, endPoint y: 101, distance: 218.3
click at [495, 101] on div "56 In Progress Sales by Brand (all time) Stair Zone PWI All Projects Add New Pr…" at bounding box center [895, 397] width 1318 height 1280
drag, startPoint x: 708, startPoint y: 95, endPoint x: 599, endPoint y: 91, distance: 109.1
click at [599, 91] on div "is any of MIDWEST FINISHING Midwest Finishing Systems Altec Midwest Finishing S…" at bounding box center [706, 134] width 214 height 159
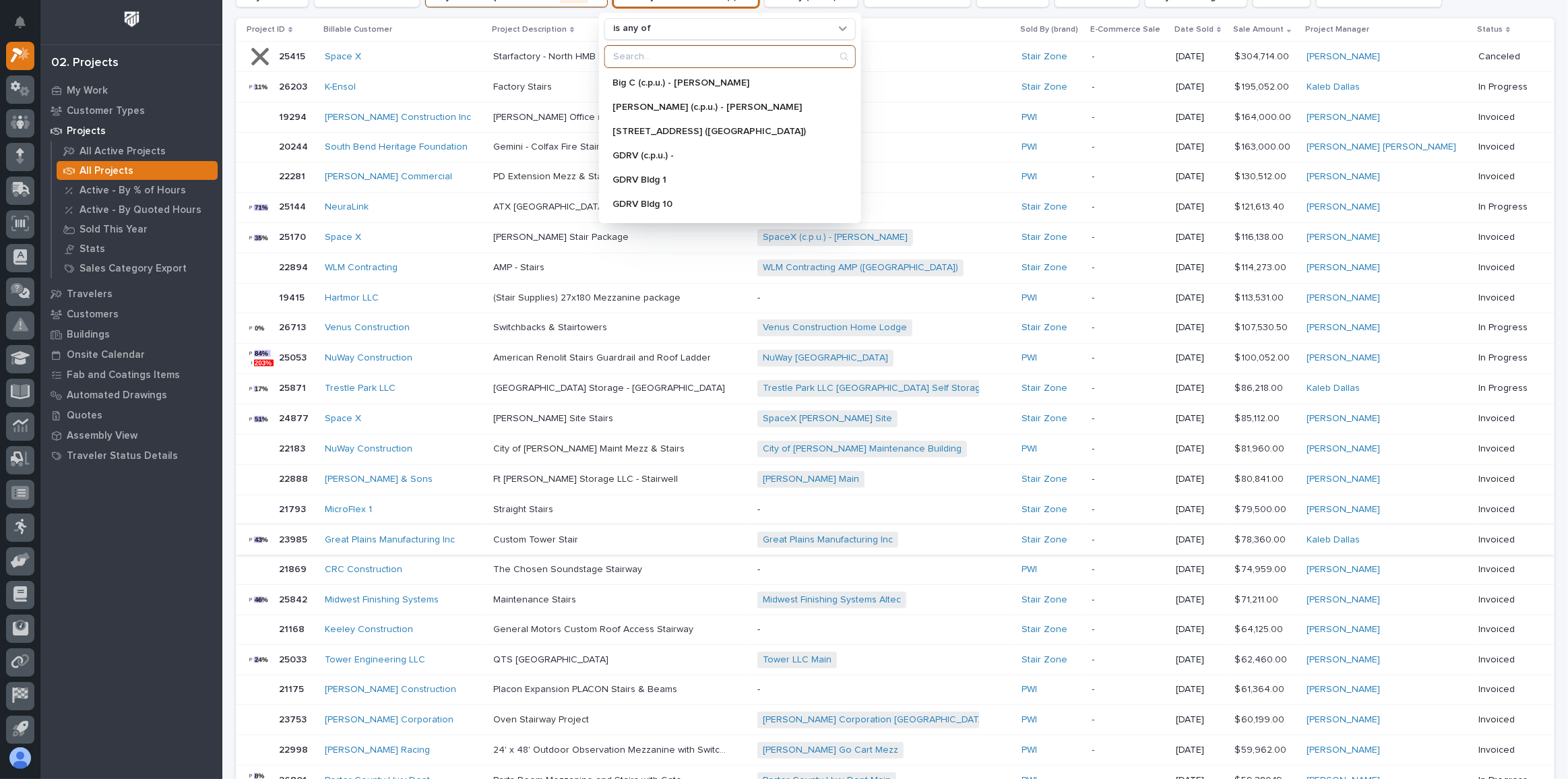
scroll to position [306, 0]
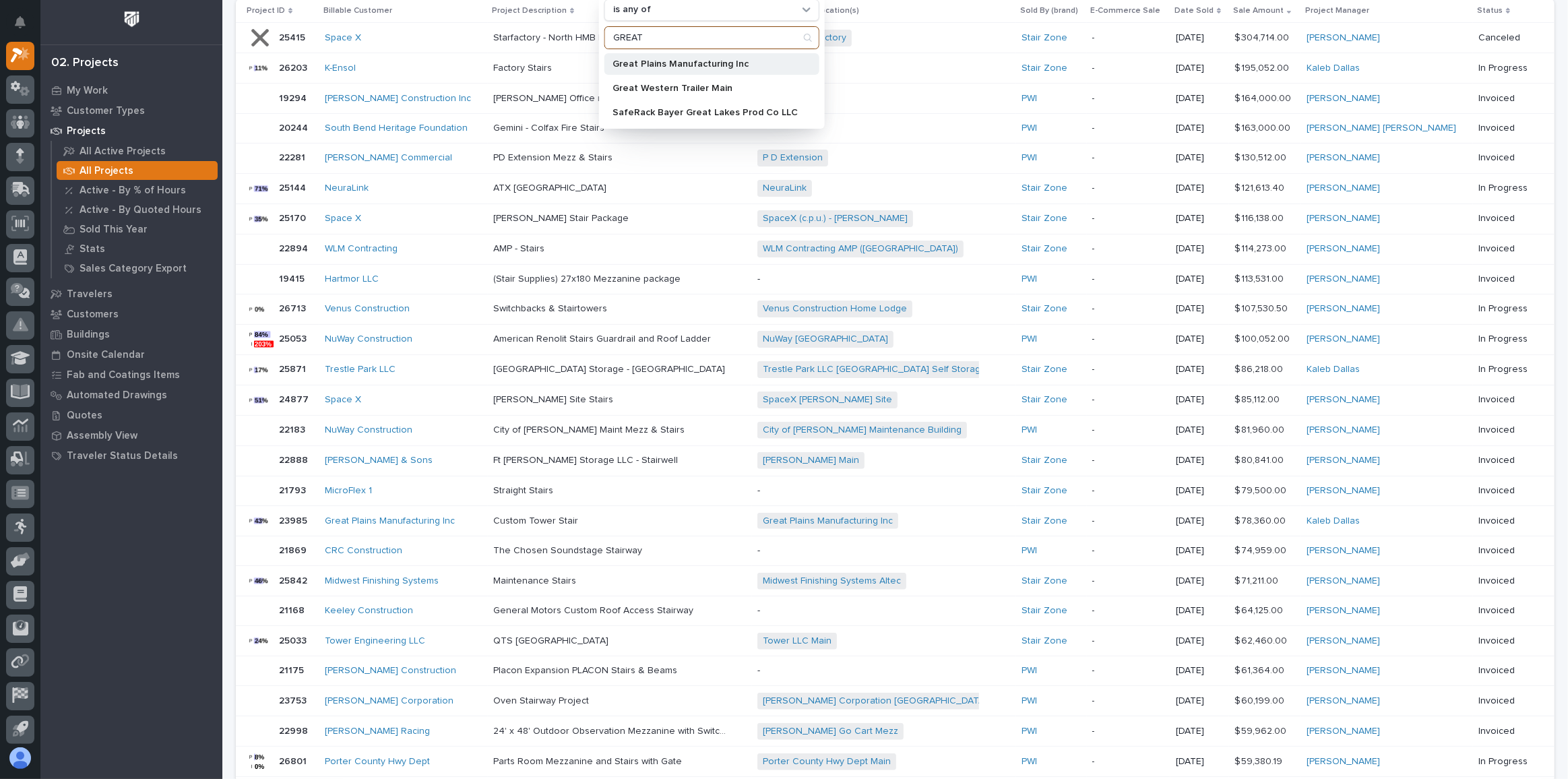
type input "GREAT"
click at [649, 70] on div "Great Plains Manufacturing Inc" at bounding box center [711, 64] width 214 height 21
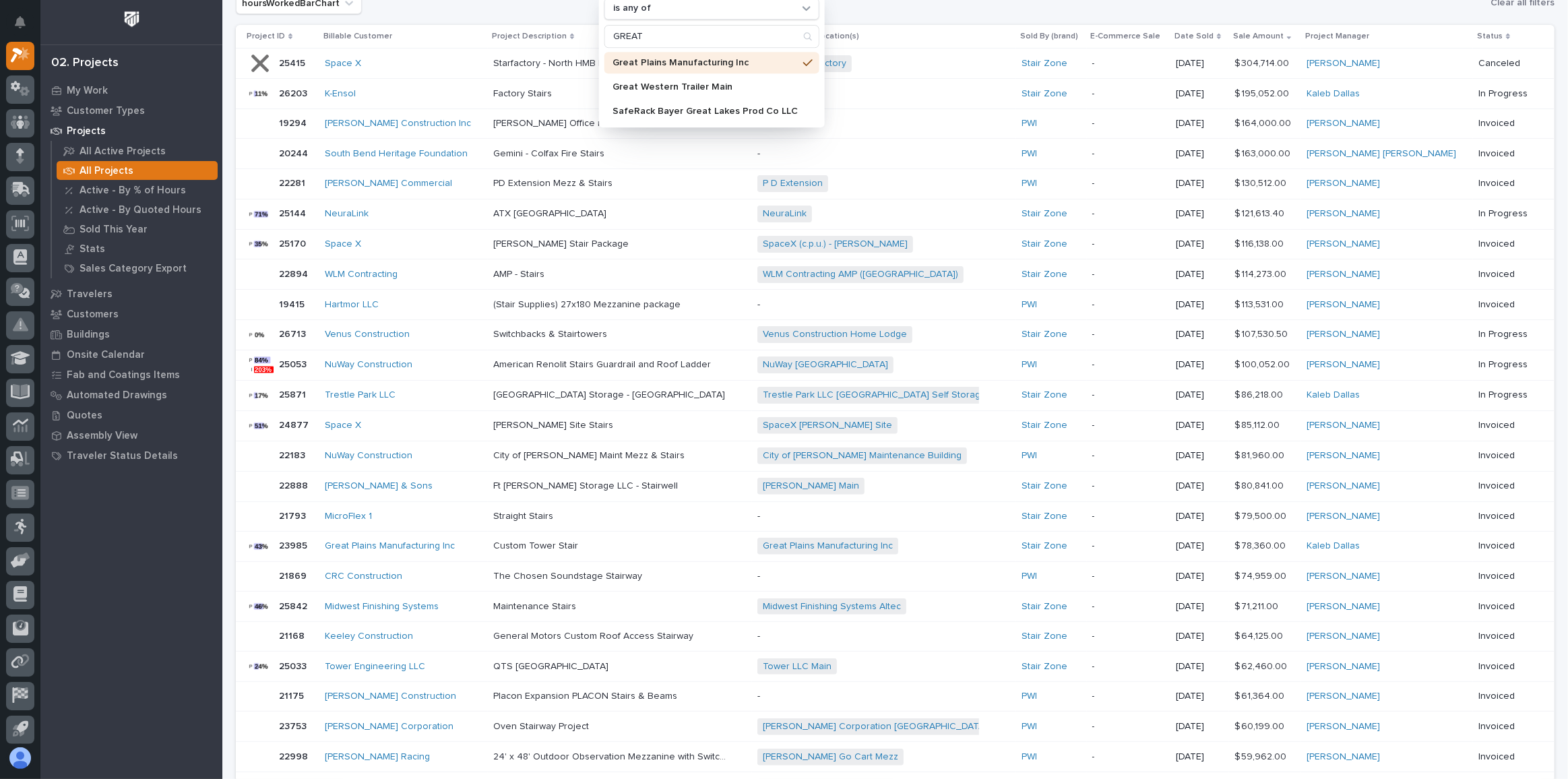
scroll to position [319, 0]
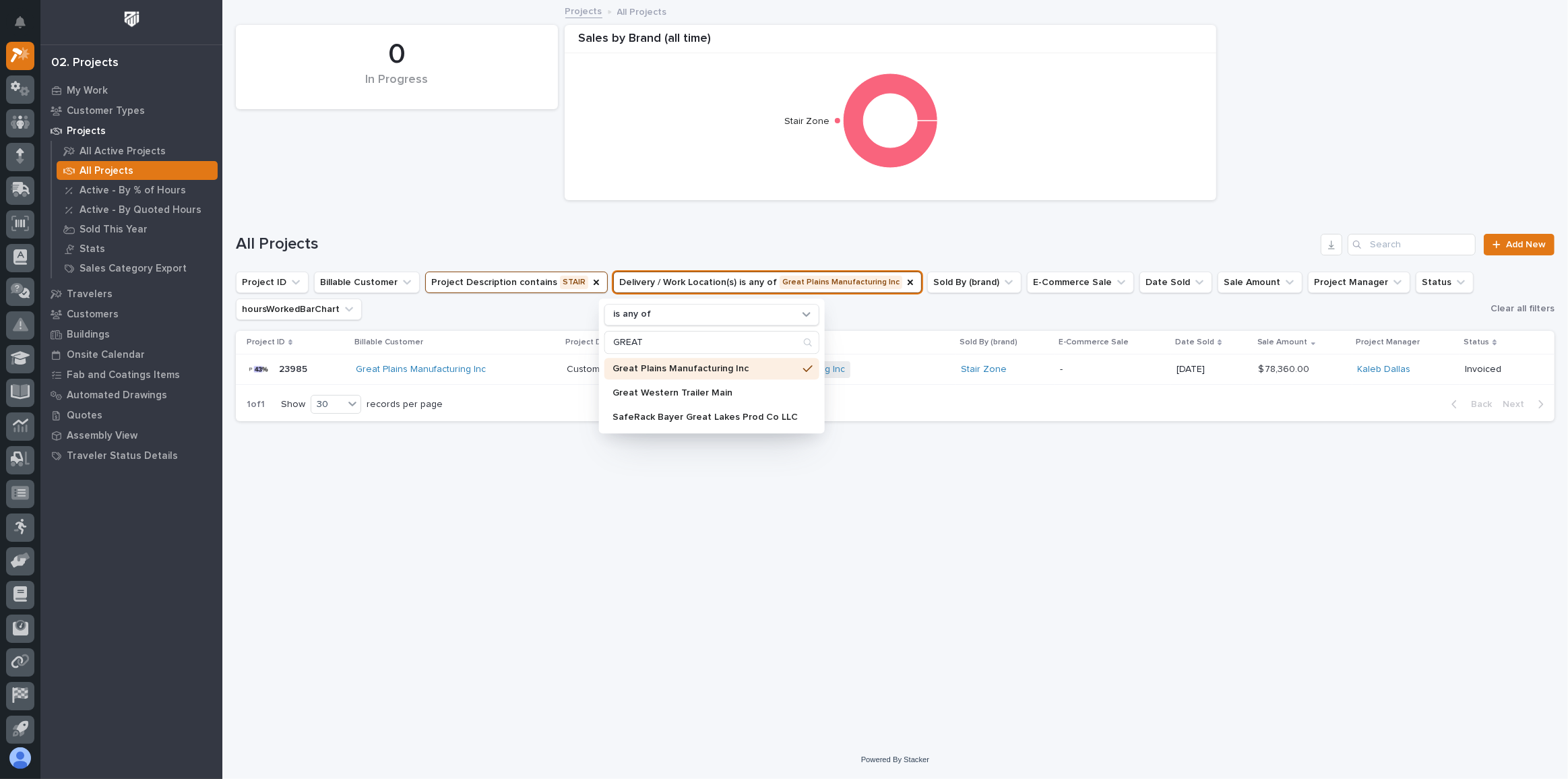
click at [977, 69] on icon "Stair Zone" at bounding box center [890, 121] width 638 height 135
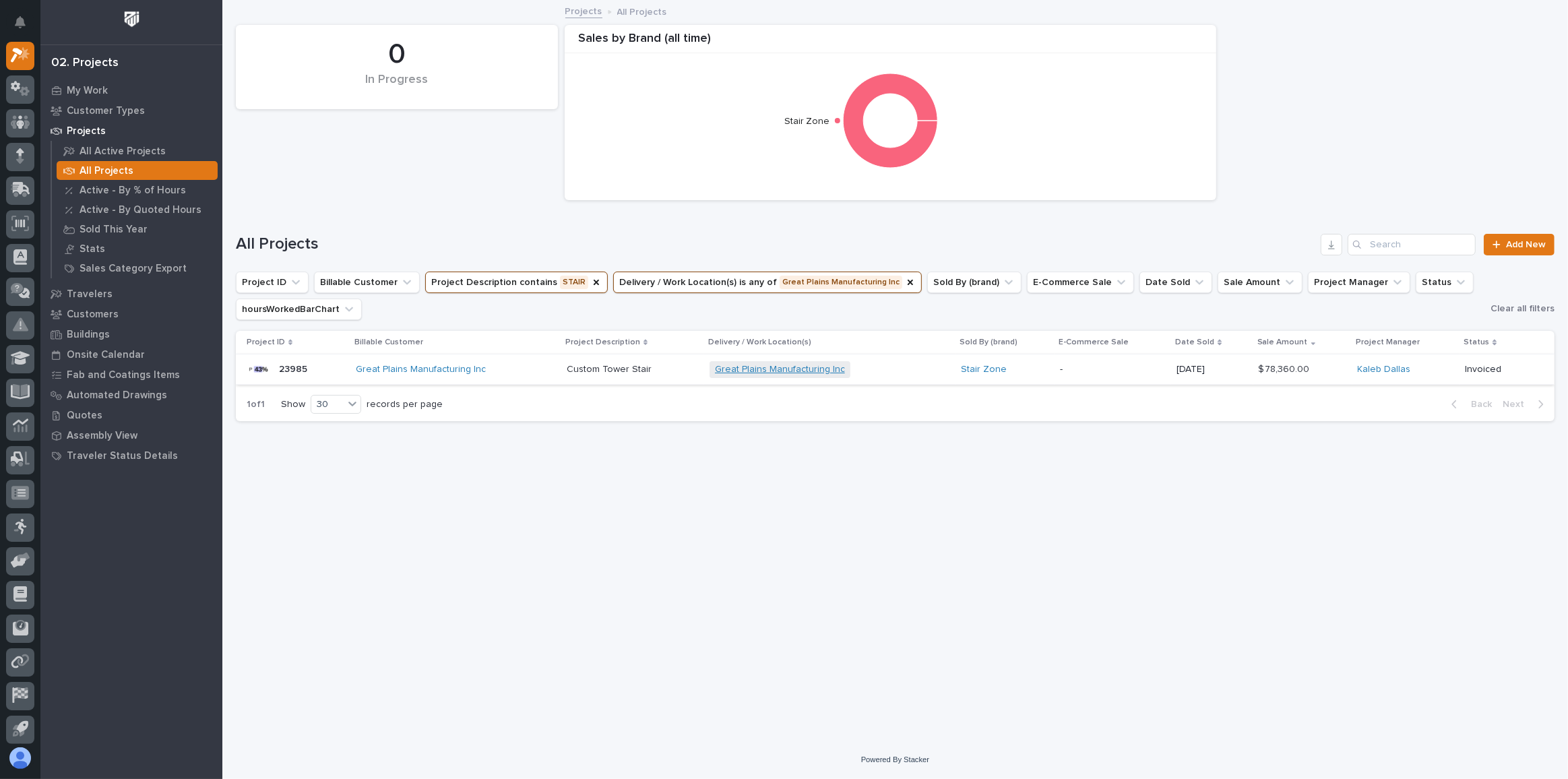
click at [742, 368] on link "Great Plains Manufacturing Inc" at bounding box center [780, 370] width 130 height 12
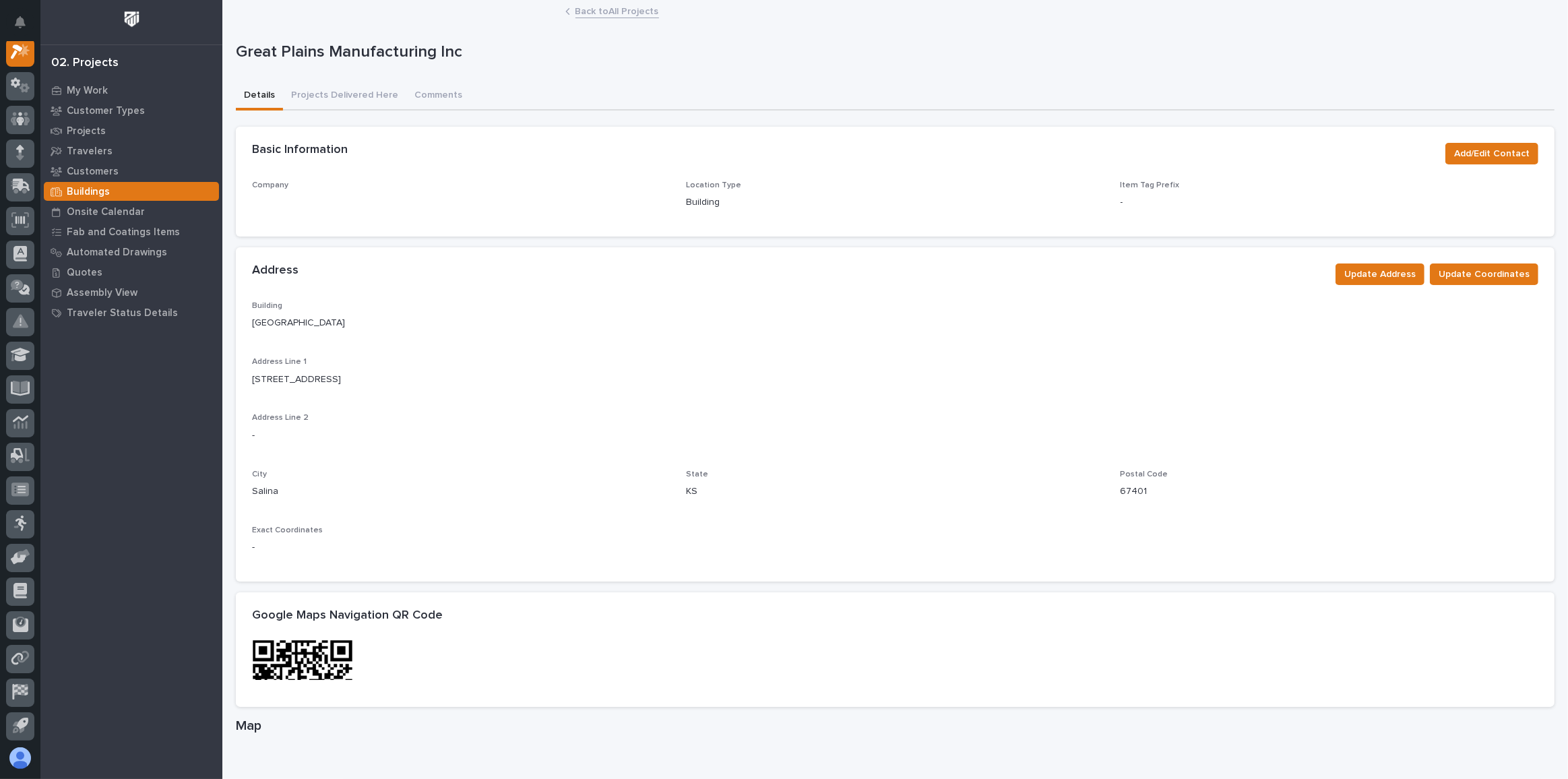
scroll to position [33, 0]
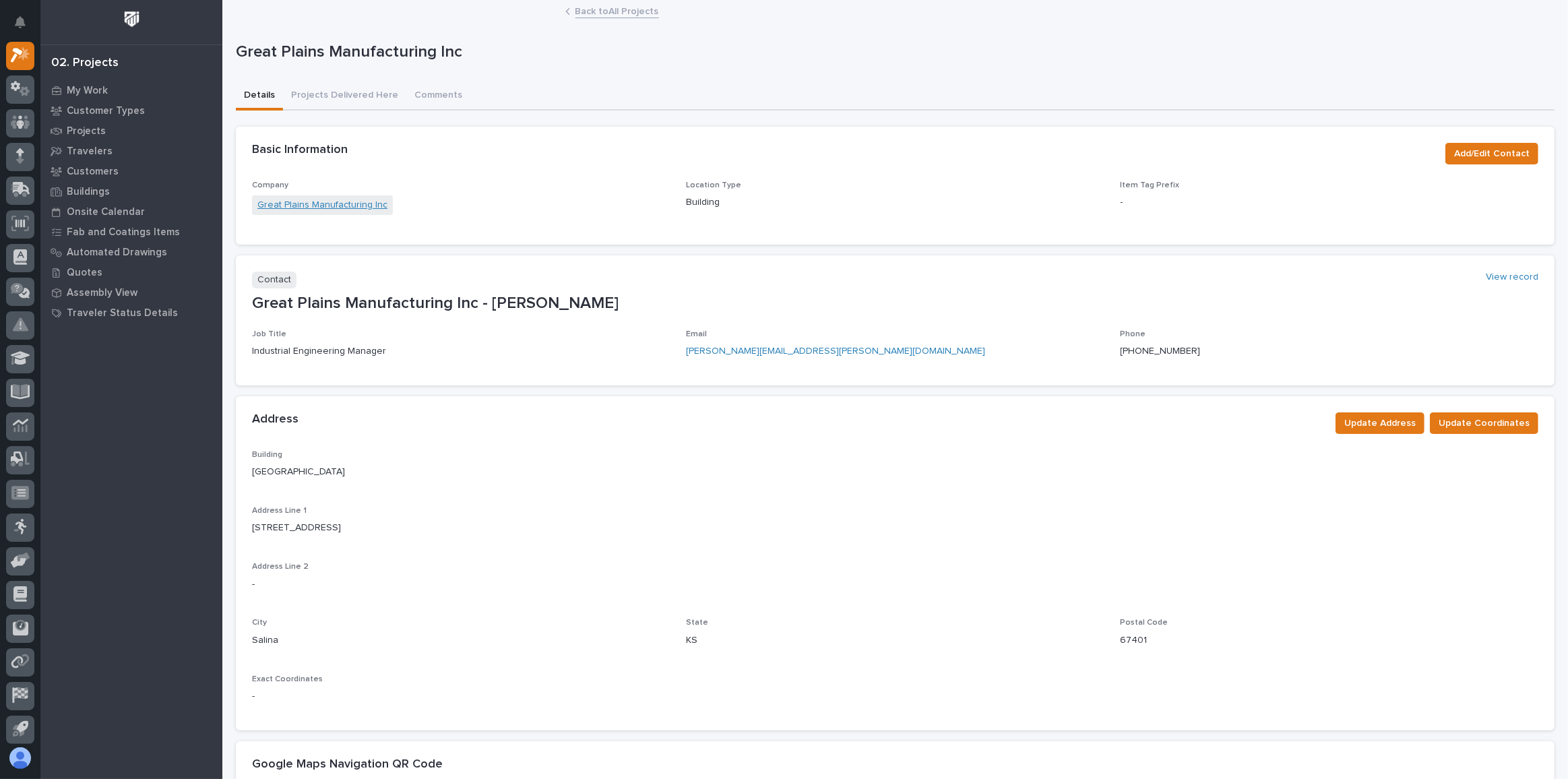
click at [323, 206] on link "Great Plains Manufacturing Inc" at bounding box center [322, 205] width 130 height 14
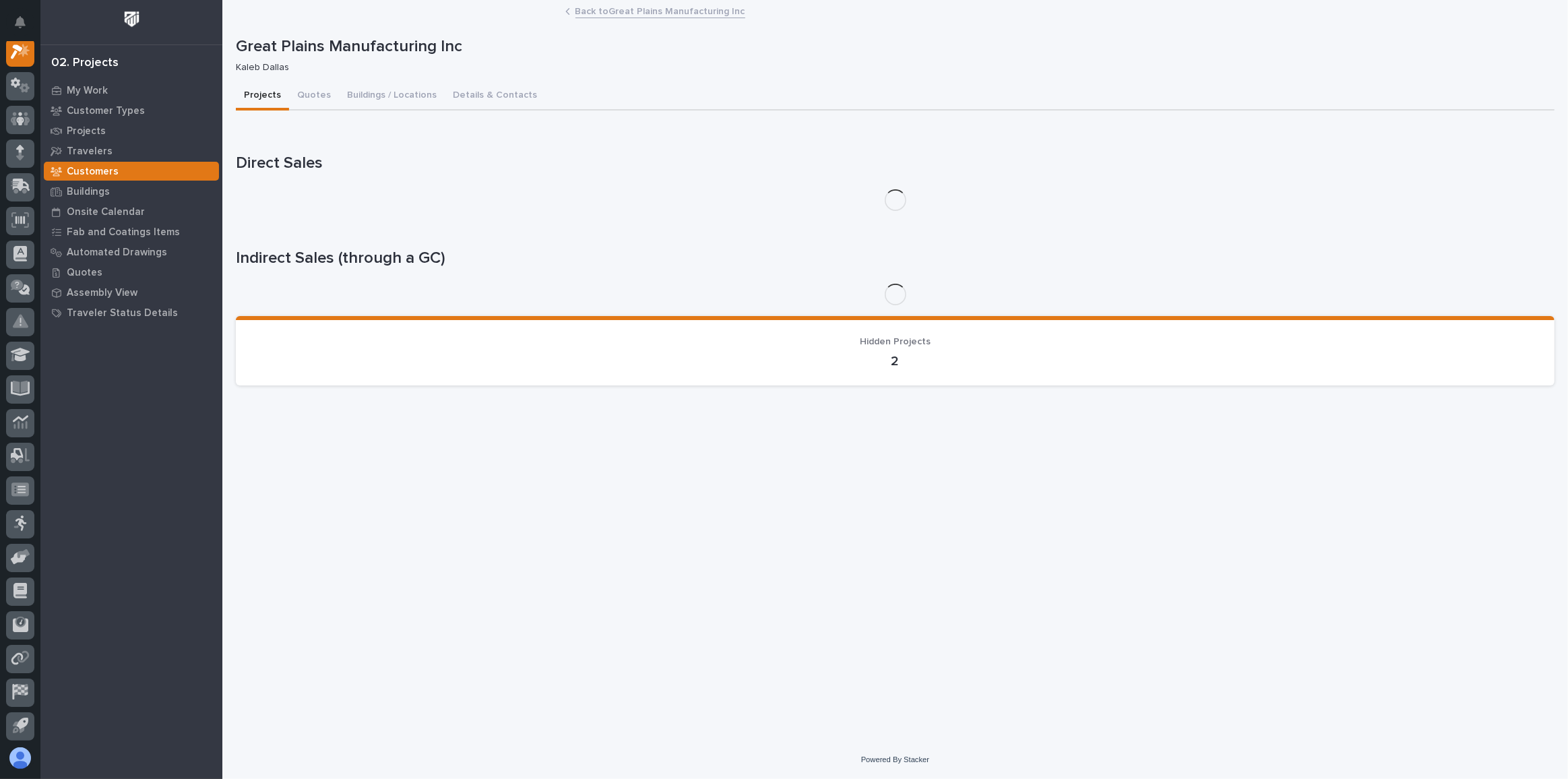
scroll to position [33, 0]
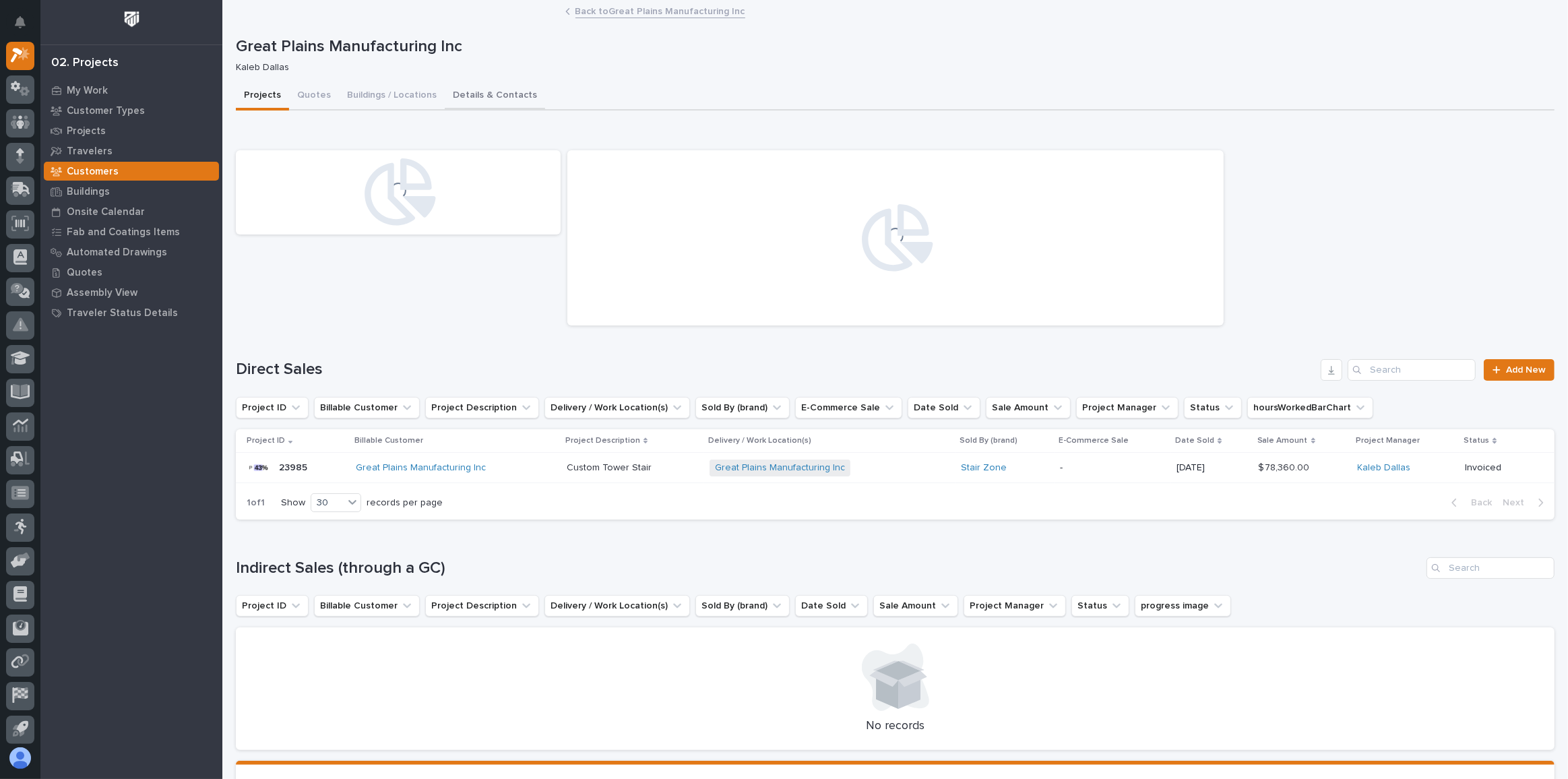
click at [493, 94] on button "Details & Contacts" at bounding box center [495, 96] width 100 height 28
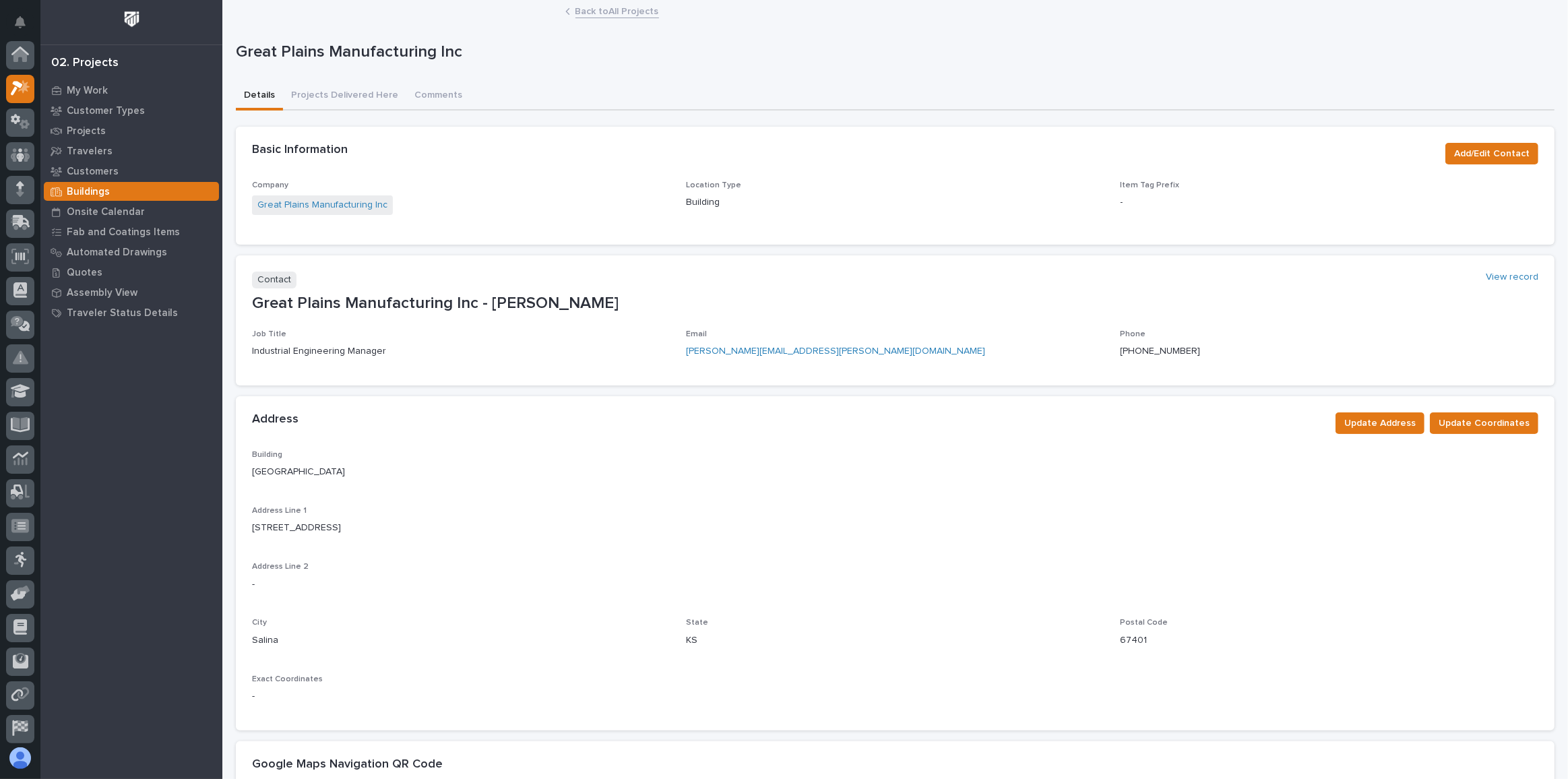
scroll to position [36, 0]
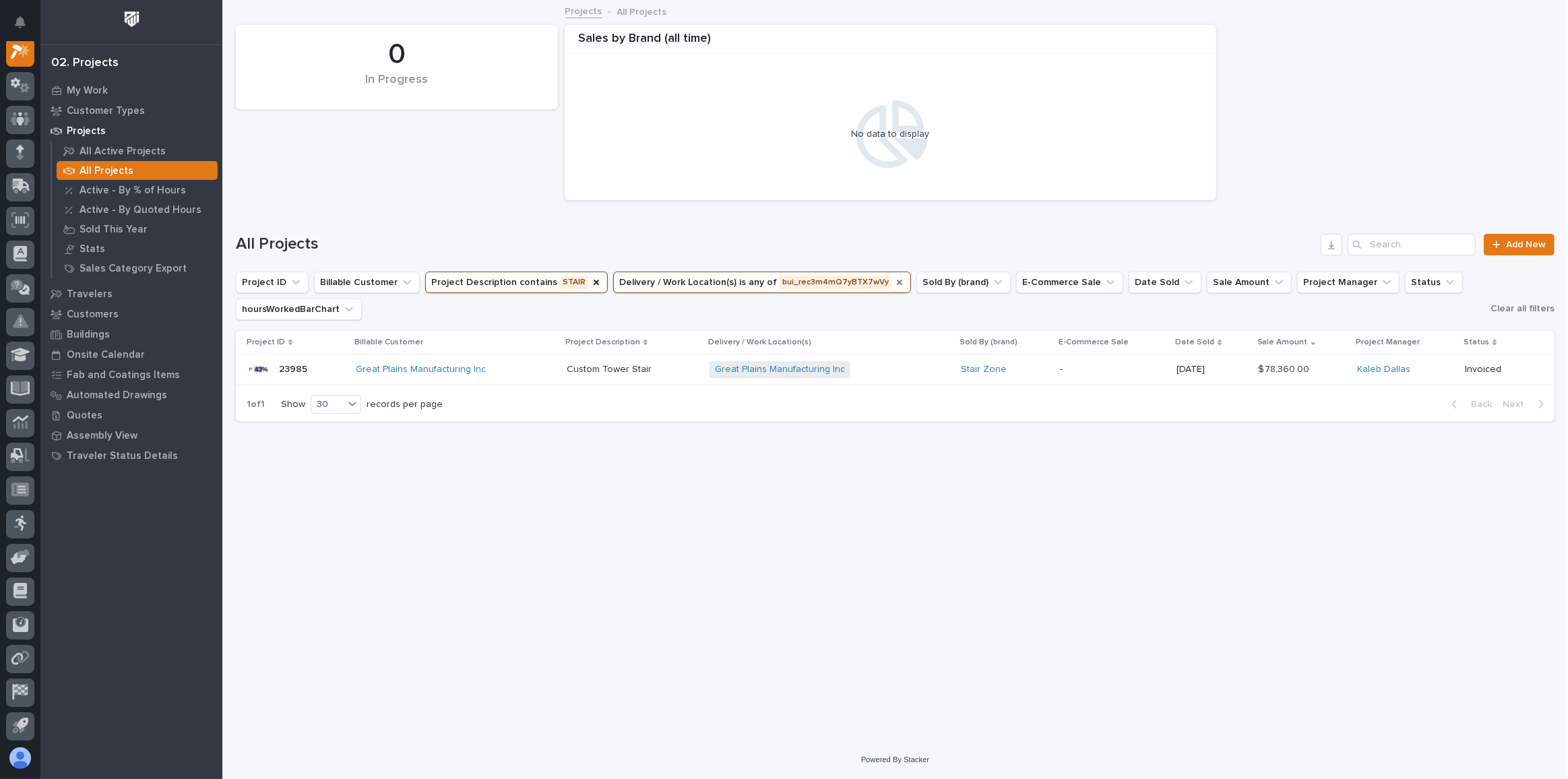
click at [894, 286] on icon "Delivery / Work Location(s)" at bounding box center [899, 282] width 11 height 11
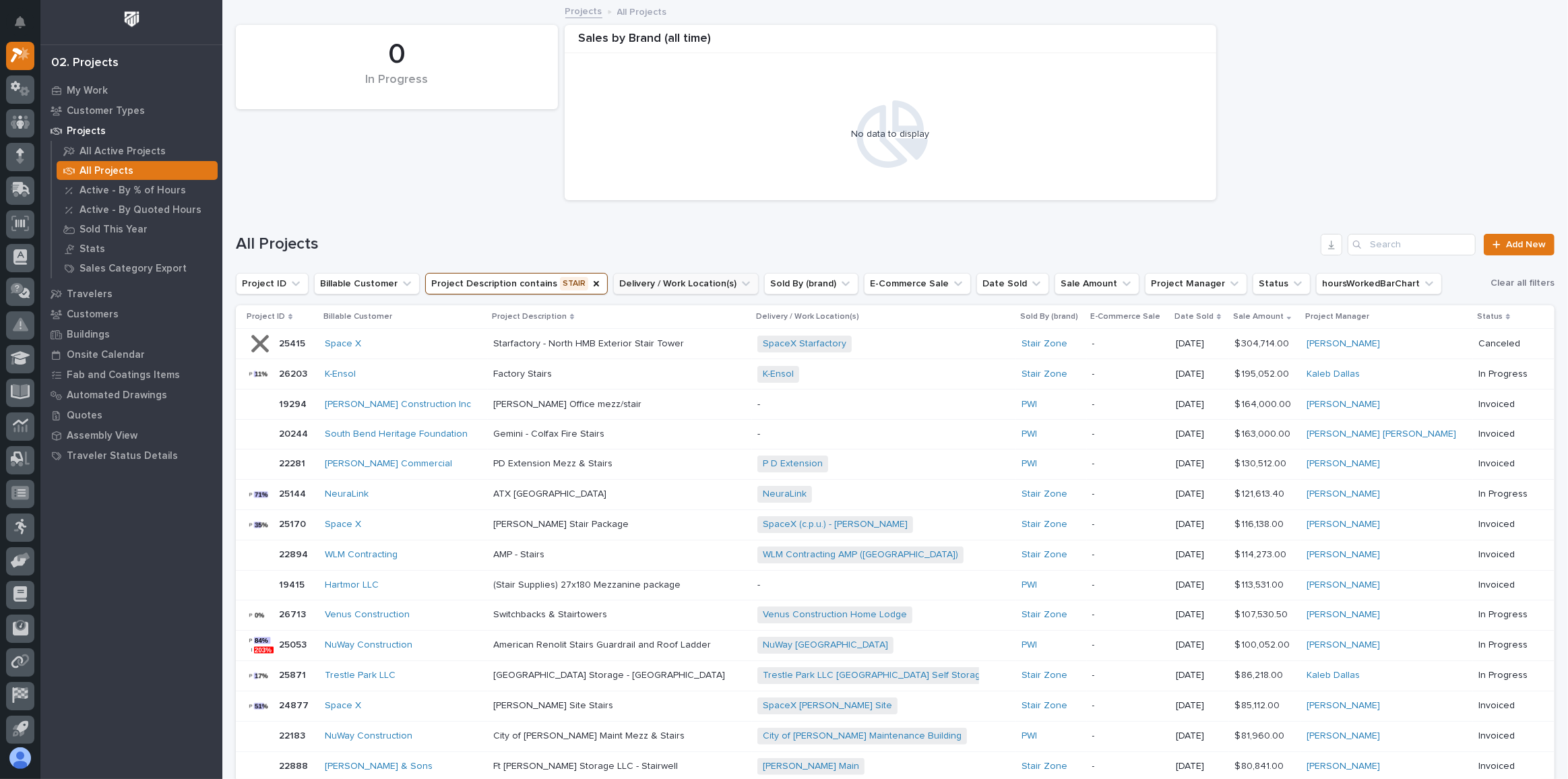
click at [739, 286] on icon "Delivery / Work Location(s)" at bounding box center [745, 283] width 13 height 13
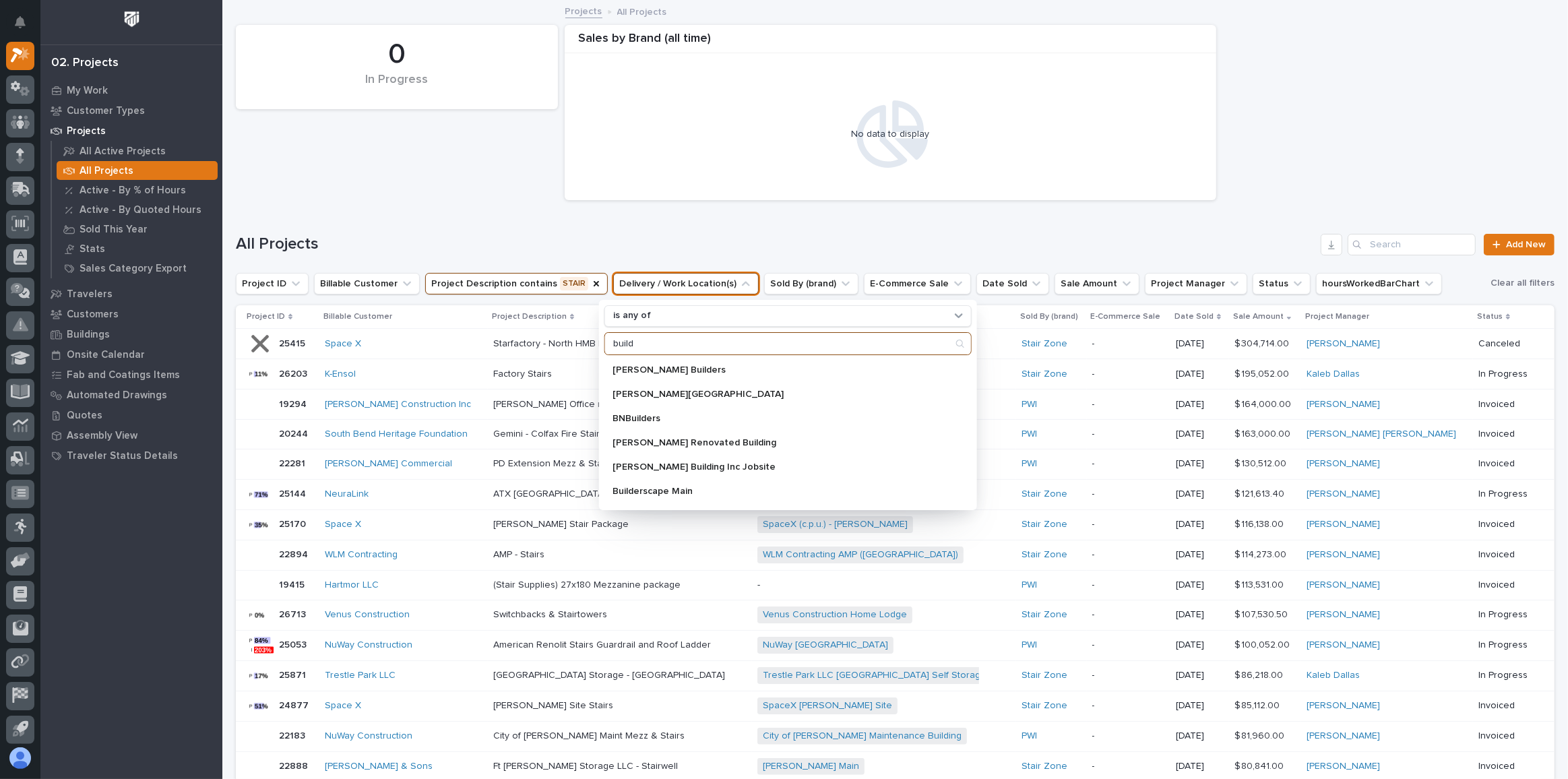
click at [716, 346] on input "build" at bounding box center [787, 343] width 366 height 21
click at [741, 337] on input "build" at bounding box center [787, 343] width 366 height 21
click at [755, 334] on input "build" at bounding box center [787, 343] width 366 height 21
type input "build"
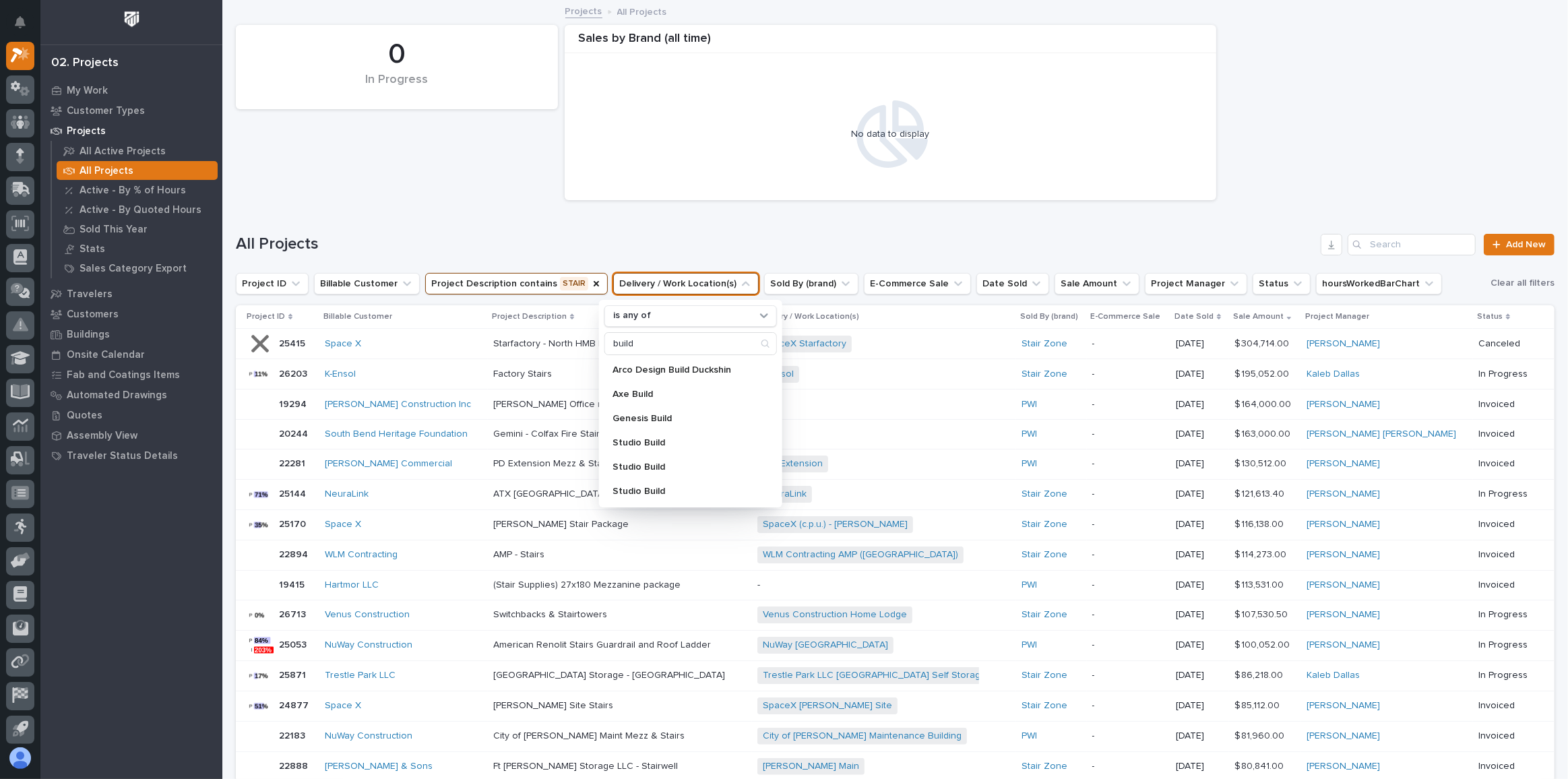
click at [732, 224] on div "All Projects Add New" at bounding box center [895, 239] width 1318 height 65
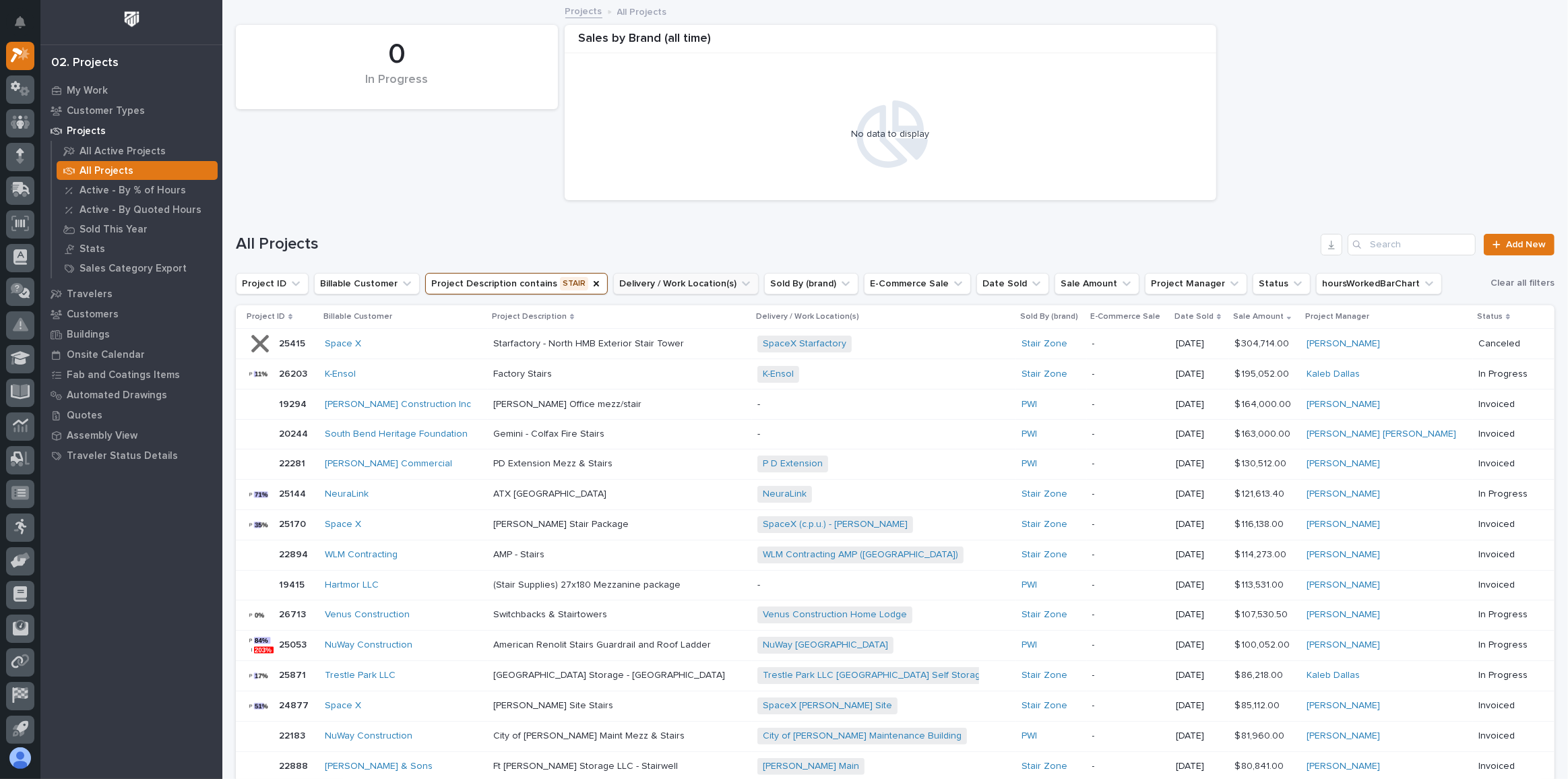
click at [697, 274] on button "Delivery / Work Location(s)" at bounding box center [685, 283] width 145 height 21
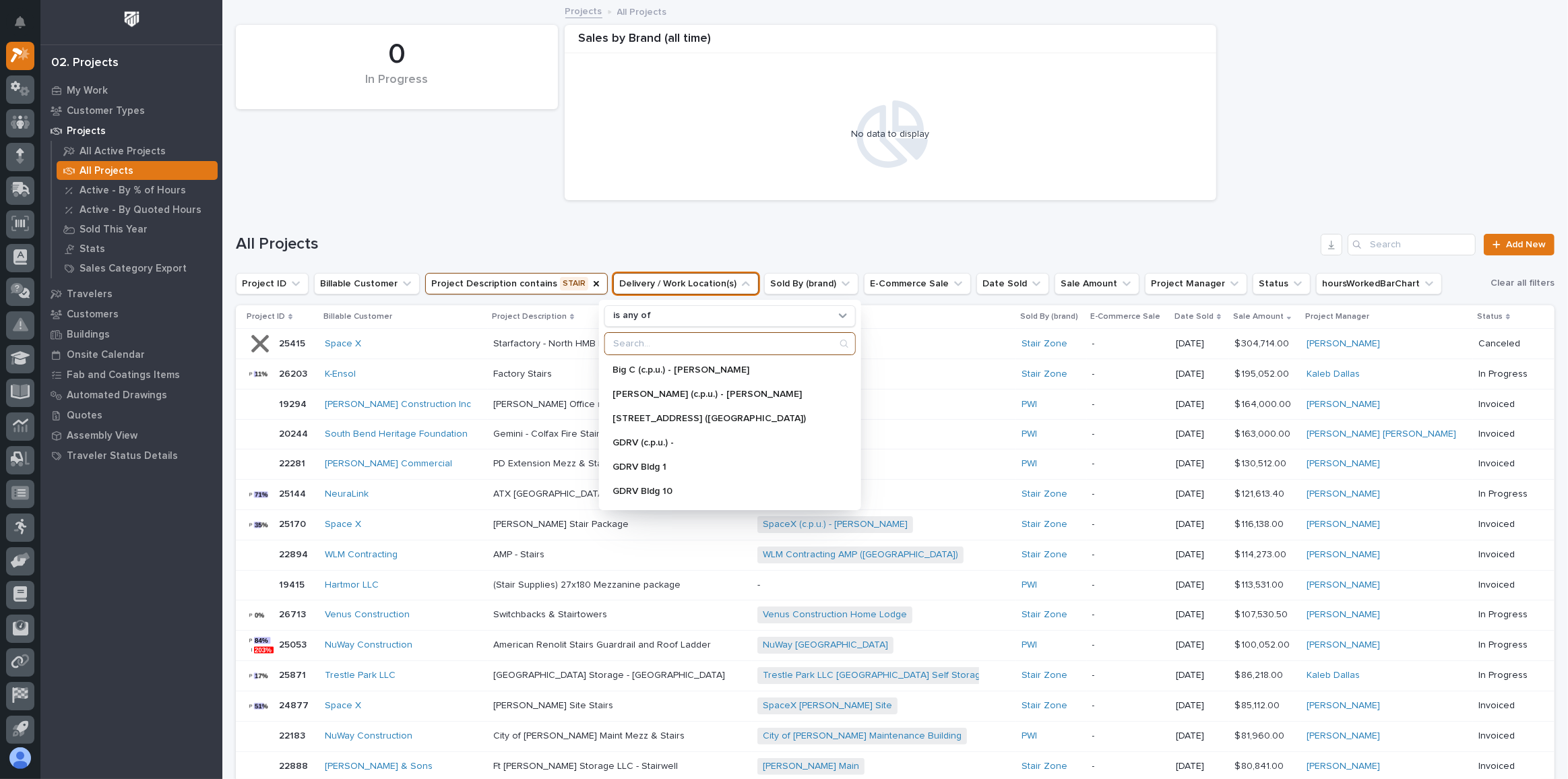
click at [661, 340] on input "Search" at bounding box center [730, 343] width 250 height 21
type input "build"
click at [673, 393] on p "Axe Build" at bounding box center [684, 394] width 143 height 9
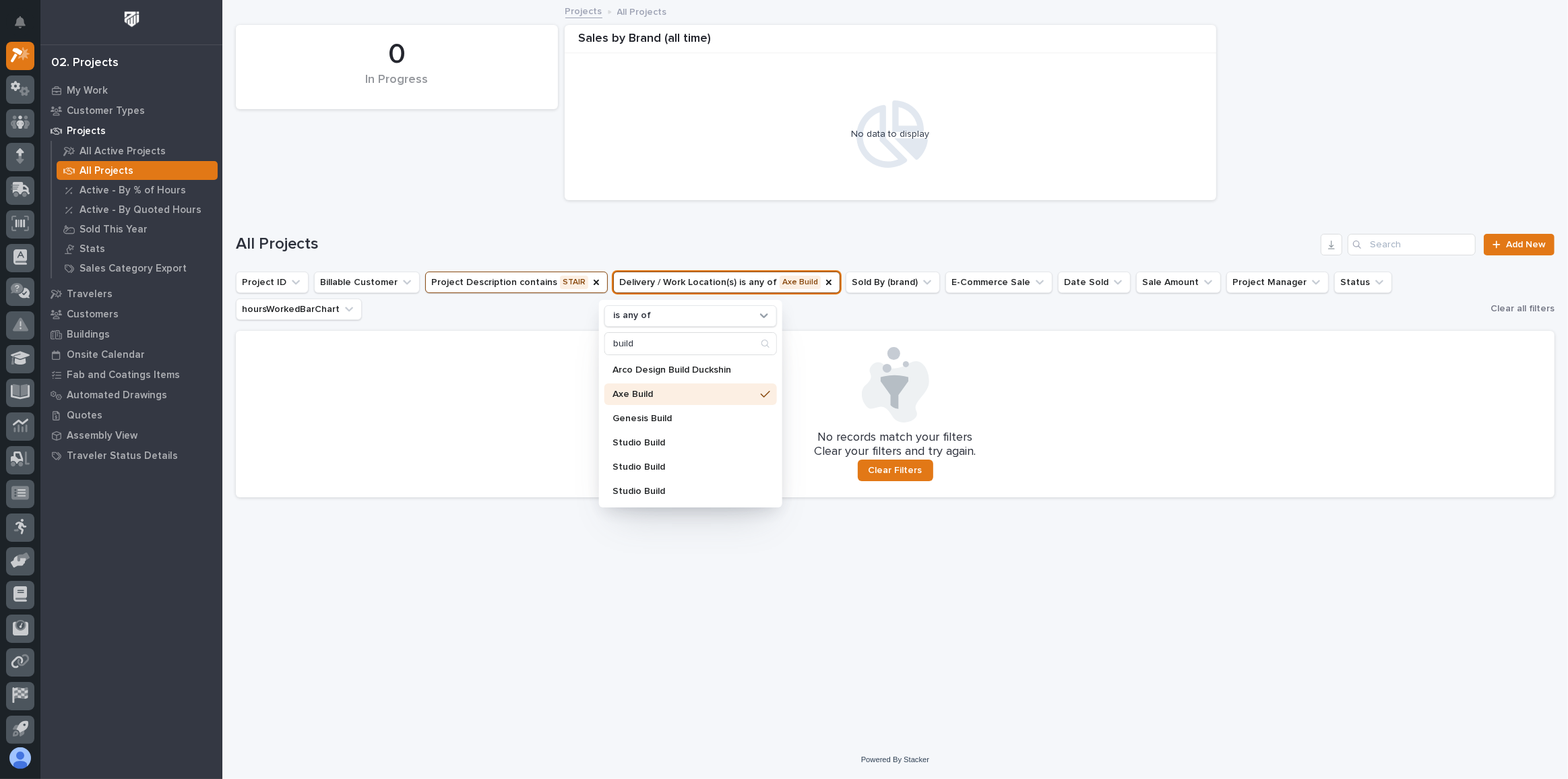
click at [736, 227] on div "All Projects Add New" at bounding box center [895, 239] width 1318 height 65
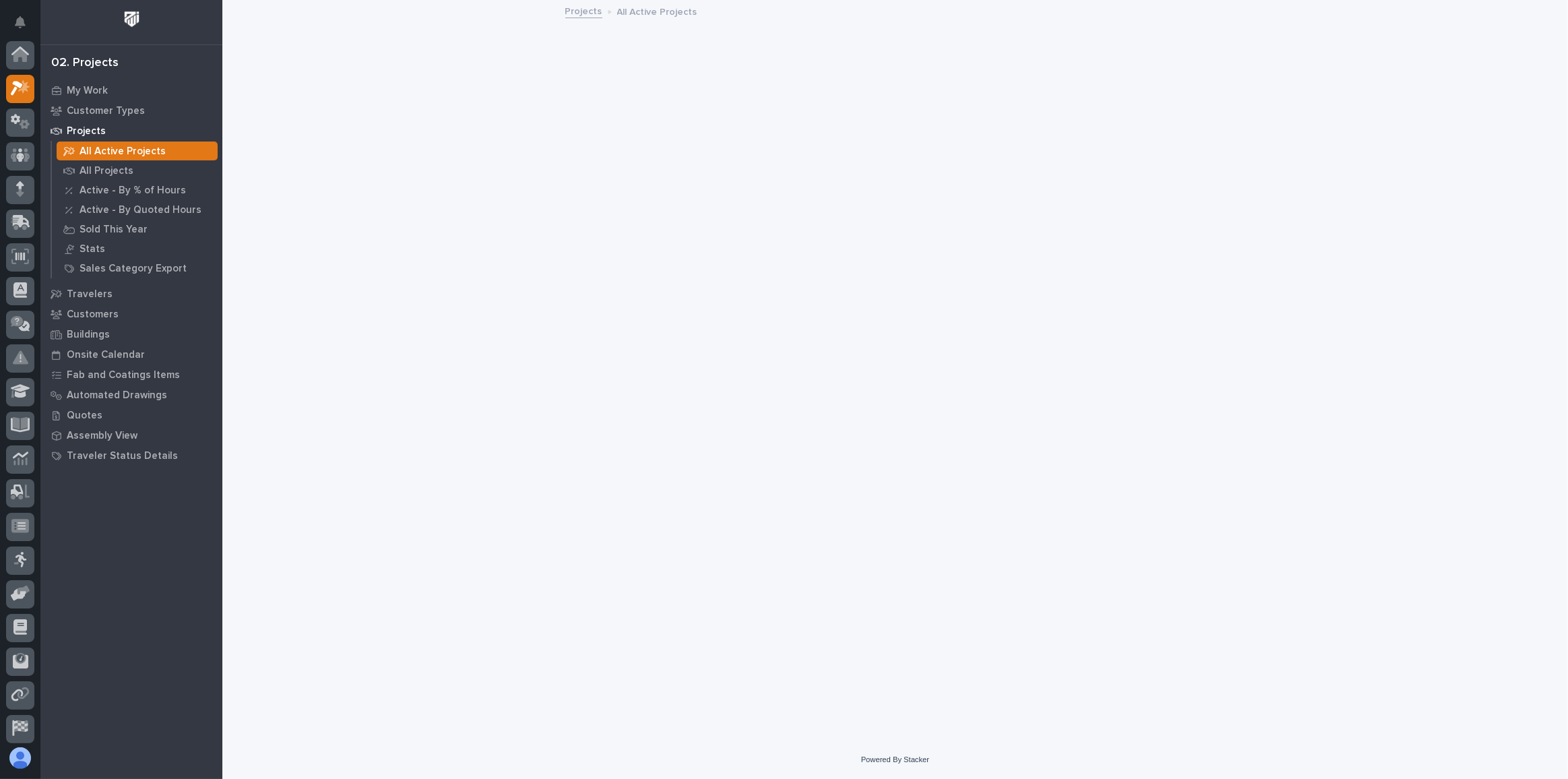
scroll to position [33, 0]
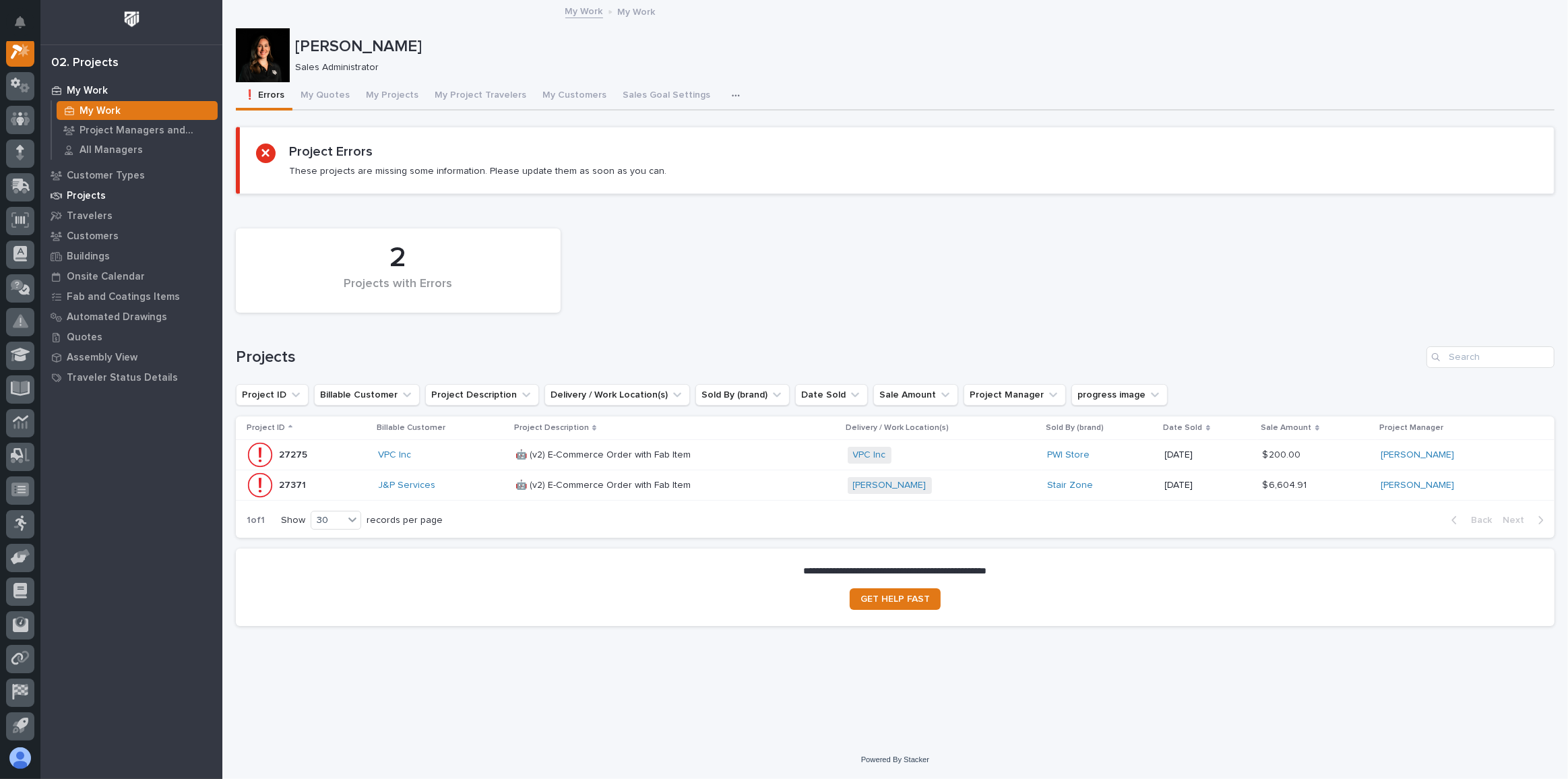
click at [94, 191] on p "Projects" at bounding box center [86, 196] width 39 height 12
